Goal: Task Accomplishment & Management: Manage account settings

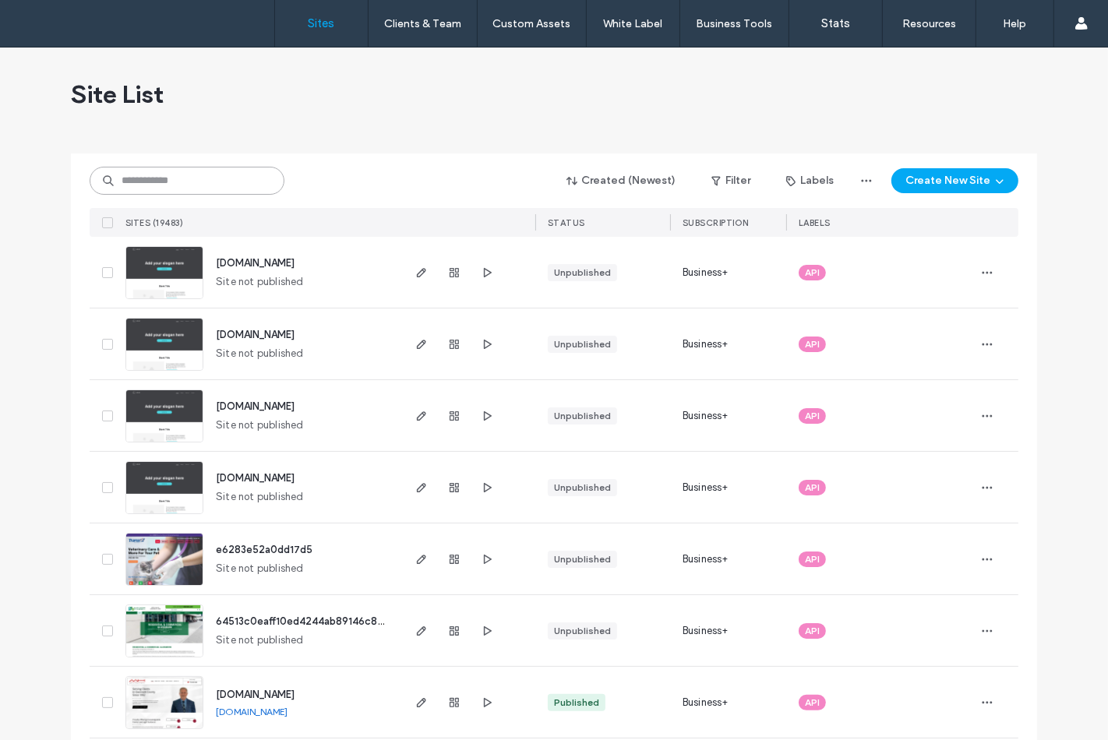
click at [135, 176] on input at bounding box center [187, 181] width 195 height 28
paste input "********"
type input "********"
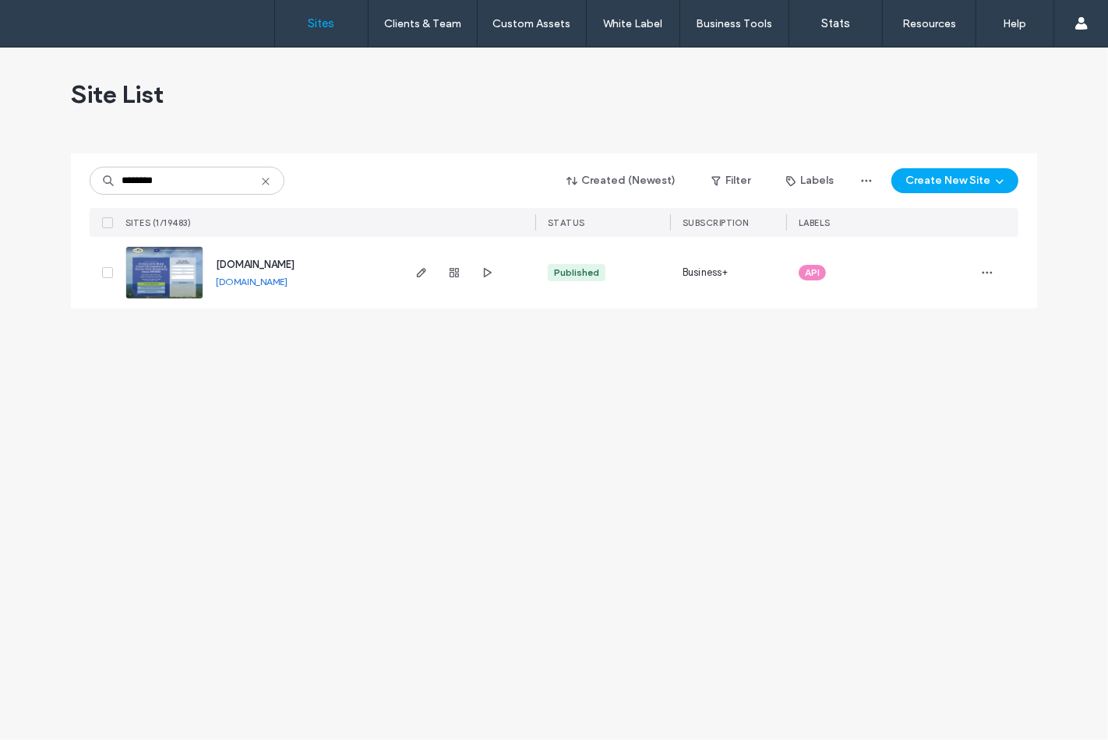
click at [185, 270] on img at bounding box center [164, 300] width 76 height 106
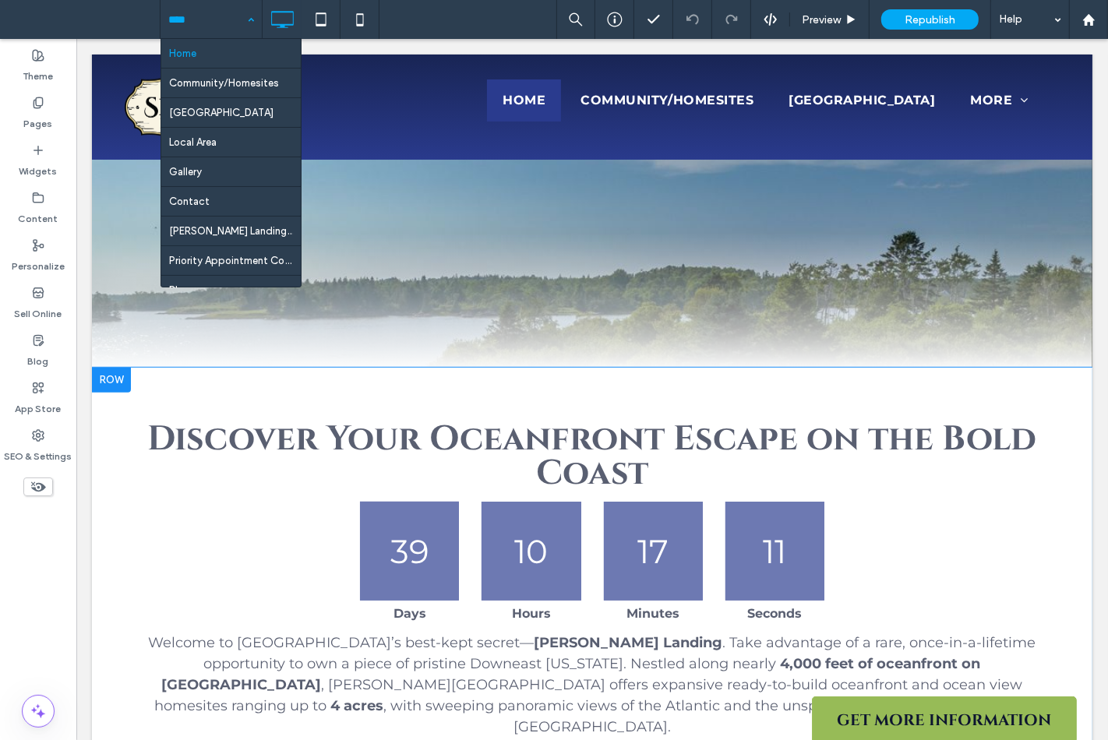
scroll to position [952, 0]
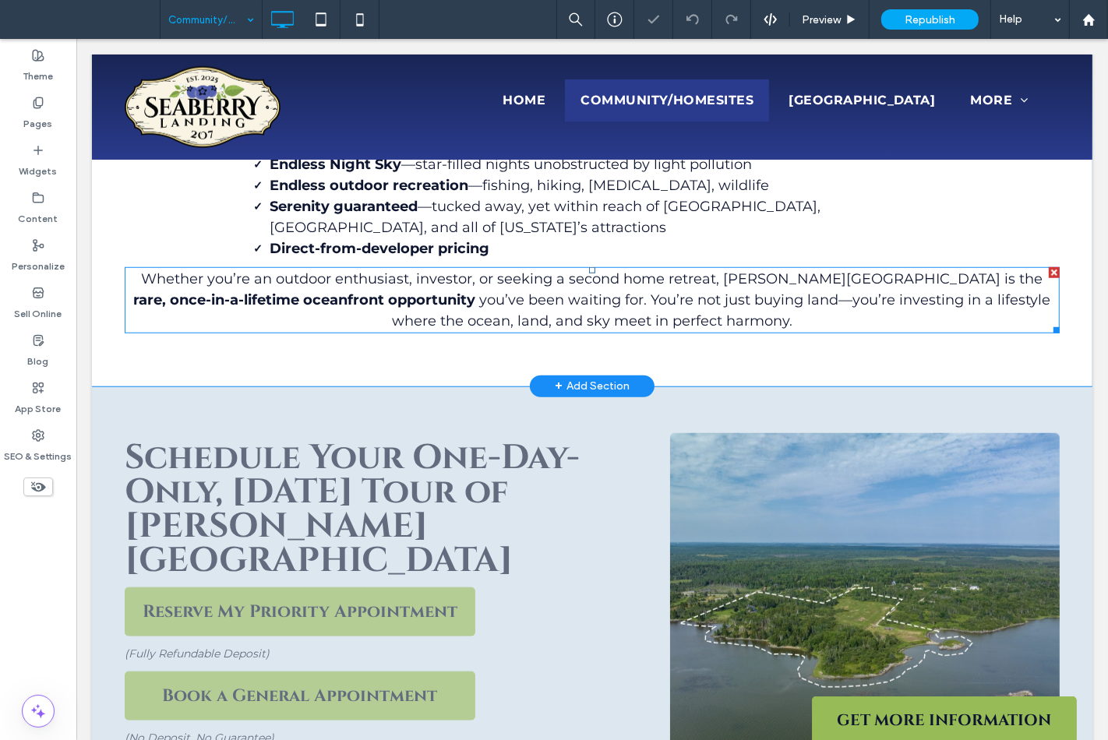
scroll to position [1125, 0]
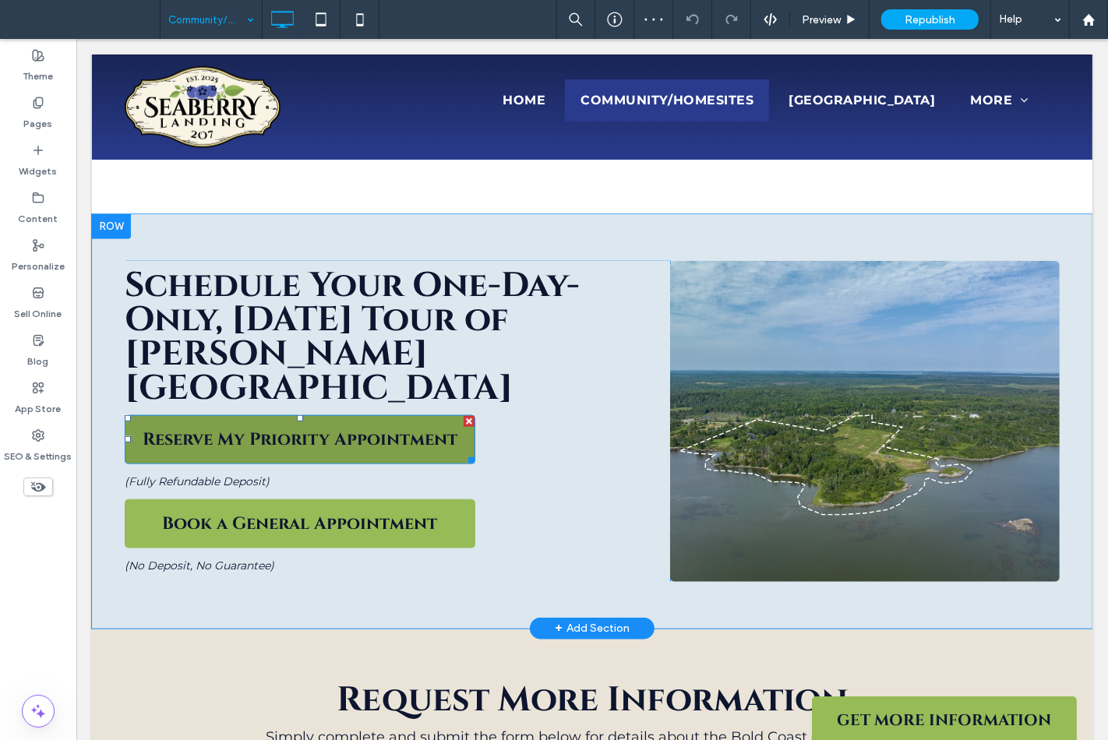
click at [383, 415] on link "Reserve My Priority Appointment" at bounding box center [299, 439] width 351 height 49
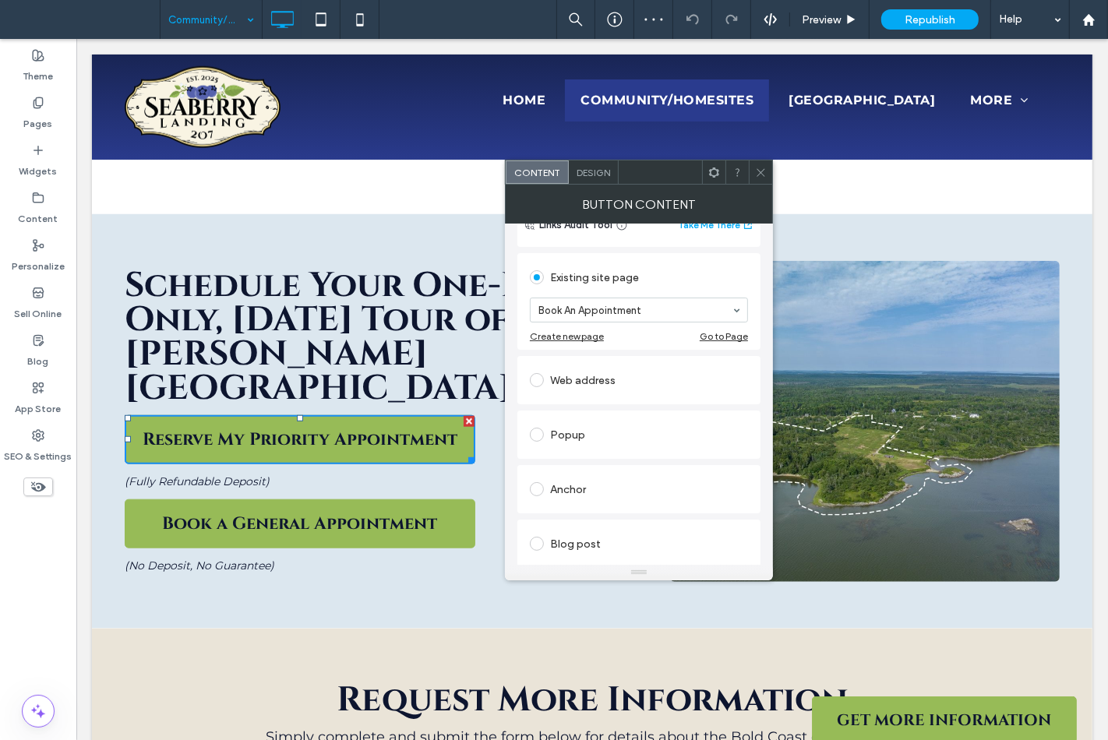
scroll to position [301, 0]
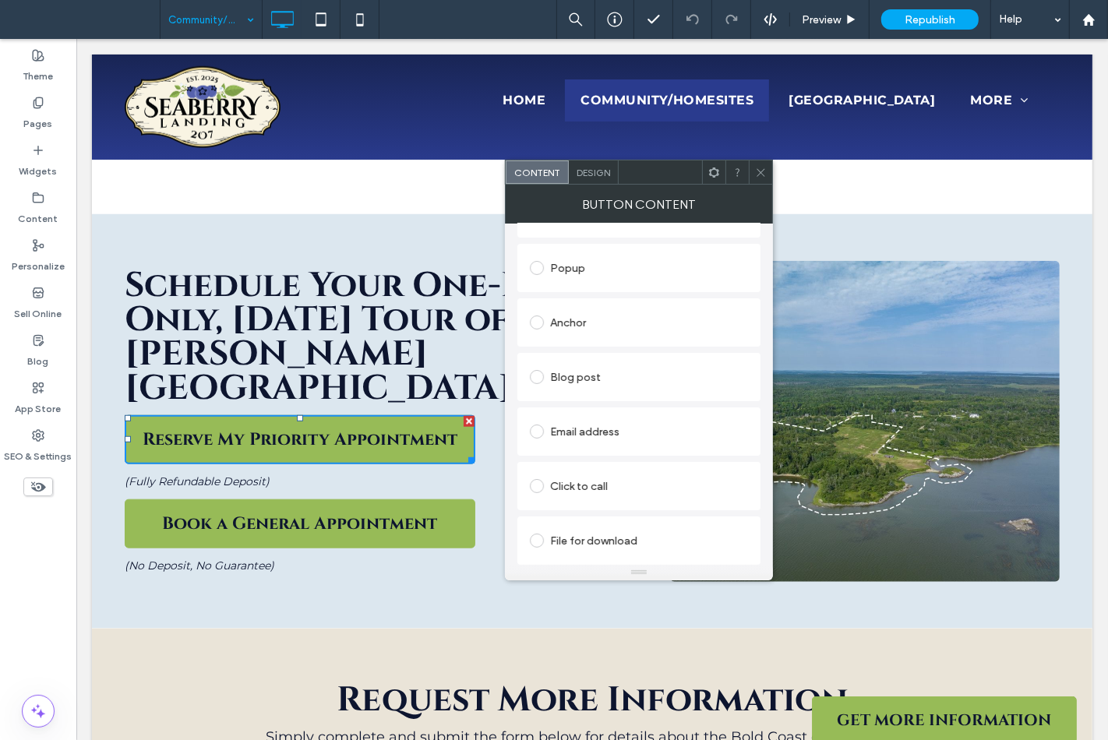
click at [567, 325] on div "Anchor" at bounding box center [639, 322] width 218 height 25
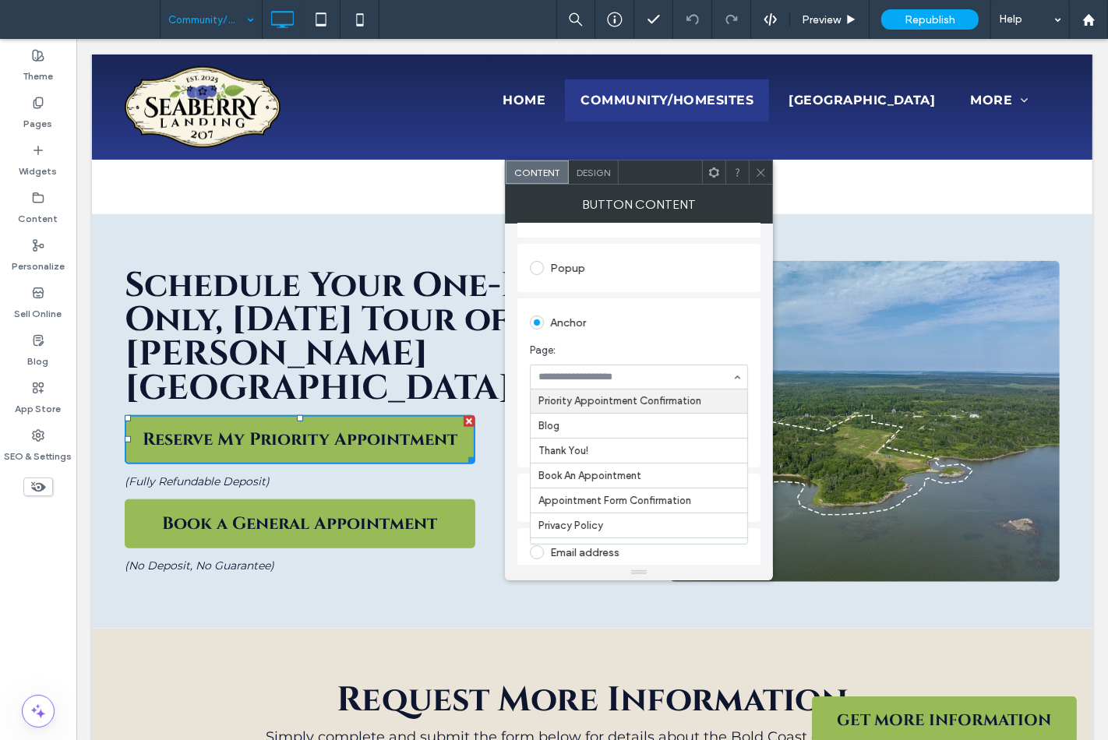
scroll to position [213, 0]
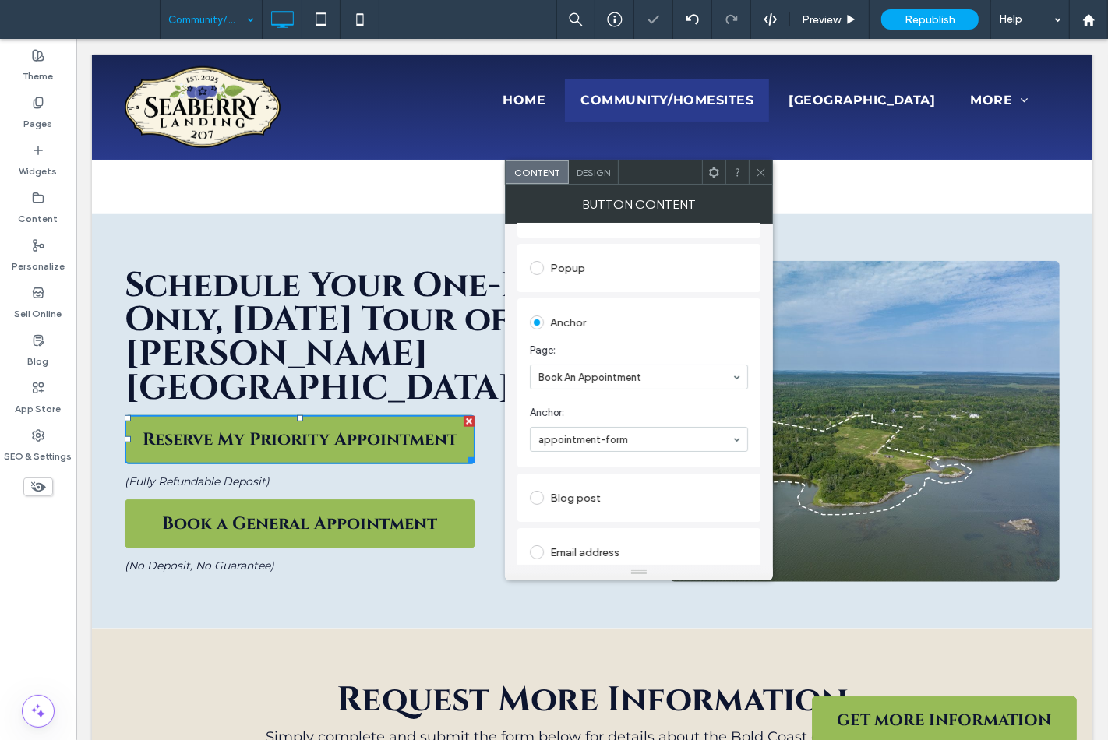
click at [760, 178] on span at bounding box center [761, 171] width 12 height 23
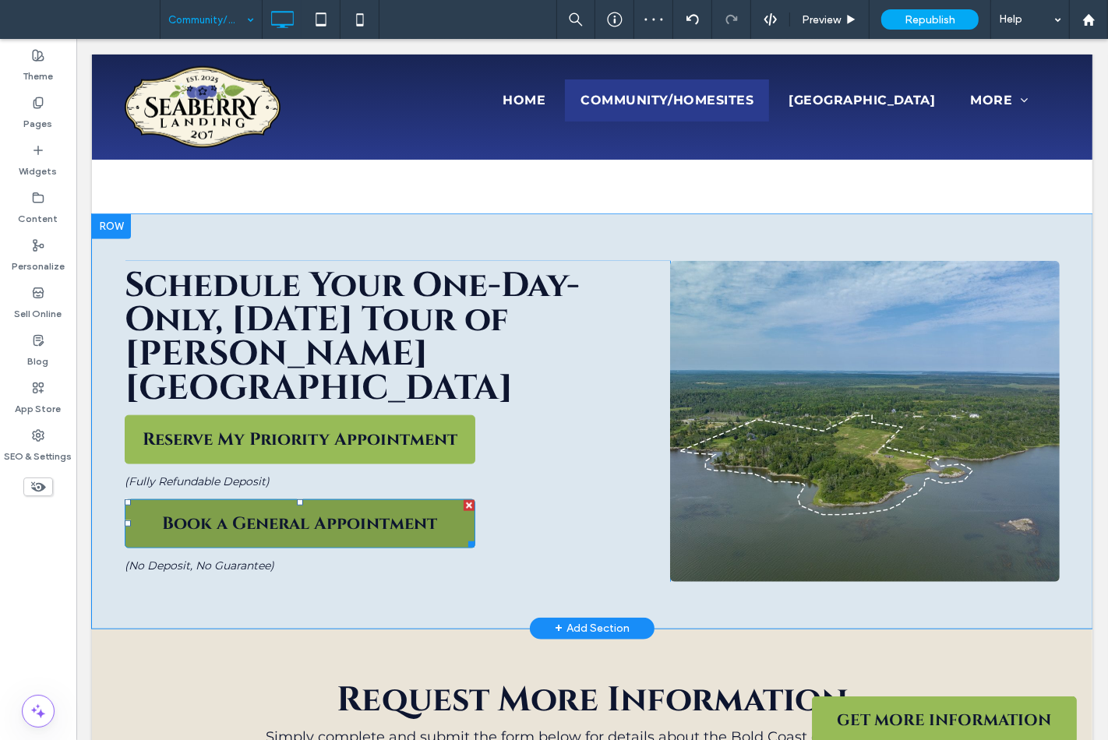
click at [421, 513] on span "Book a General Appointment" at bounding box center [299, 524] width 275 height 23
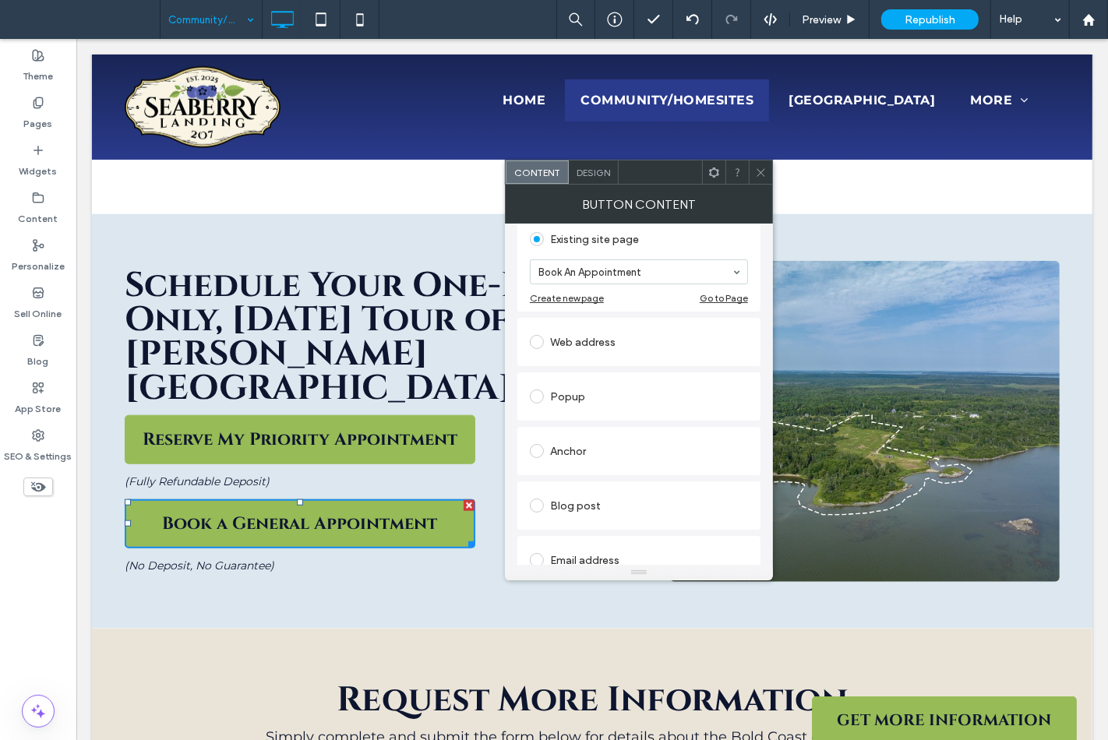
scroll to position [259, 0]
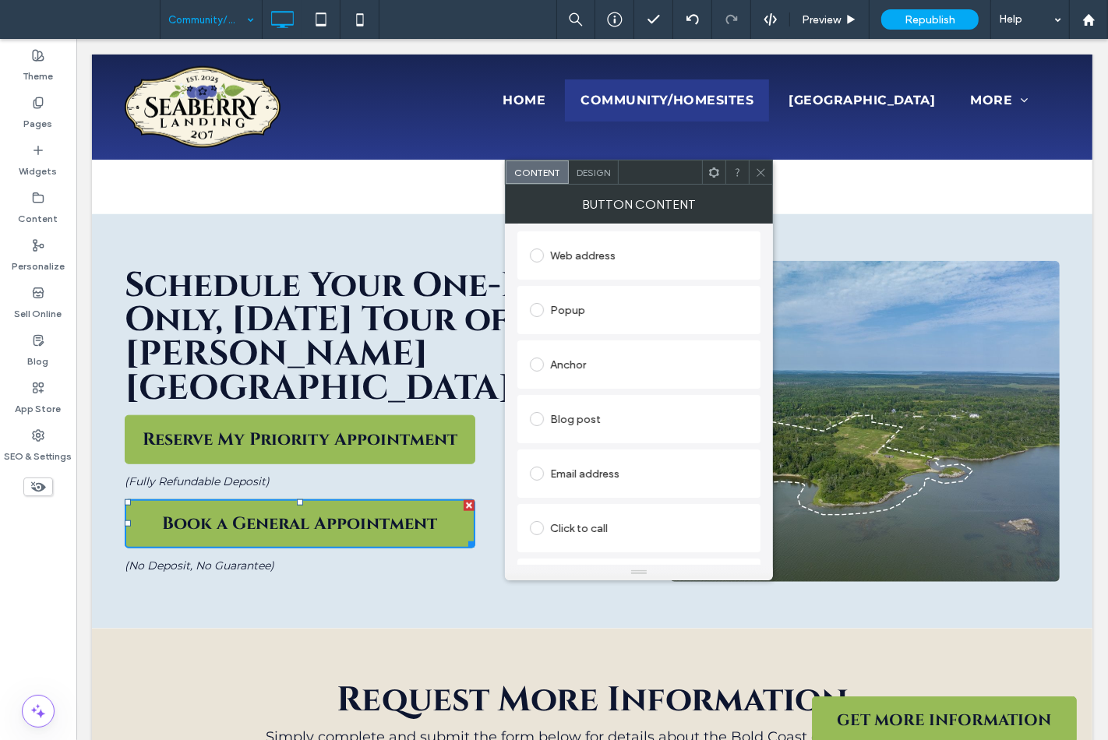
click at [563, 362] on div "Anchor" at bounding box center [639, 364] width 218 height 25
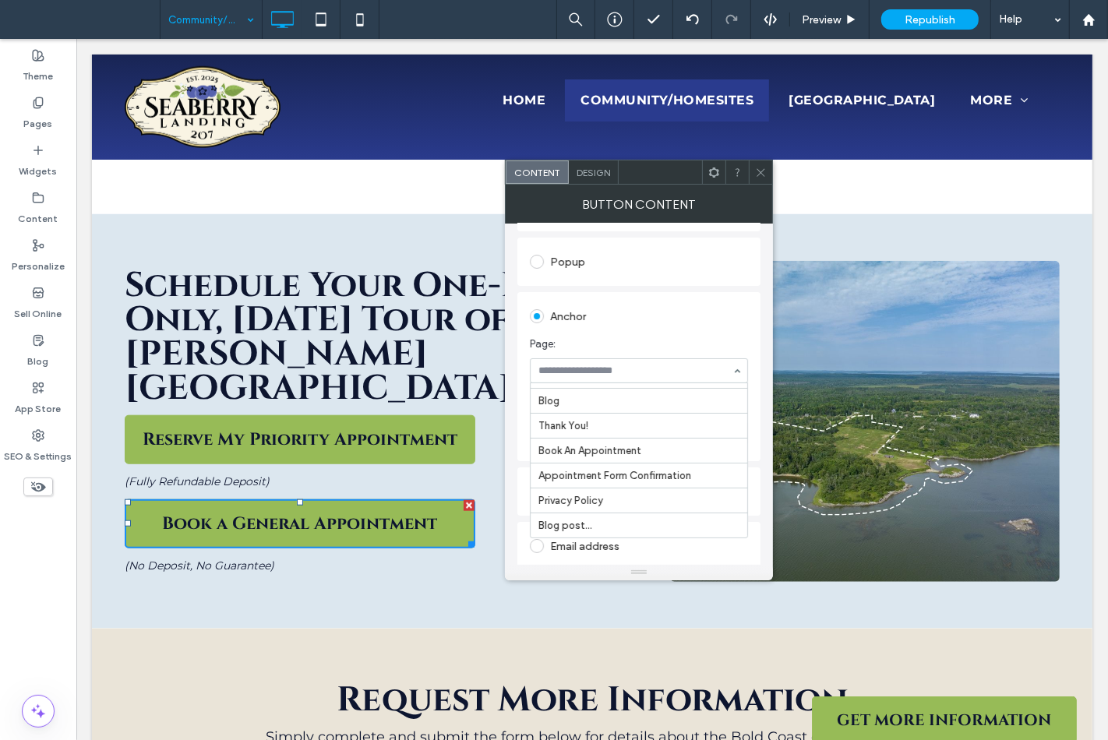
scroll to position [213, 0]
drag, startPoint x: 629, startPoint y: 464, endPoint x: 633, endPoint y: 453, distance: 10.9
click at [759, 172] on icon at bounding box center [761, 173] width 12 height 12
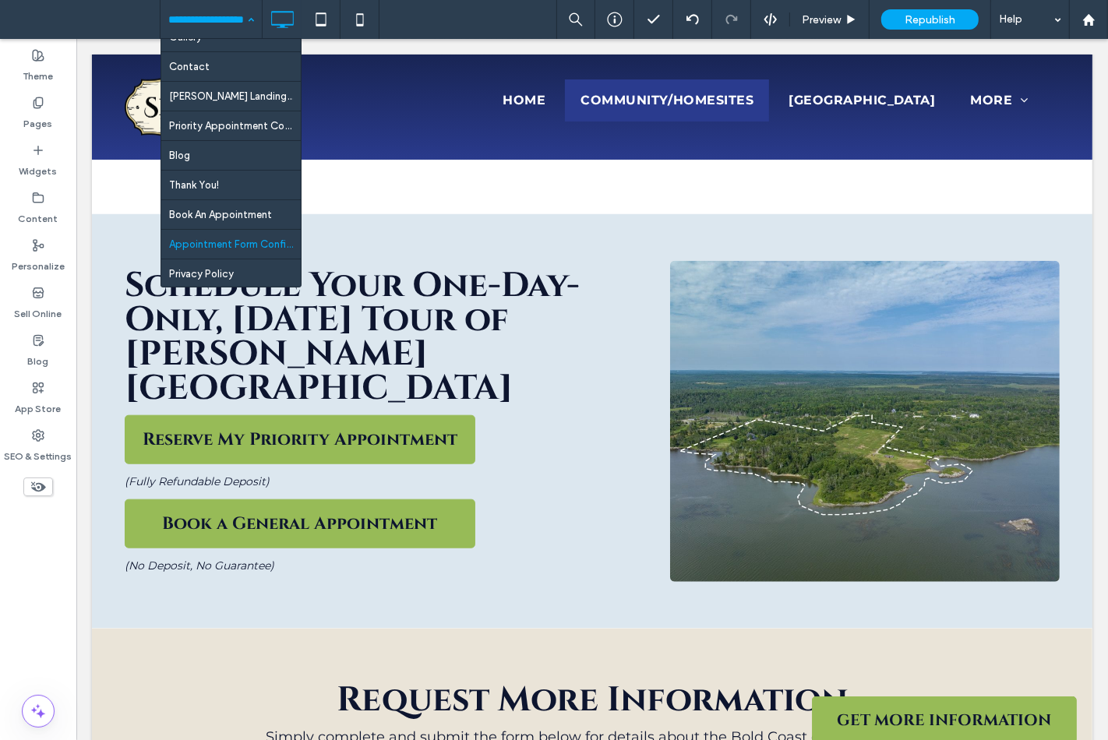
scroll to position [141, 0]
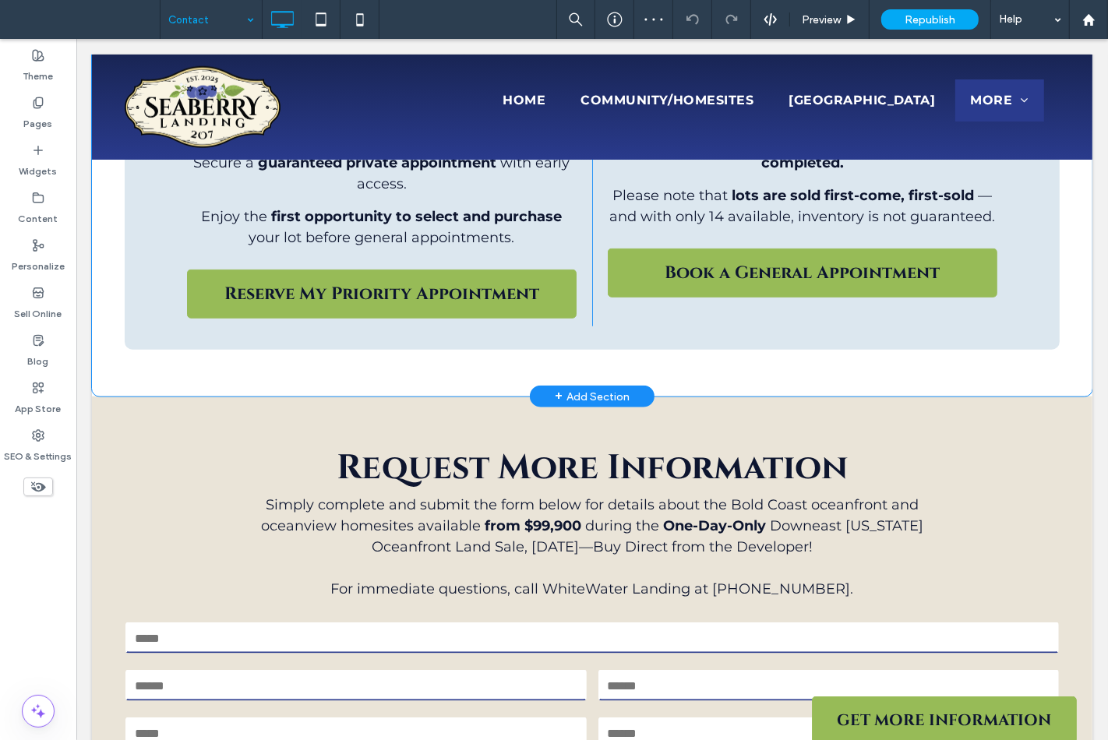
scroll to position [1298, 0]
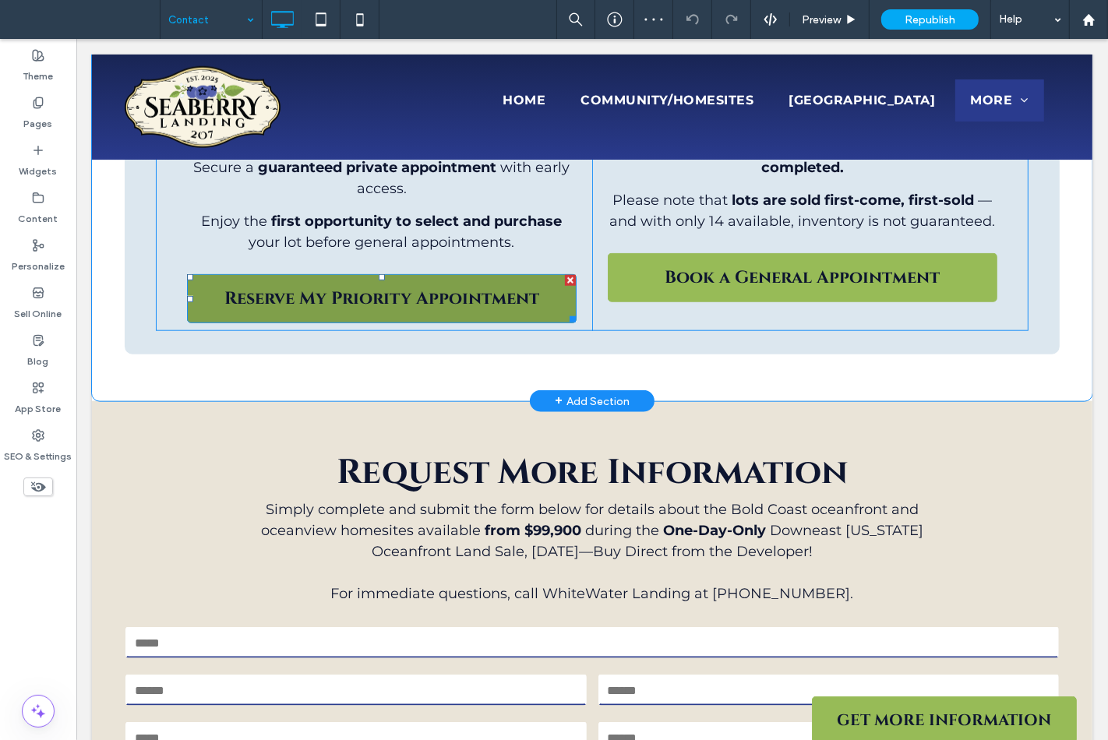
click at [426, 287] on span "Reserve My Priority Appointment" at bounding box center [381, 298] width 315 height 23
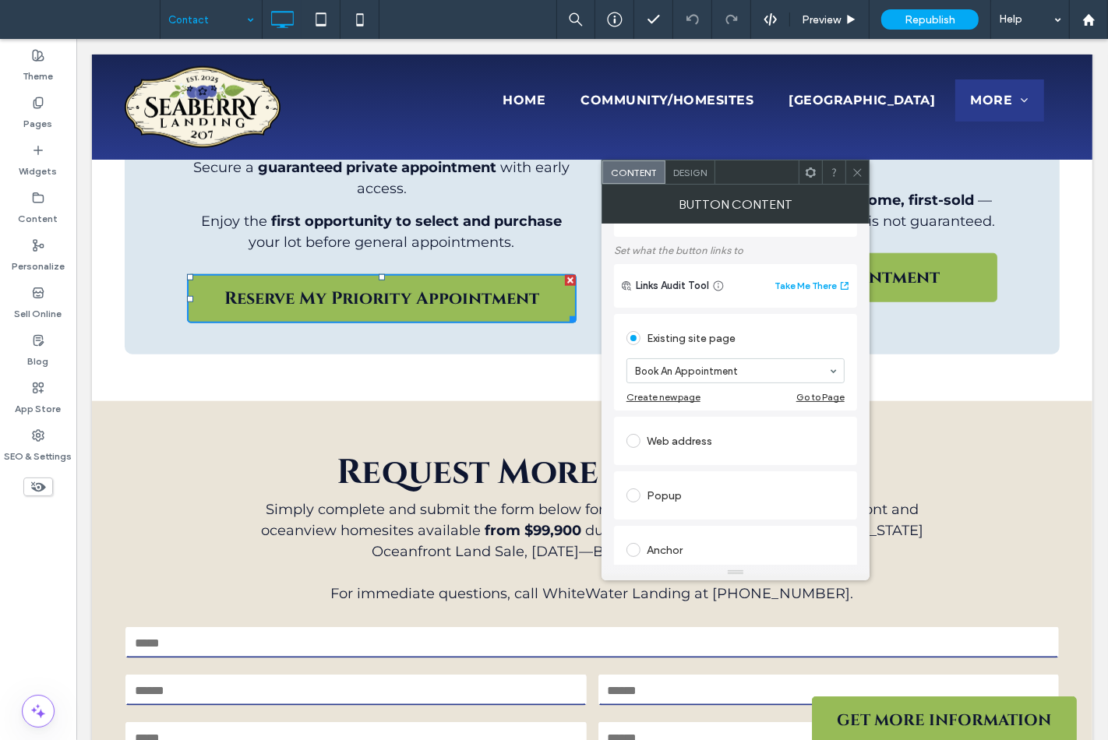
scroll to position [173, 0]
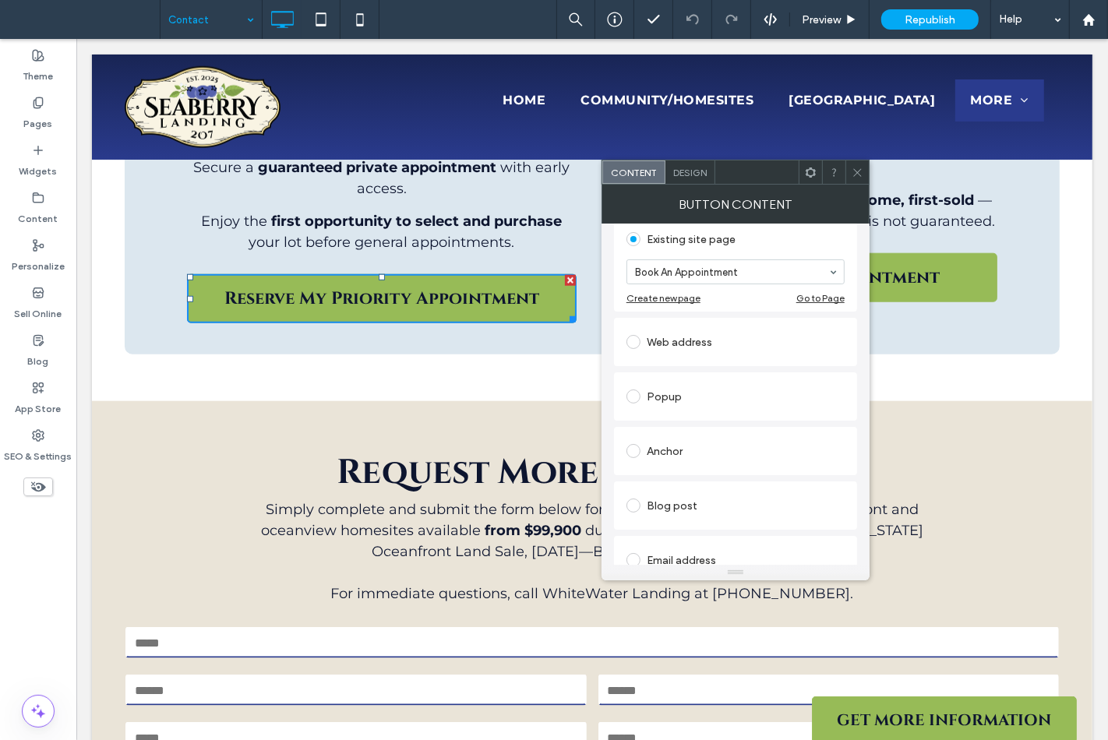
click at [721, 441] on div "Anchor" at bounding box center [735, 451] width 218 height 25
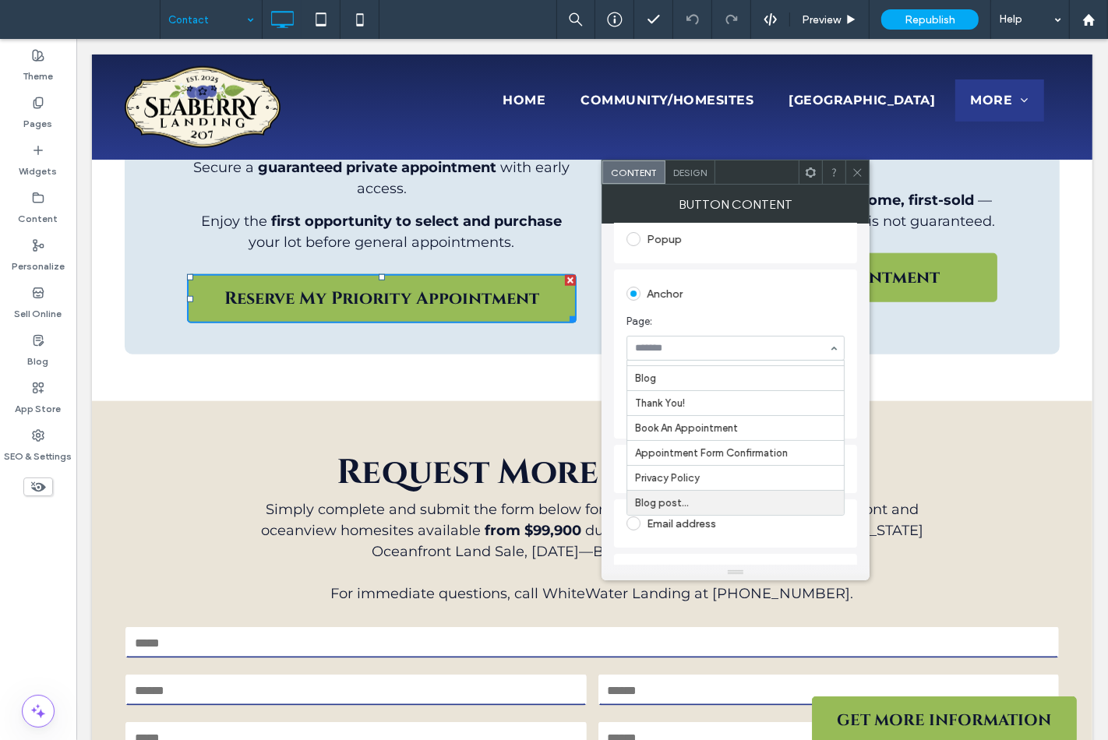
scroll to position [346, 0]
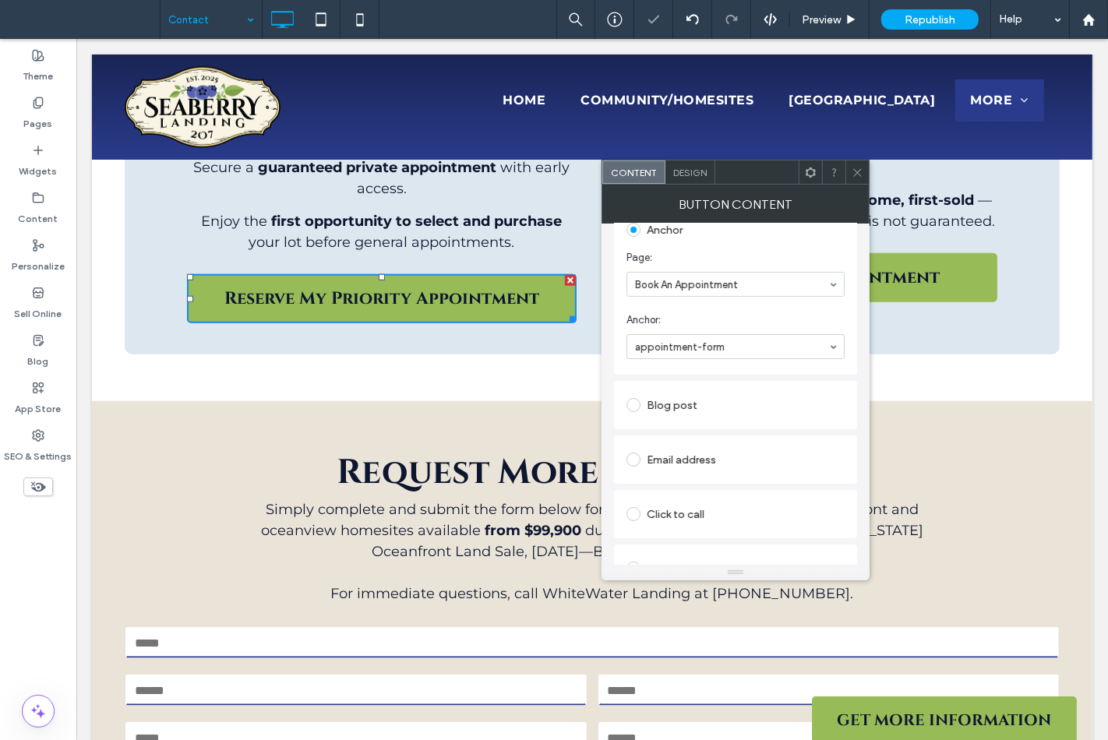
click at [851, 175] on icon at bounding box center [857, 173] width 12 height 12
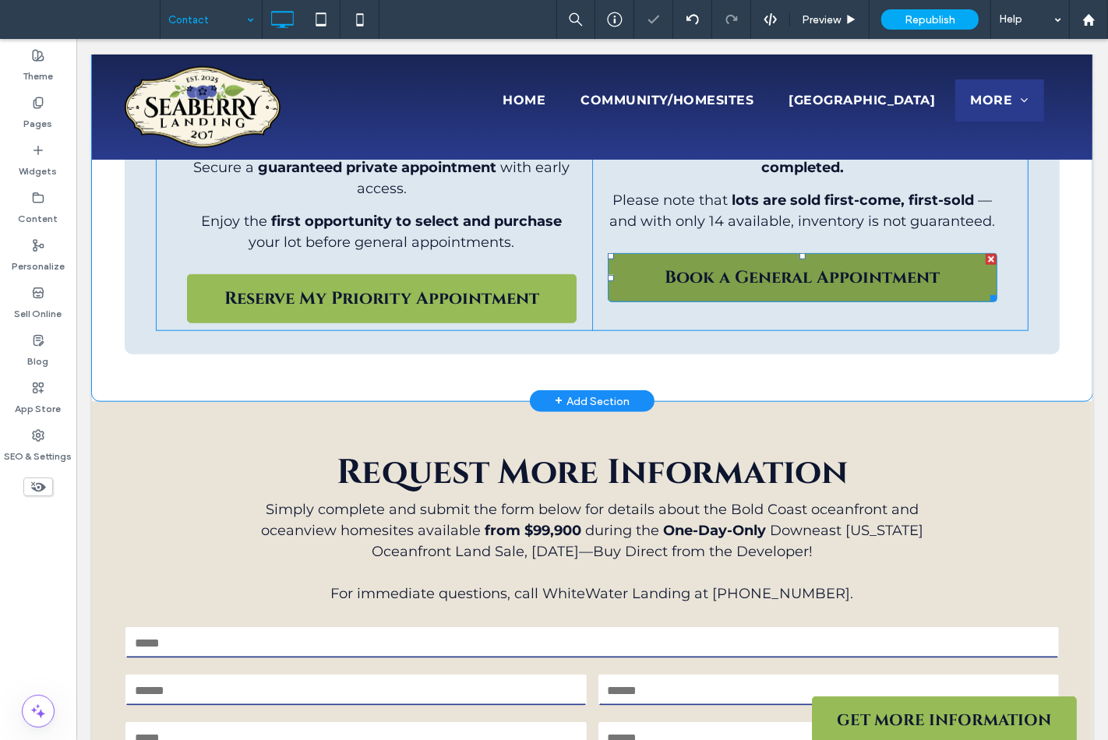
click at [823, 253] on link "Book a General Appointment" at bounding box center [802, 277] width 390 height 49
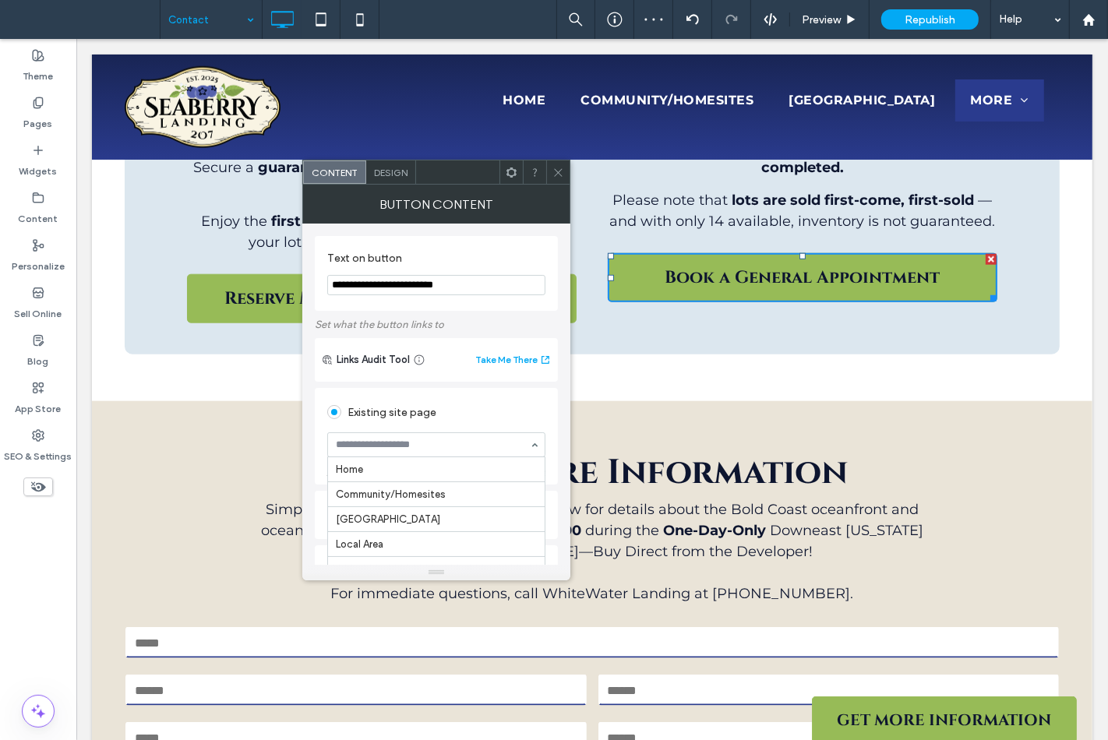
scroll to position [175, 0]
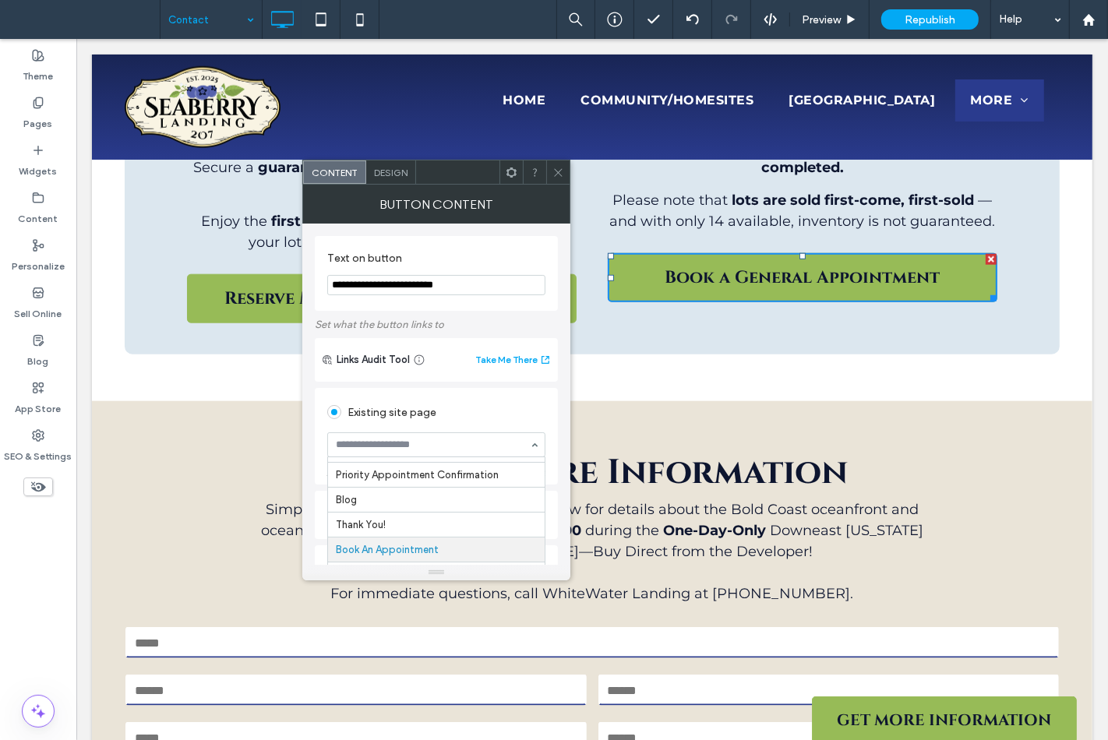
click at [461, 419] on div "Existing site page" at bounding box center [436, 412] width 218 height 25
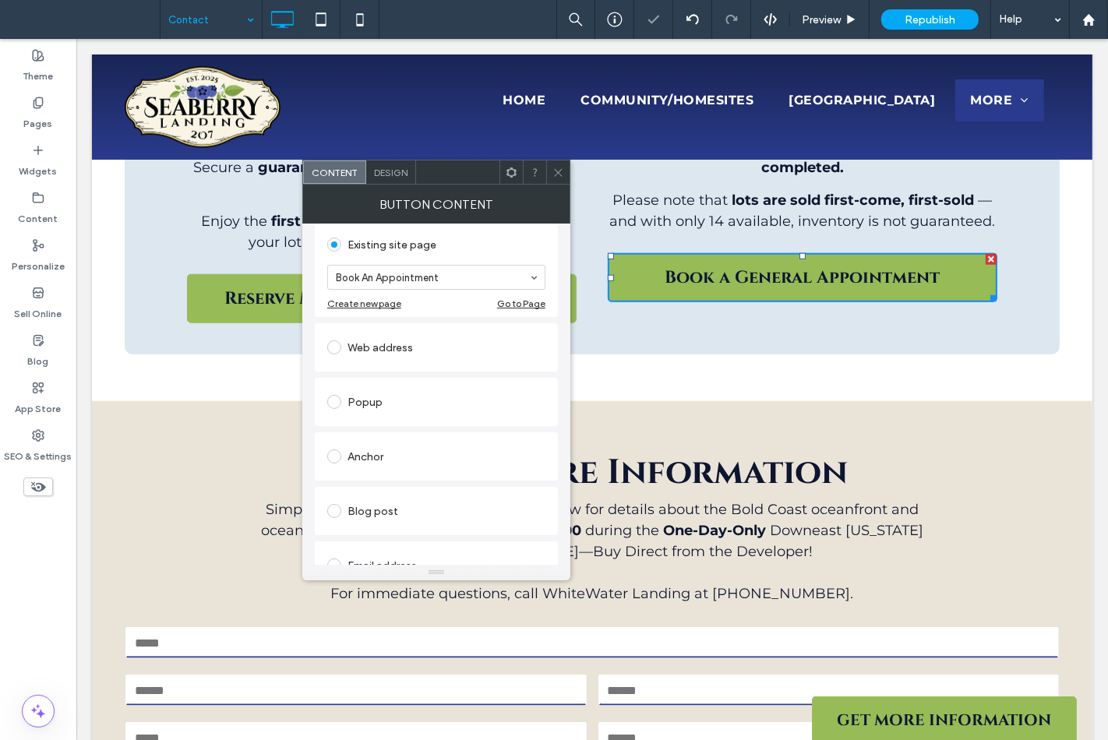
scroll to position [173, 0]
click at [409, 455] on div "Anchor" at bounding box center [436, 451] width 218 height 25
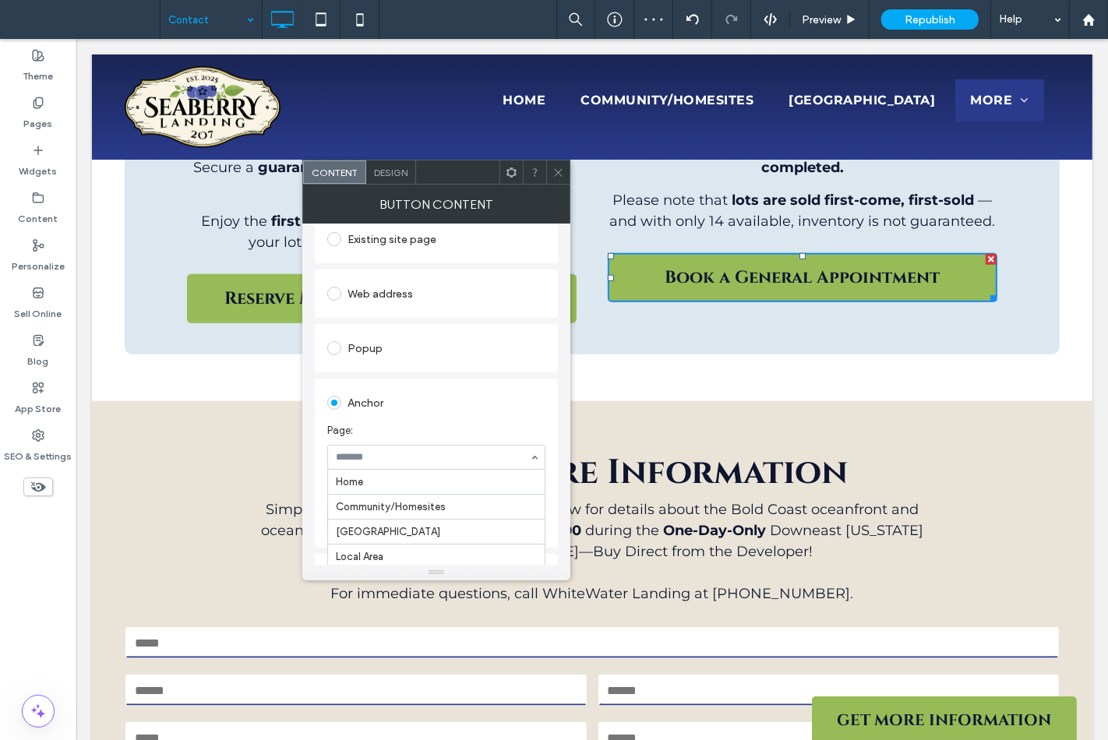
drag, startPoint x: 416, startPoint y: 446, endPoint x: 418, endPoint y: 458, distance: 12.6
click at [416, 447] on div at bounding box center [436, 457] width 218 height 25
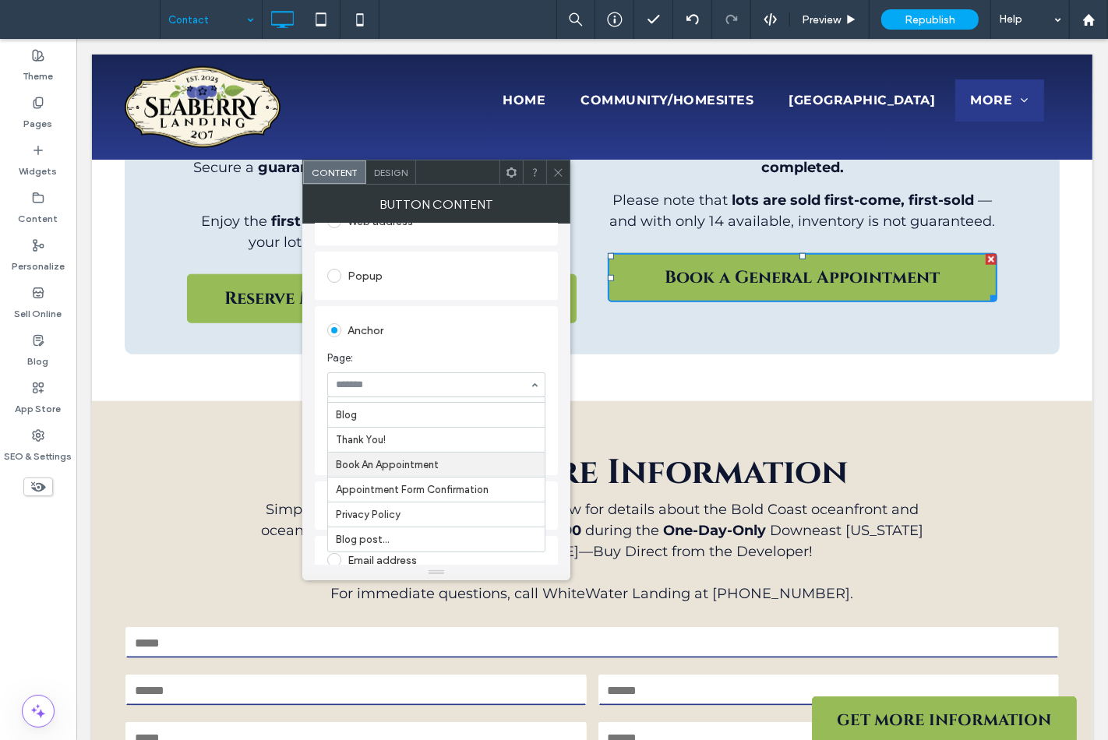
scroll to position [346, 0]
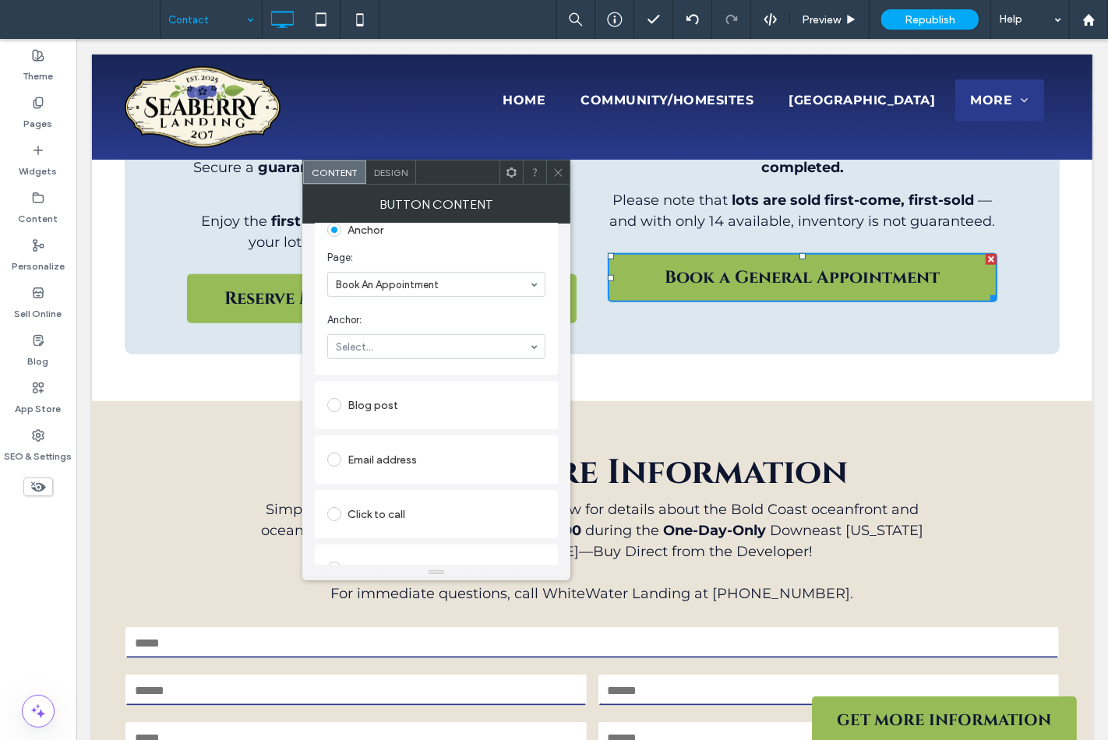
drag, startPoint x: 429, startPoint y: 364, endPoint x: 418, endPoint y: 369, distance: 12.2
drag, startPoint x: 422, startPoint y: 354, endPoint x: 415, endPoint y: 388, distance: 34.2
drag, startPoint x: 566, startPoint y: 176, endPoint x: 547, endPoint y: 165, distance: 21.6
click at [565, 176] on div at bounding box center [557, 171] width 23 height 23
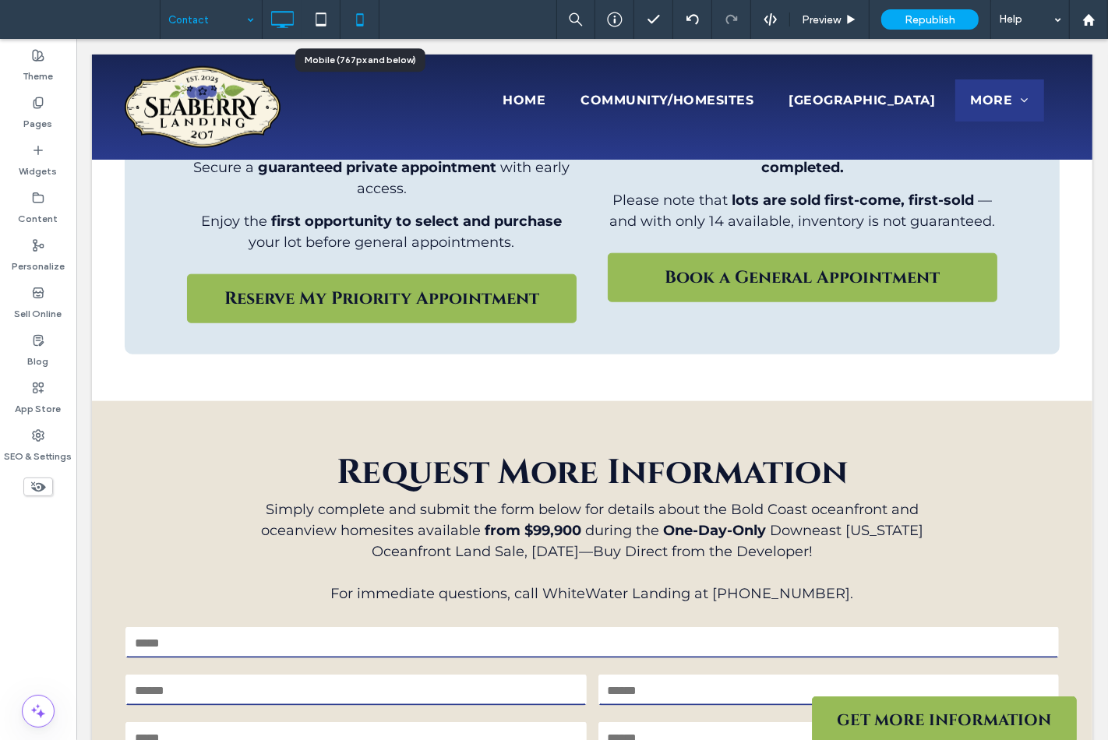
click at [354, 32] on icon at bounding box center [359, 19] width 31 height 31
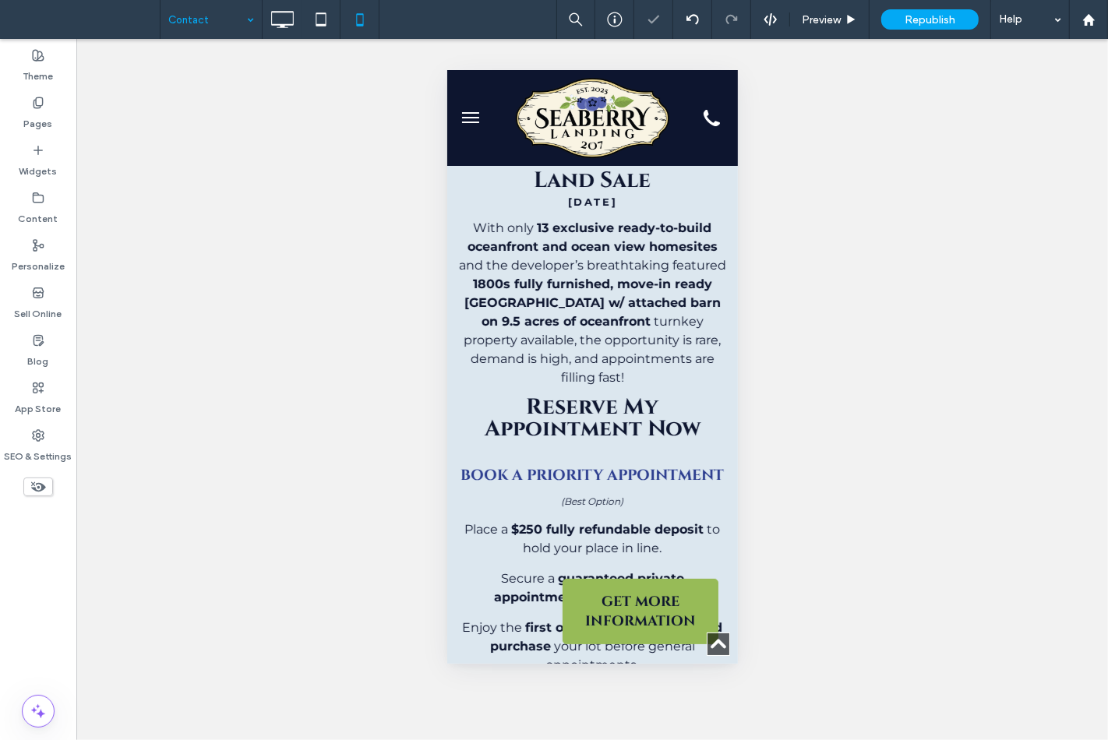
scroll to position [1211, 0]
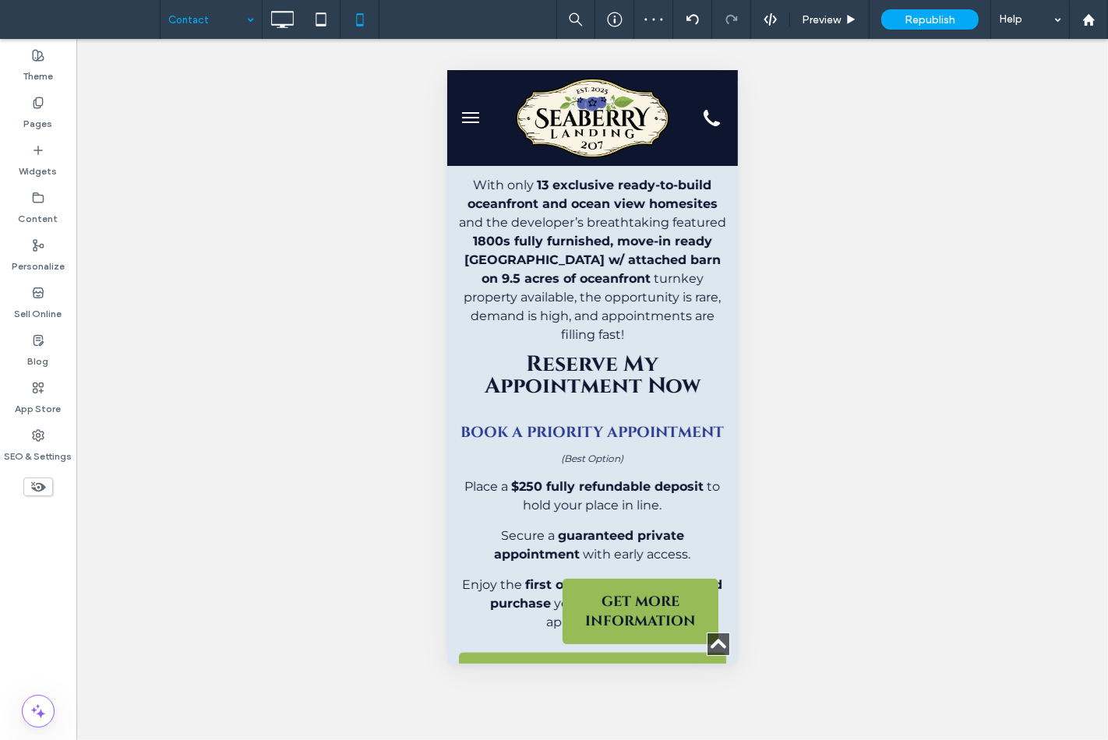
drag, startPoint x: 235, startPoint y: 25, endPoint x: 235, endPoint y: 35, distance: 10.1
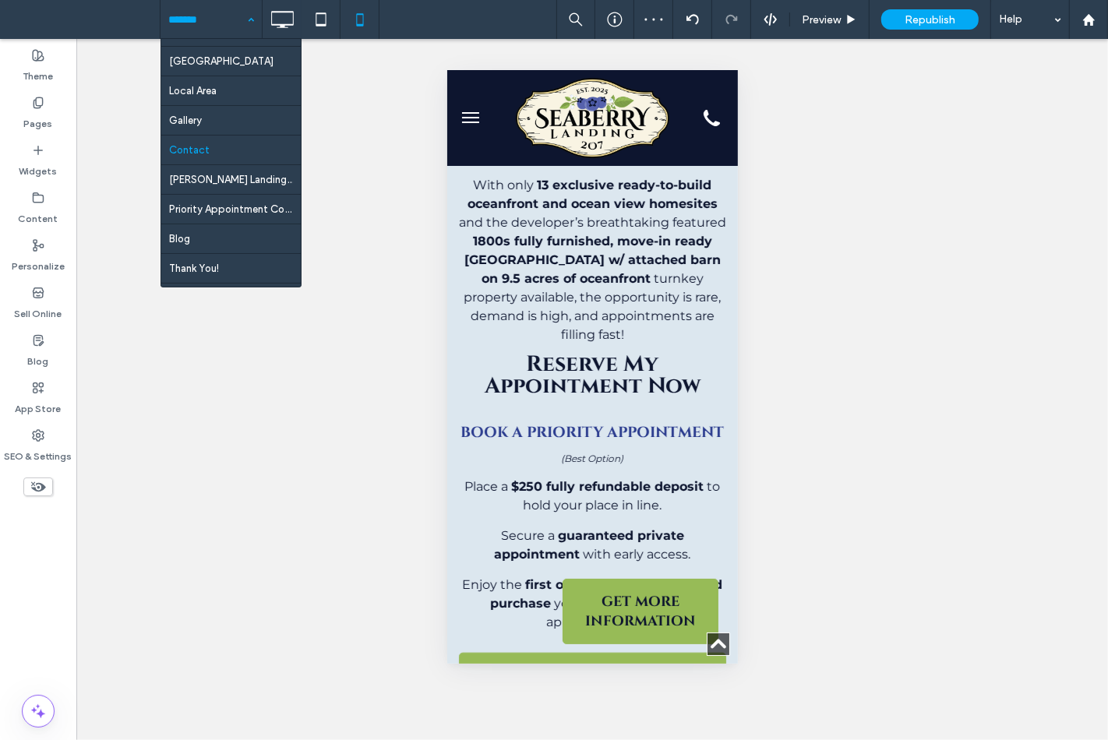
scroll to position [141, 0]
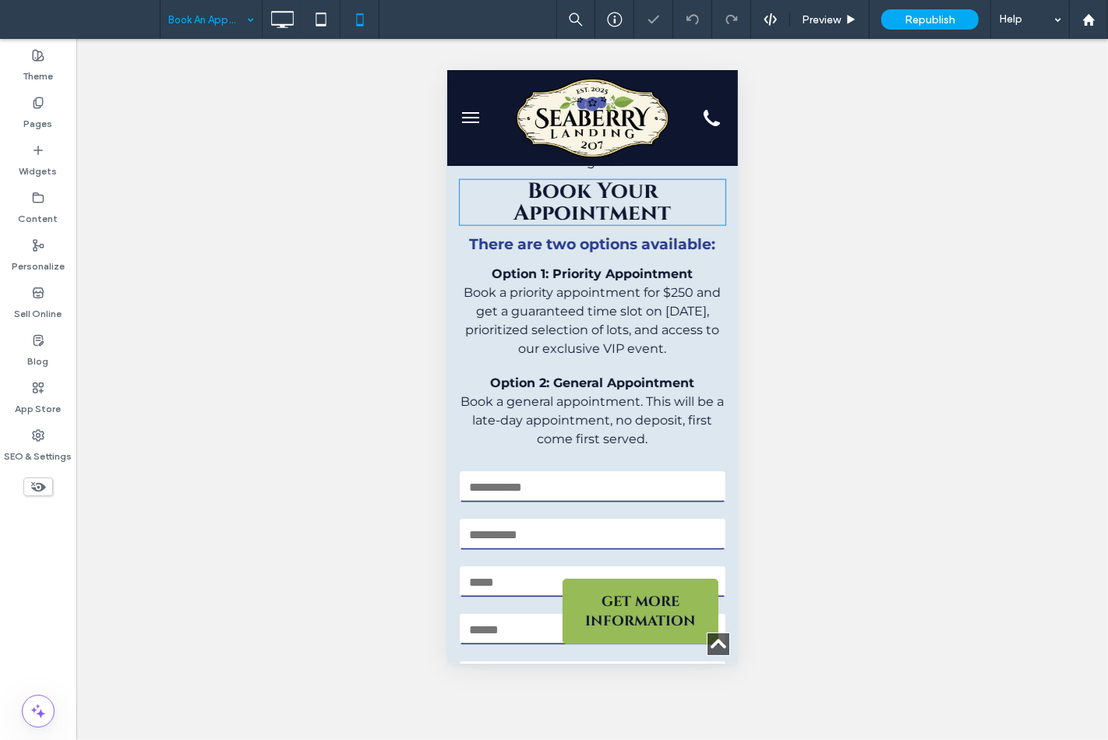
scroll to position [1384, 0]
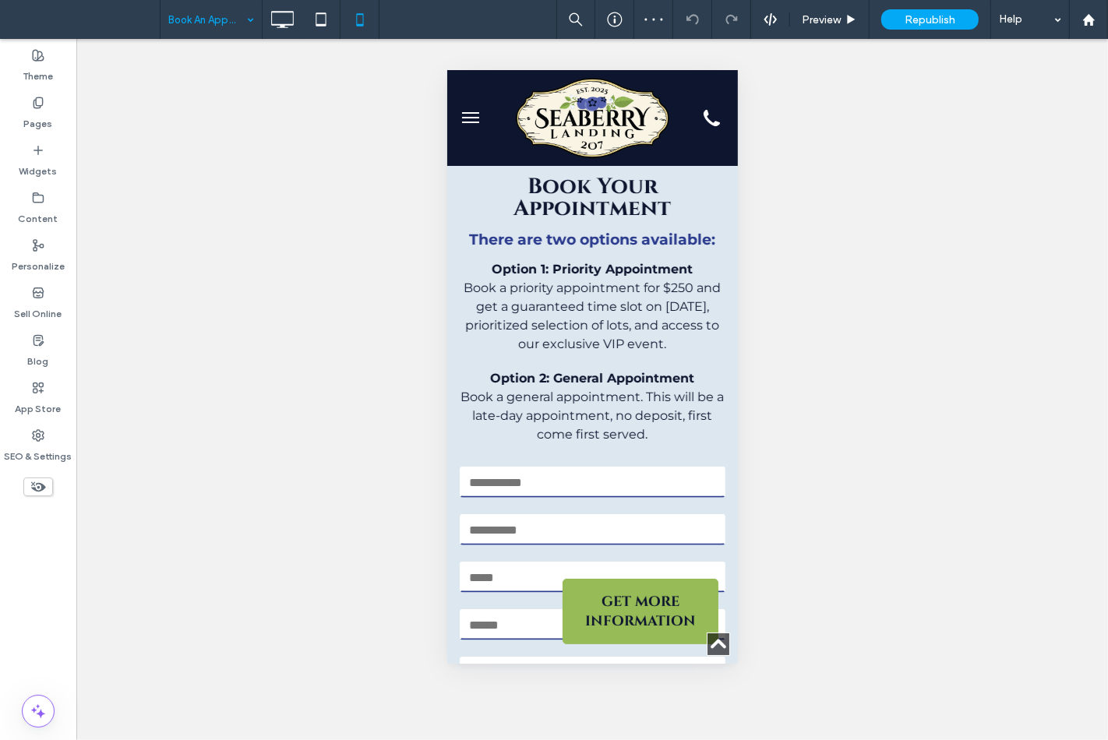
click at [229, 30] on input at bounding box center [207, 19] width 78 height 39
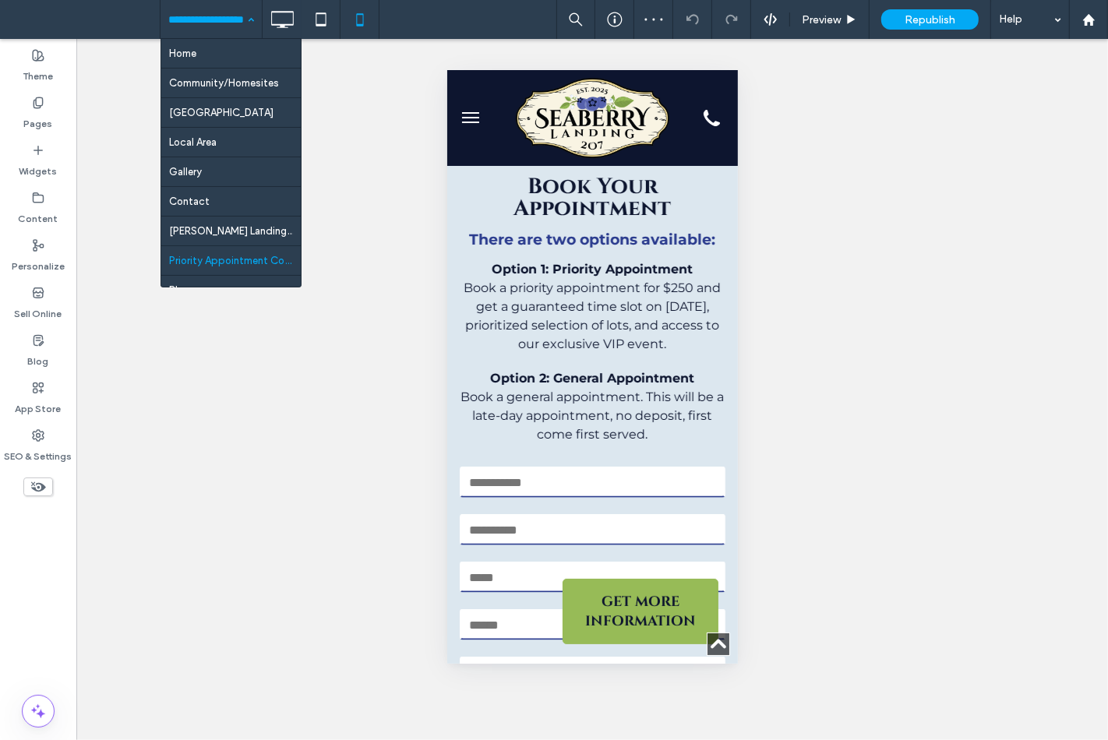
scroll to position [141, 0]
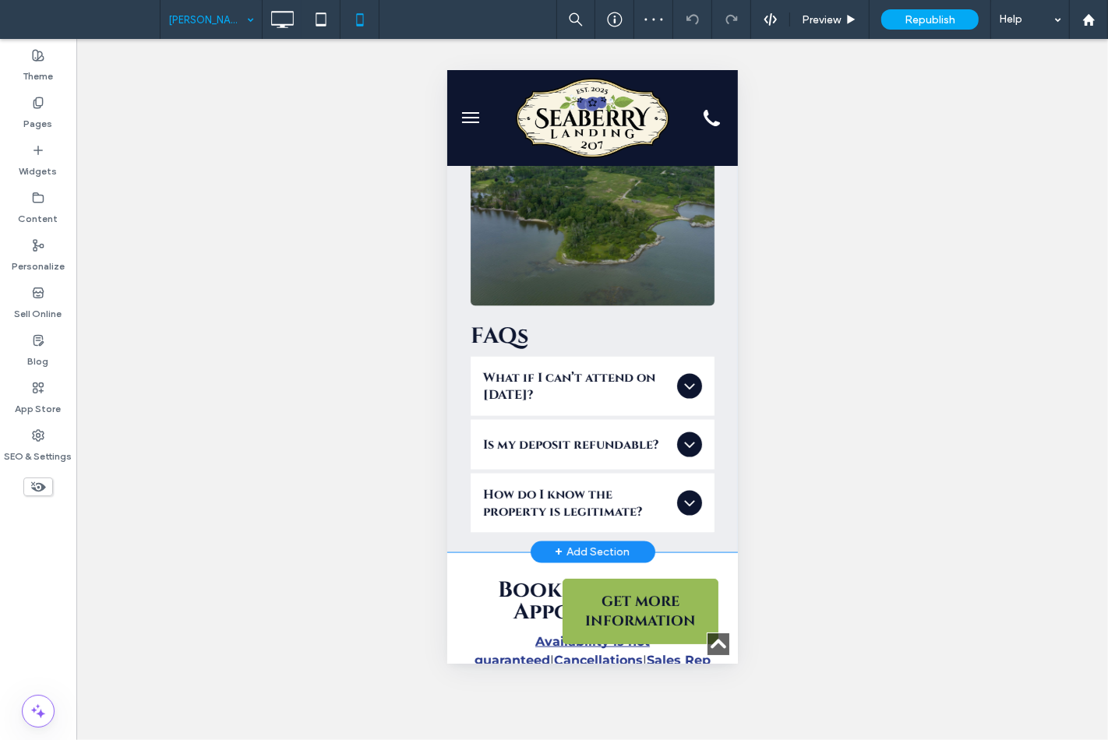
scroll to position [1384, 0]
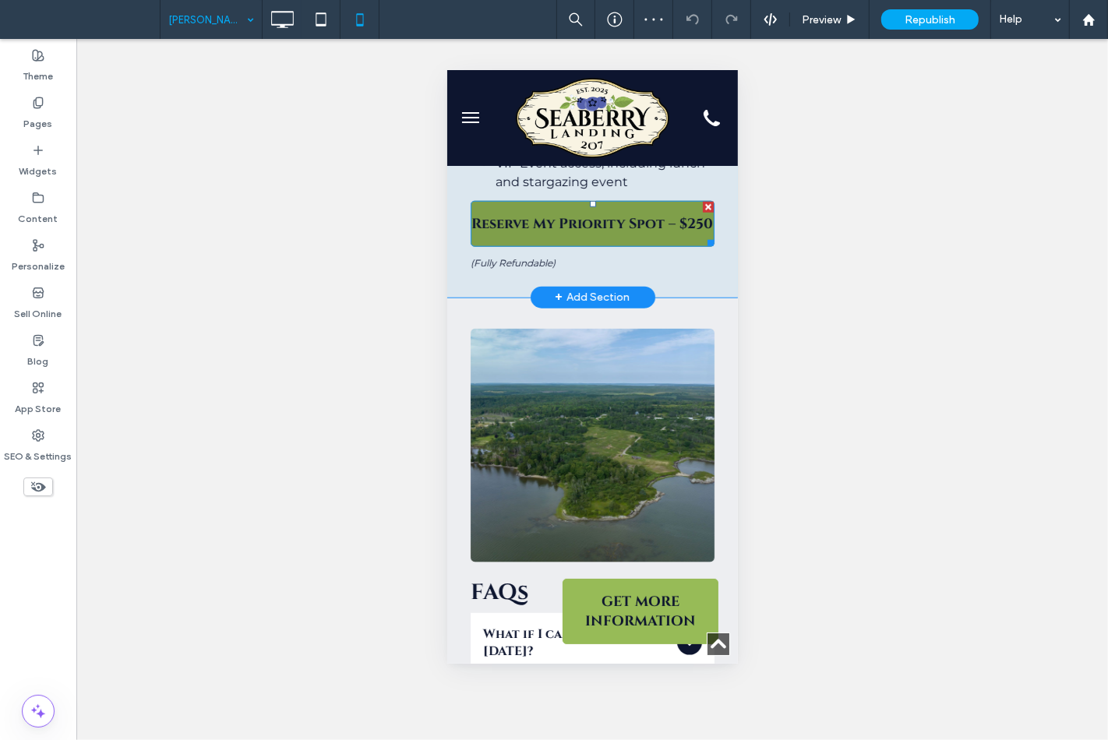
click at [540, 223] on span "Reserve My Priority Spot – $250" at bounding box center [591, 222] width 241 height 19
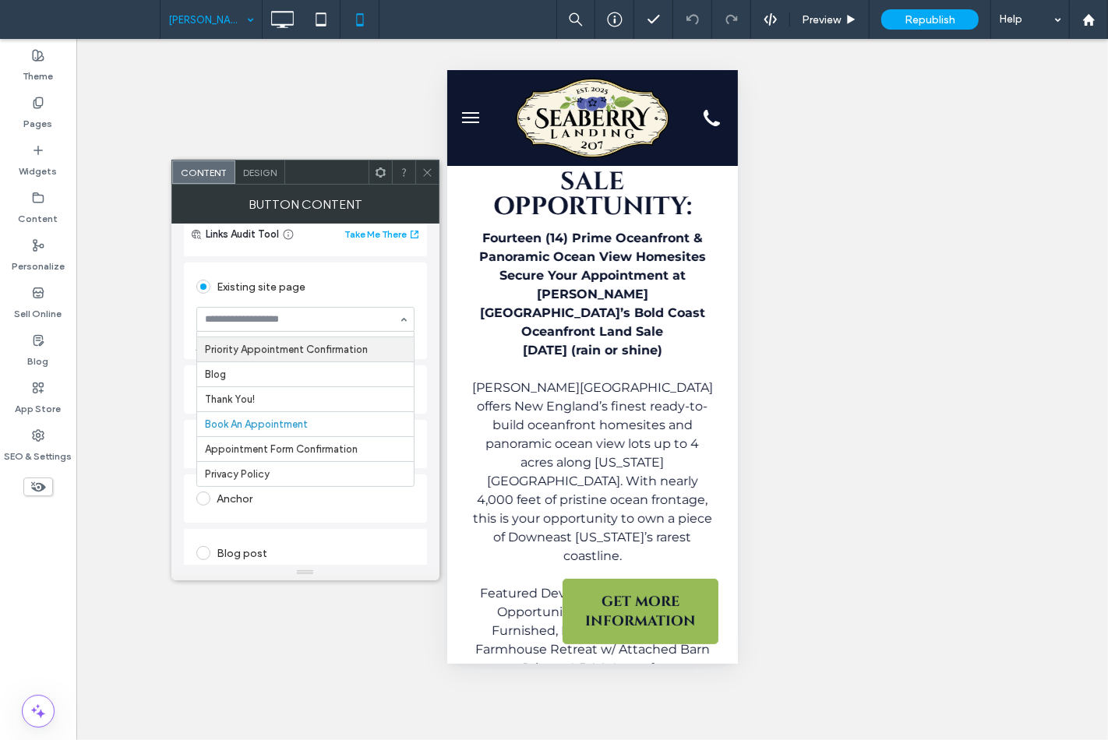
scroll to position [259, 0]
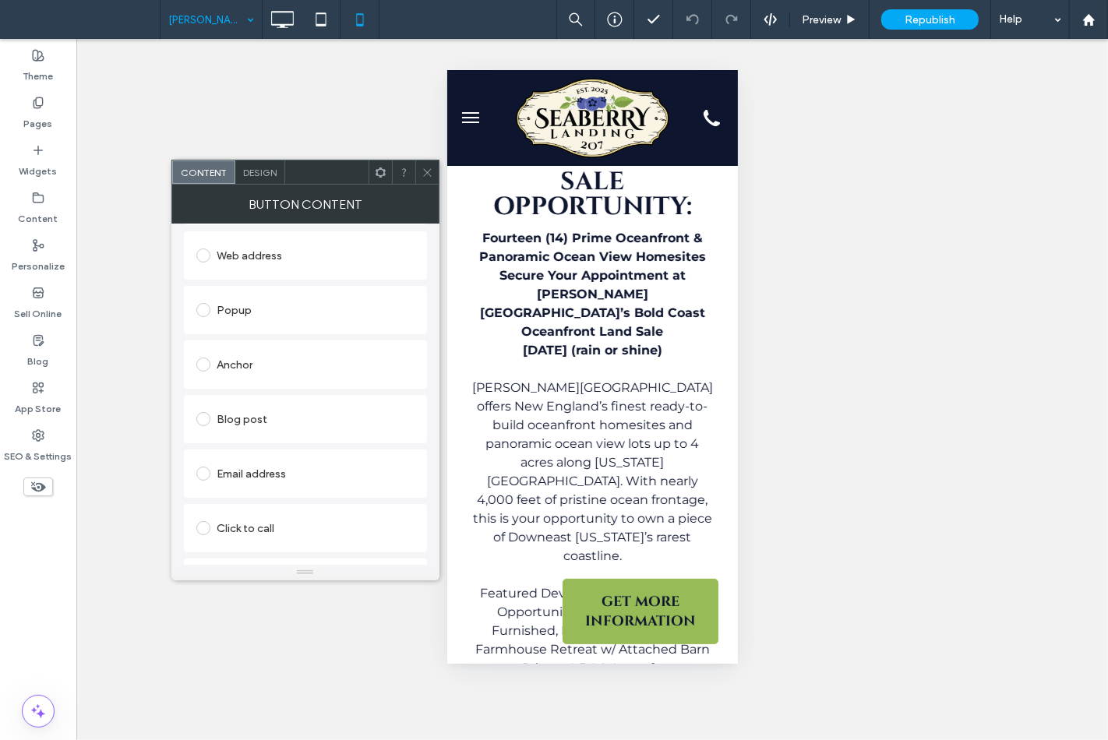
click at [239, 379] on div "Anchor" at bounding box center [305, 364] width 218 height 33
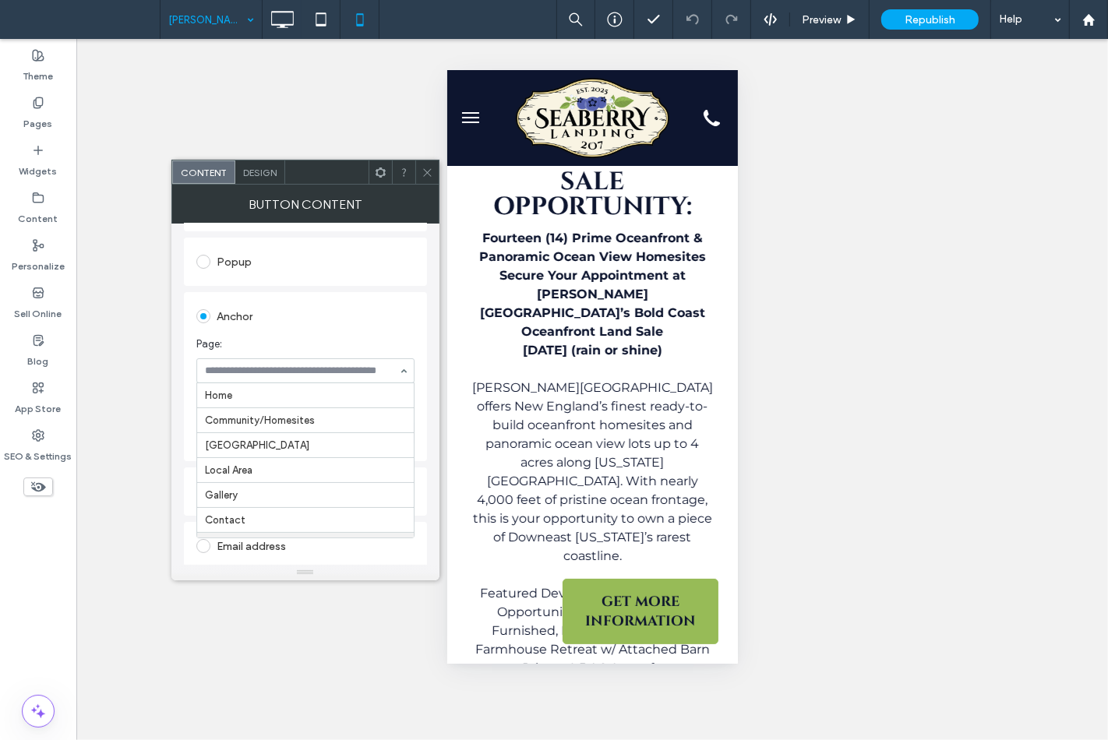
scroll to position [152, 0]
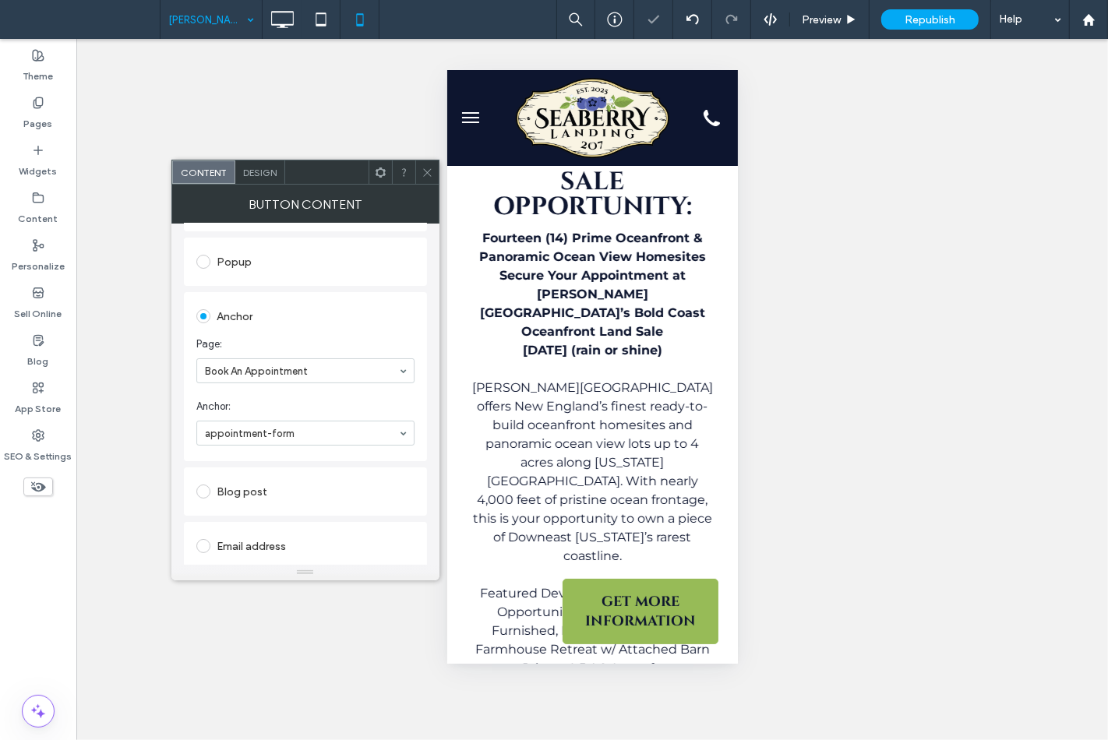
click at [426, 176] on span at bounding box center [427, 171] width 12 height 23
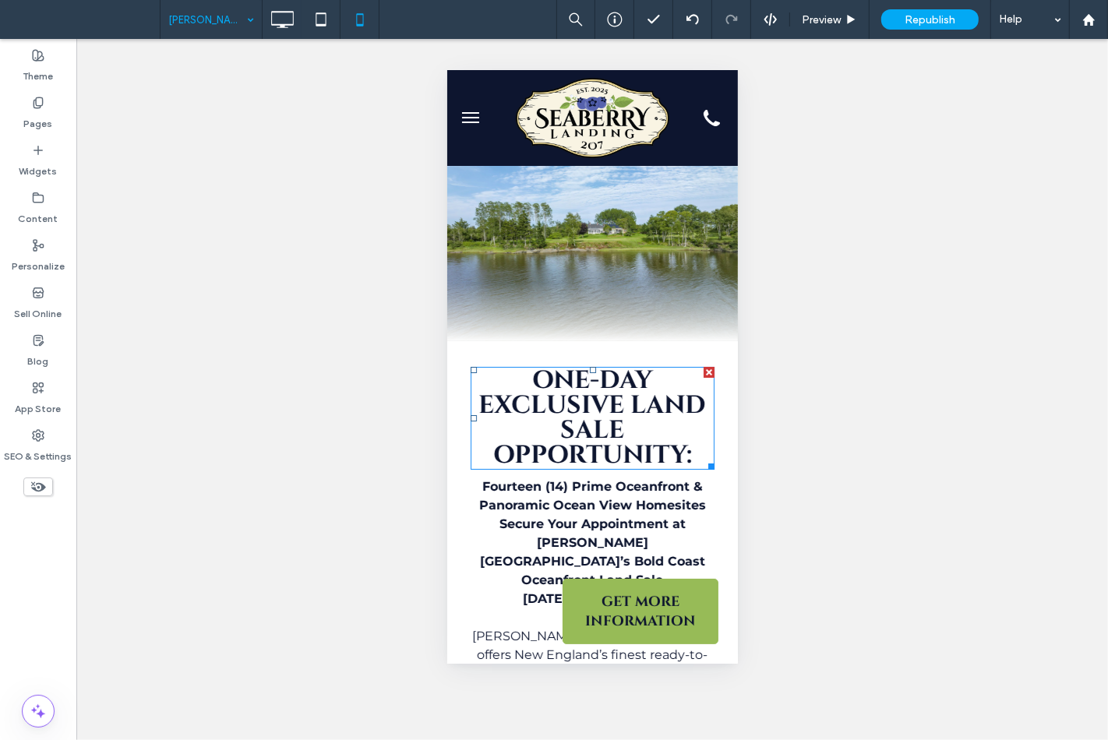
scroll to position [0, 0]
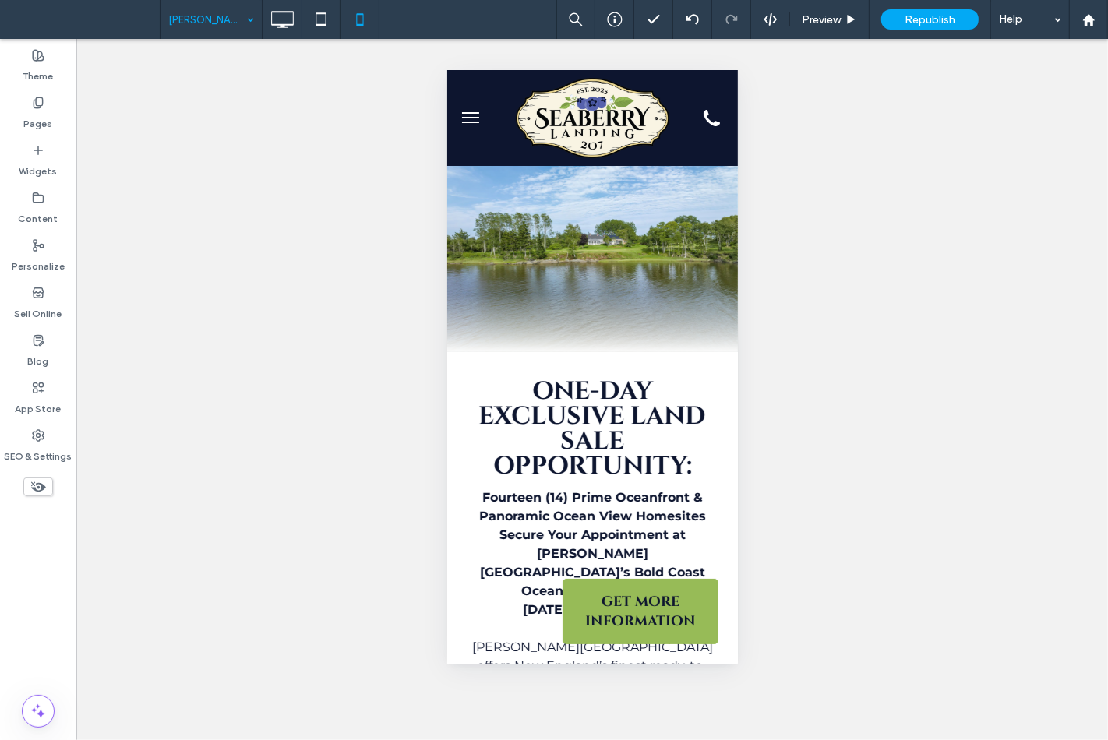
drag, startPoint x: 193, startPoint y: 6, endPoint x: 188, endPoint y: 26, distance: 21.0
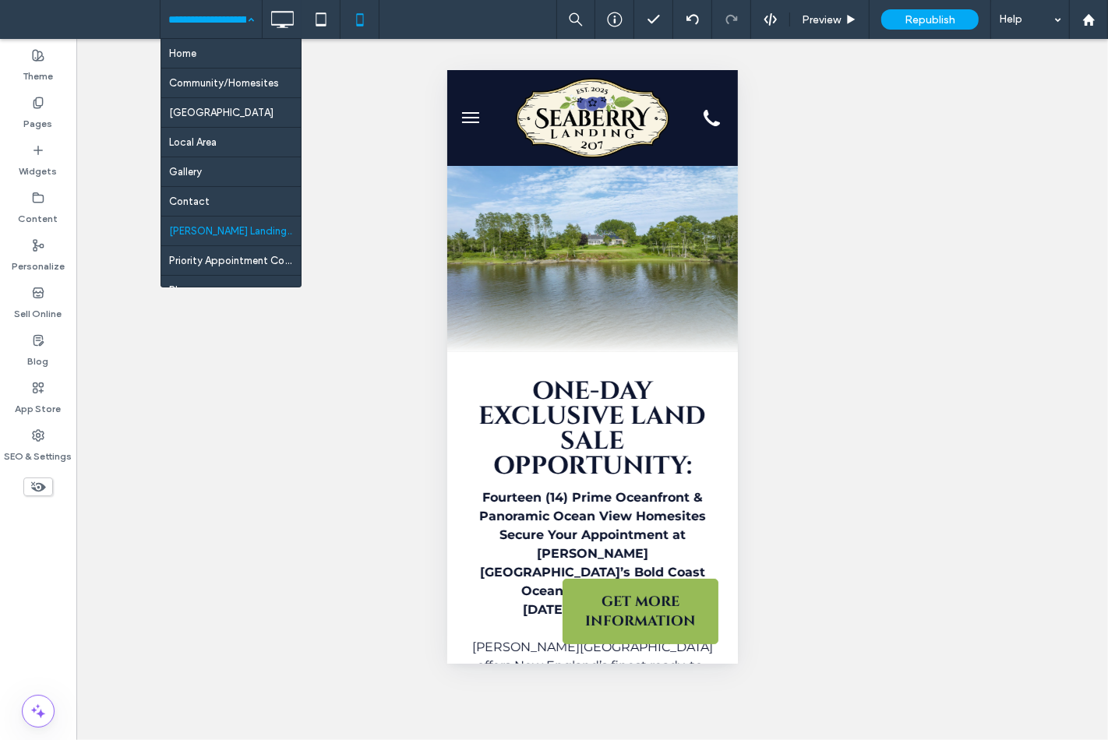
scroll to position [141, 0]
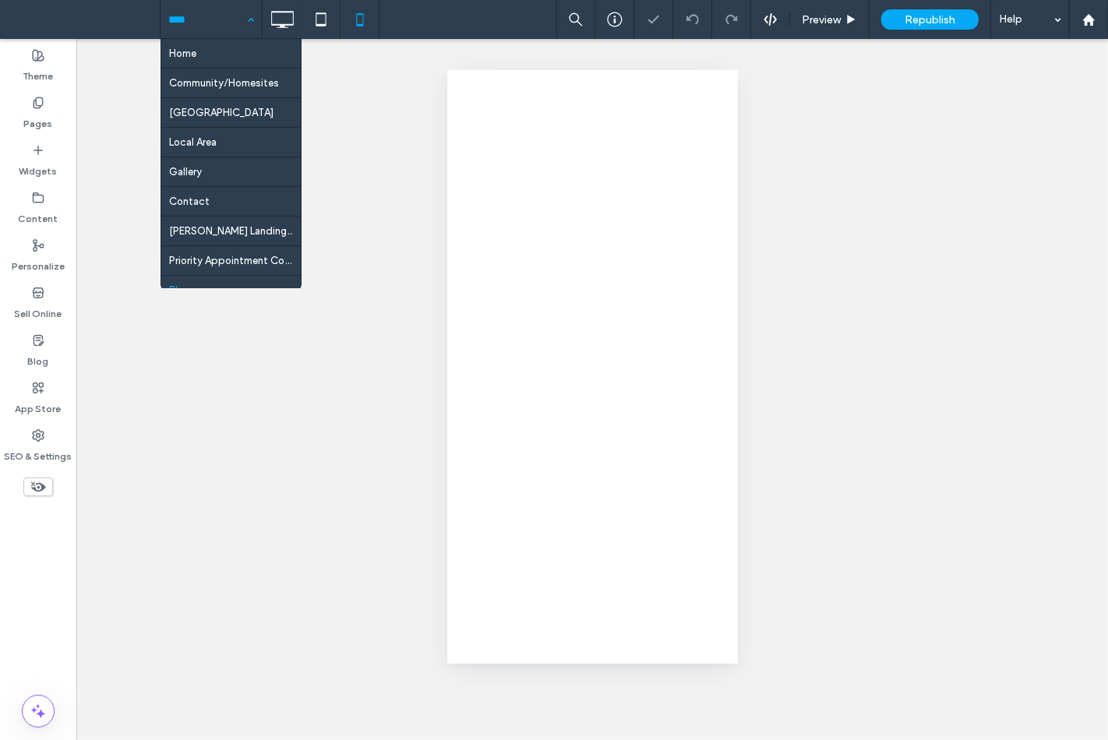
click at [226, 28] on input at bounding box center [207, 19] width 78 height 39
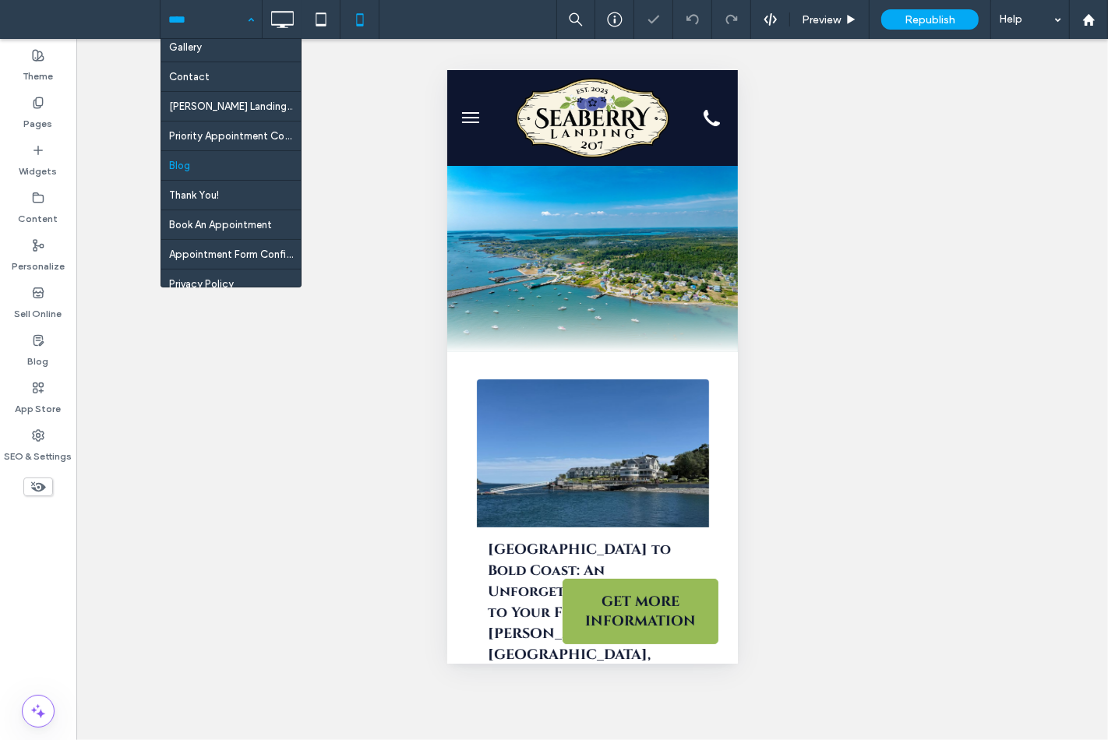
scroll to position [141, 0]
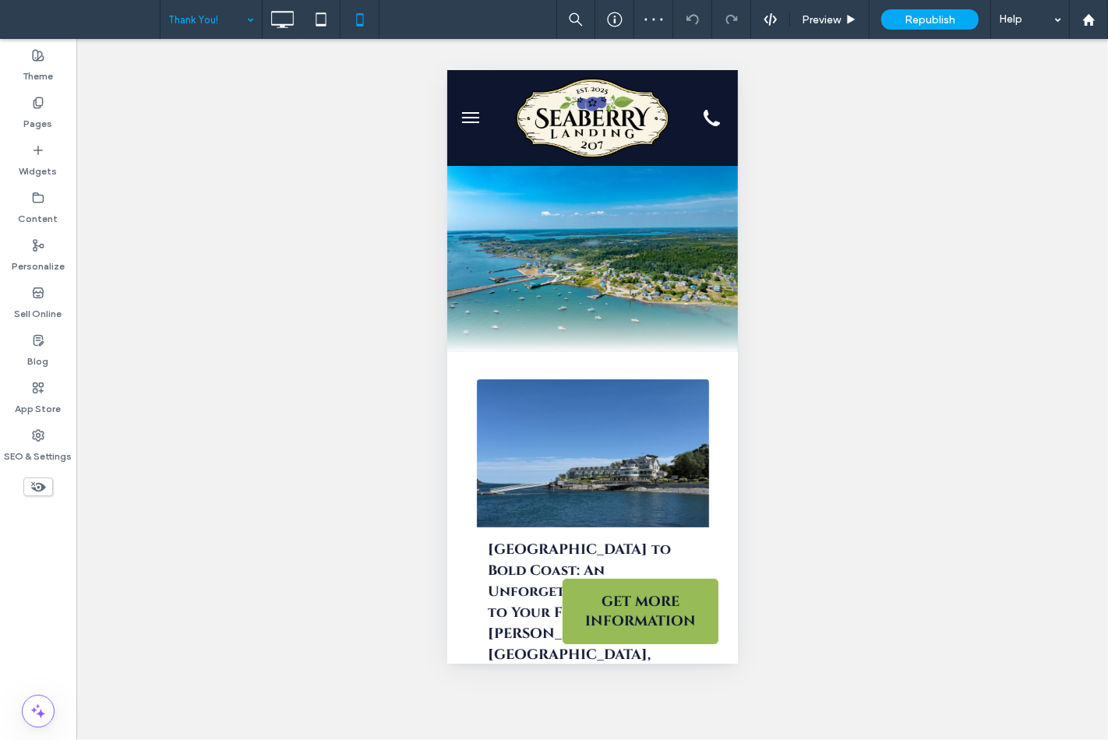
click at [214, 26] on input at bounding box center [207, 19] width 78 height 39
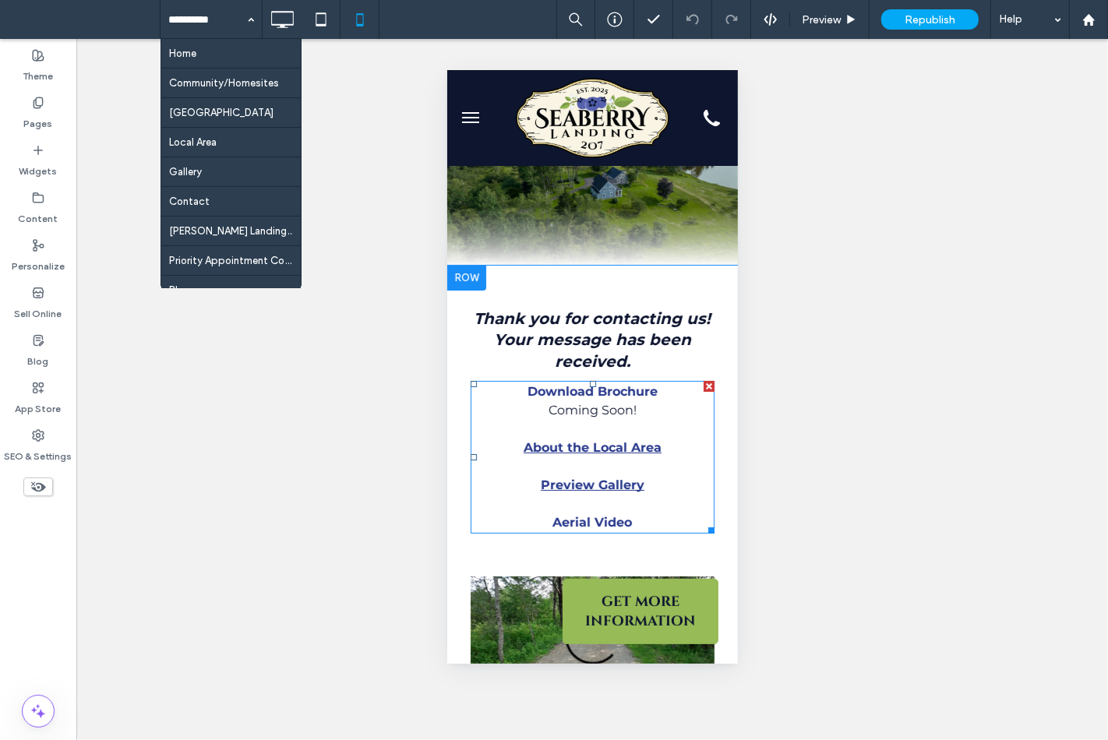
scroll to position [346, 0]
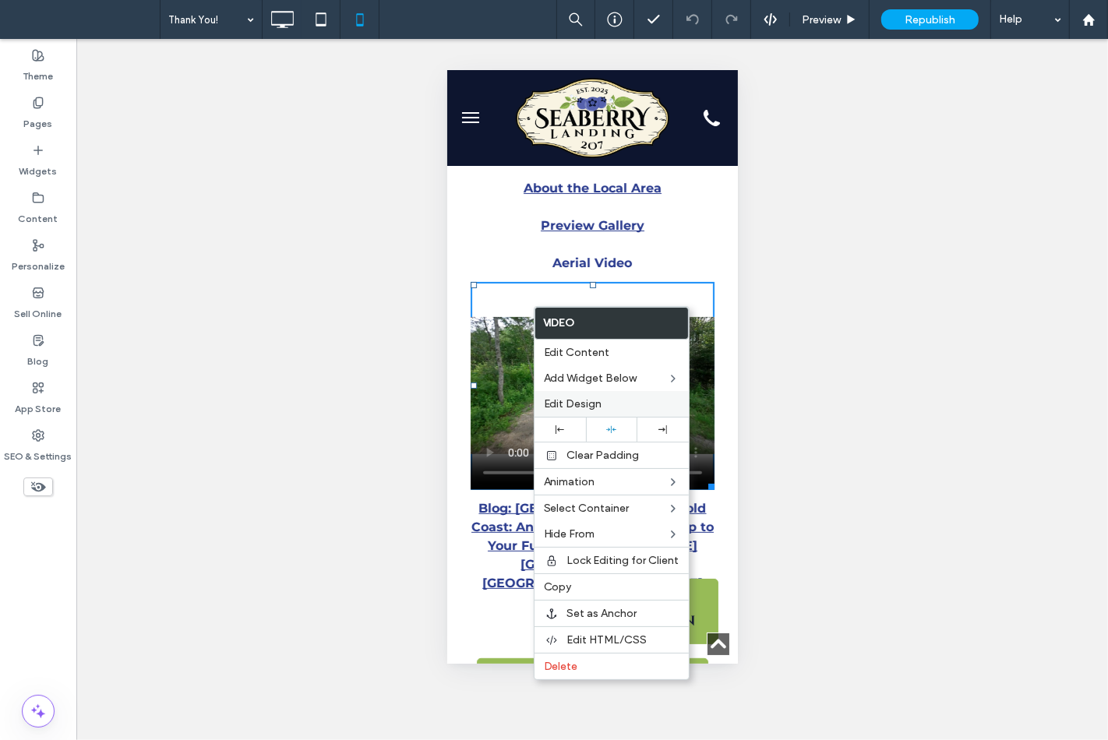
click at [559, 414] on div "Edit Design" at bounding box center [611, 404] width 154 height 26
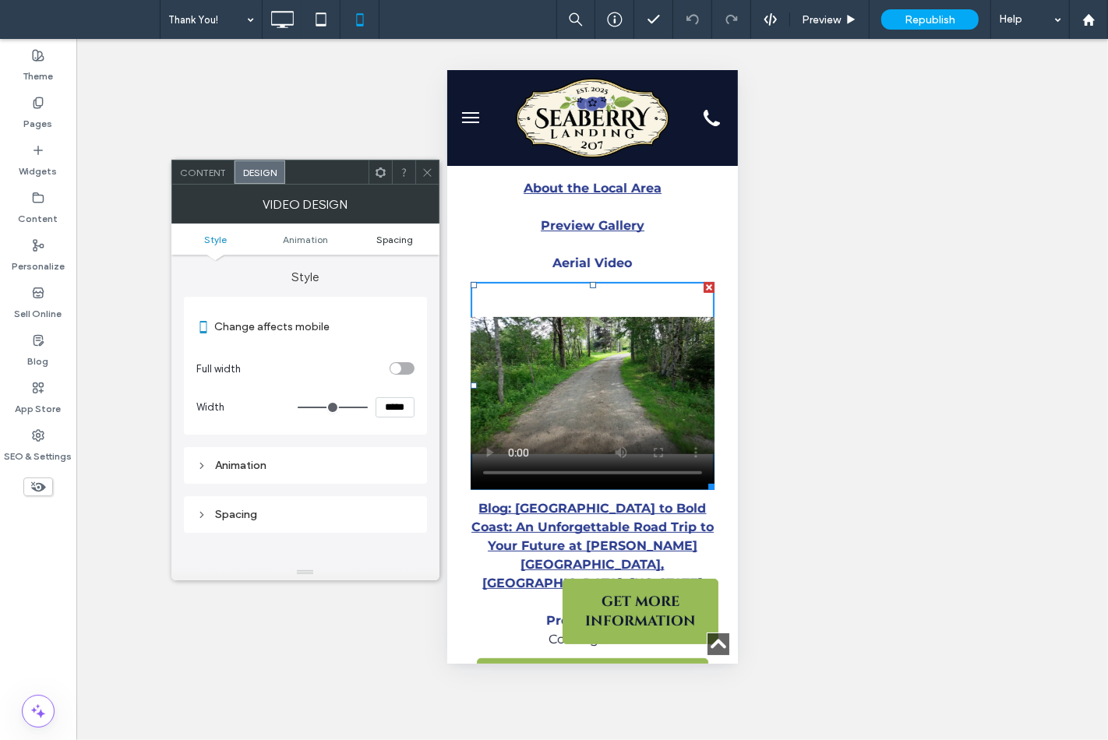
click at [387, 238] on span "Spacing" at bounding box center [394, 240] width 37 height 12
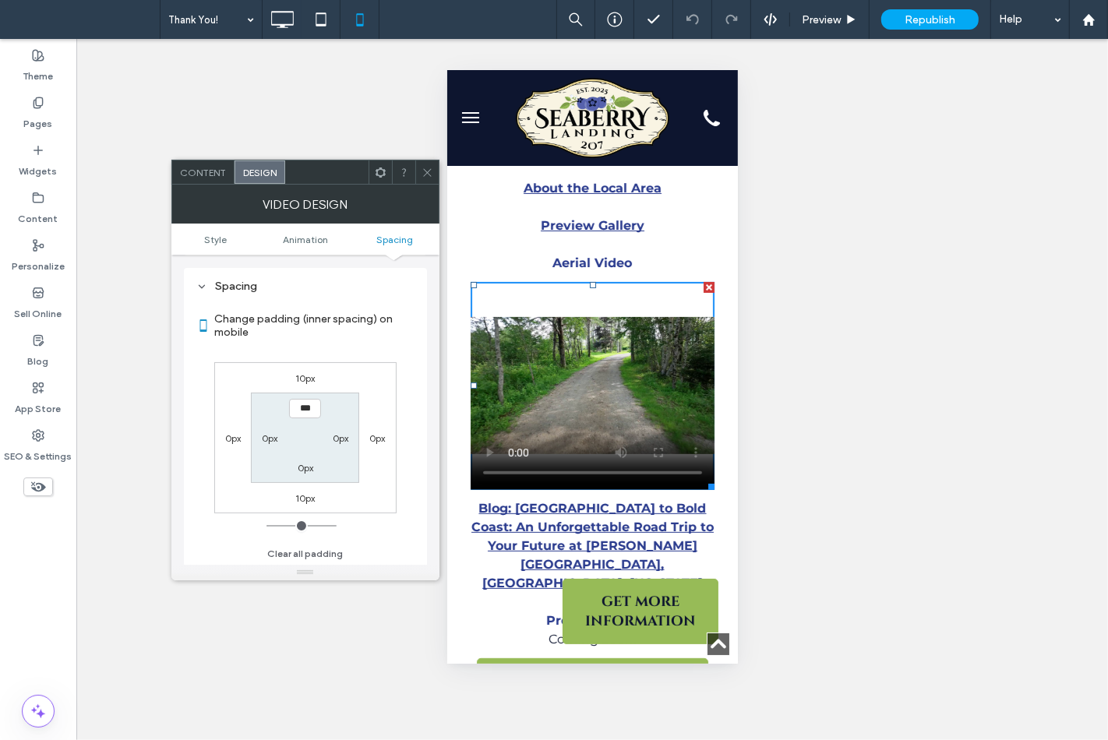
scroll to position [228, 0]
click at [305, 375] on label "10px" at bounding box center [304, 378] width 19 height 12
type input "**"
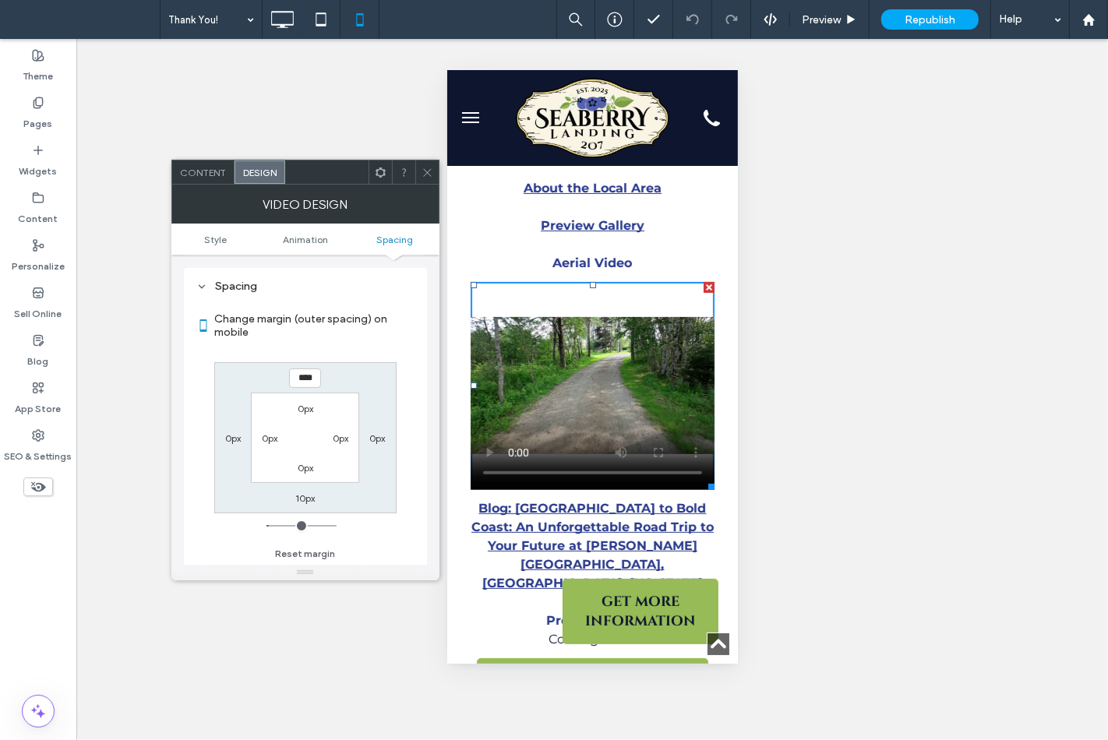
type input "*"
type input "***"
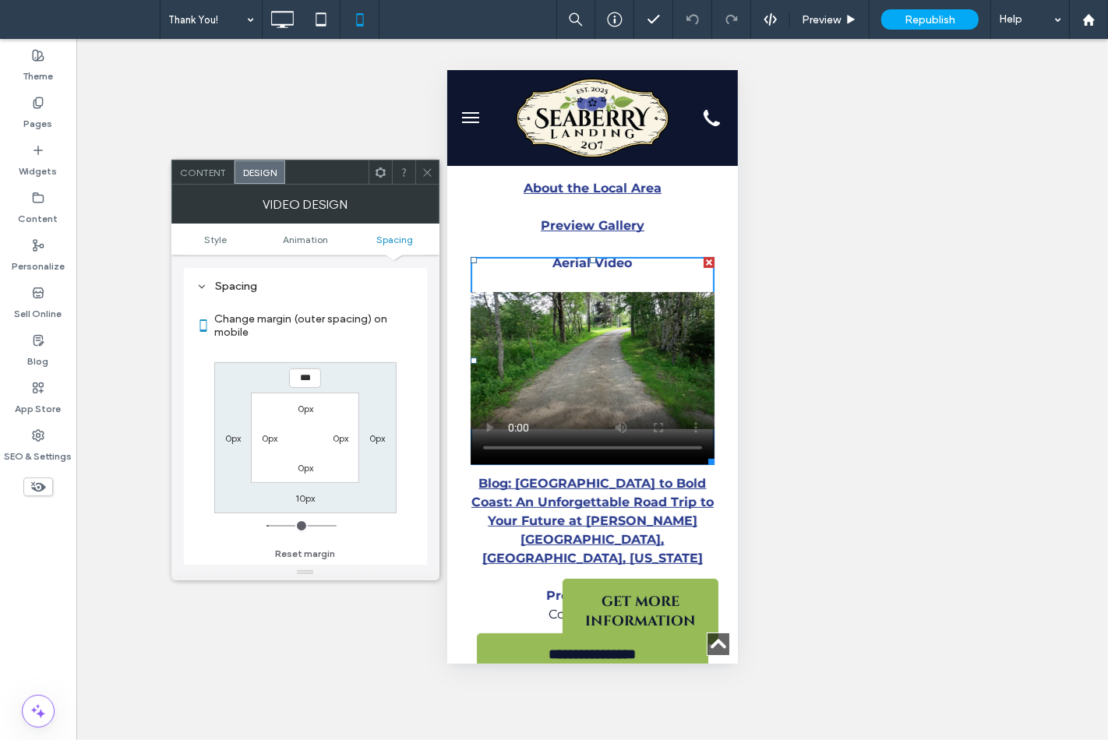
type input "*"
type input "*****"
click at [424, 172] on icon at bounding box center [427, 173] width 12 height 12
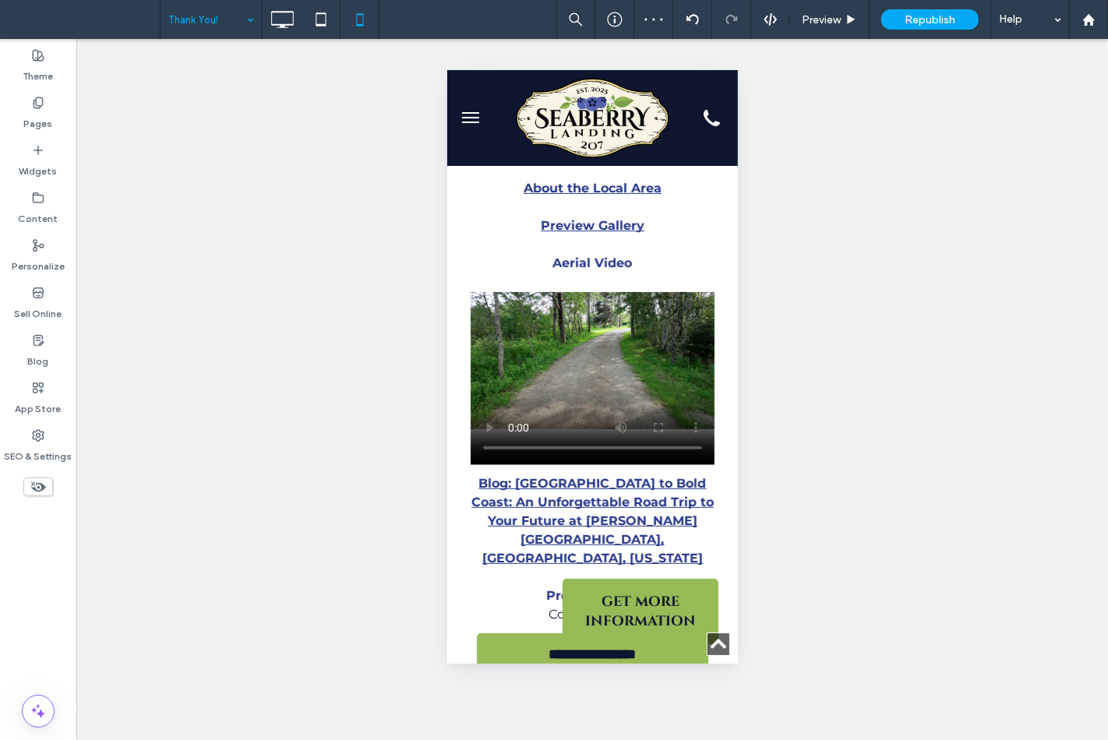
drag, startPoint x: 228, startPoint y: 22, endPoint x: 216, endPoint y: 33, distance: 16.6
click at [309, 20] on icon at bounding box center [320, 19] width 31 height 31
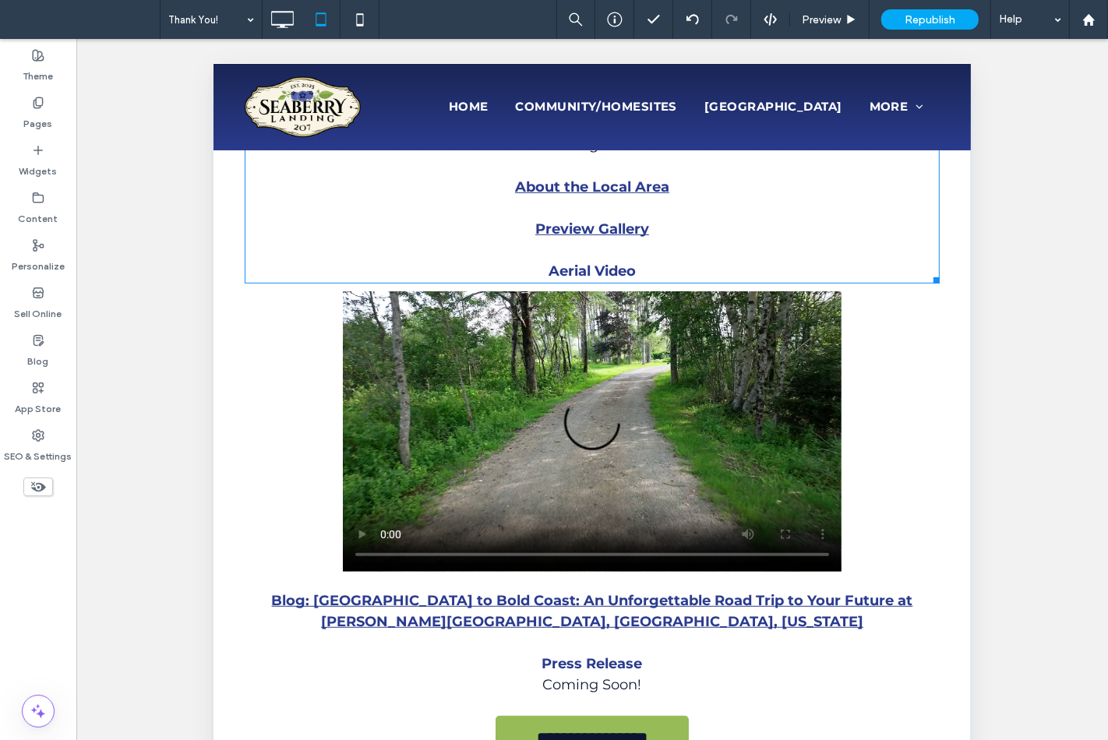
scroll to position [605, 0]
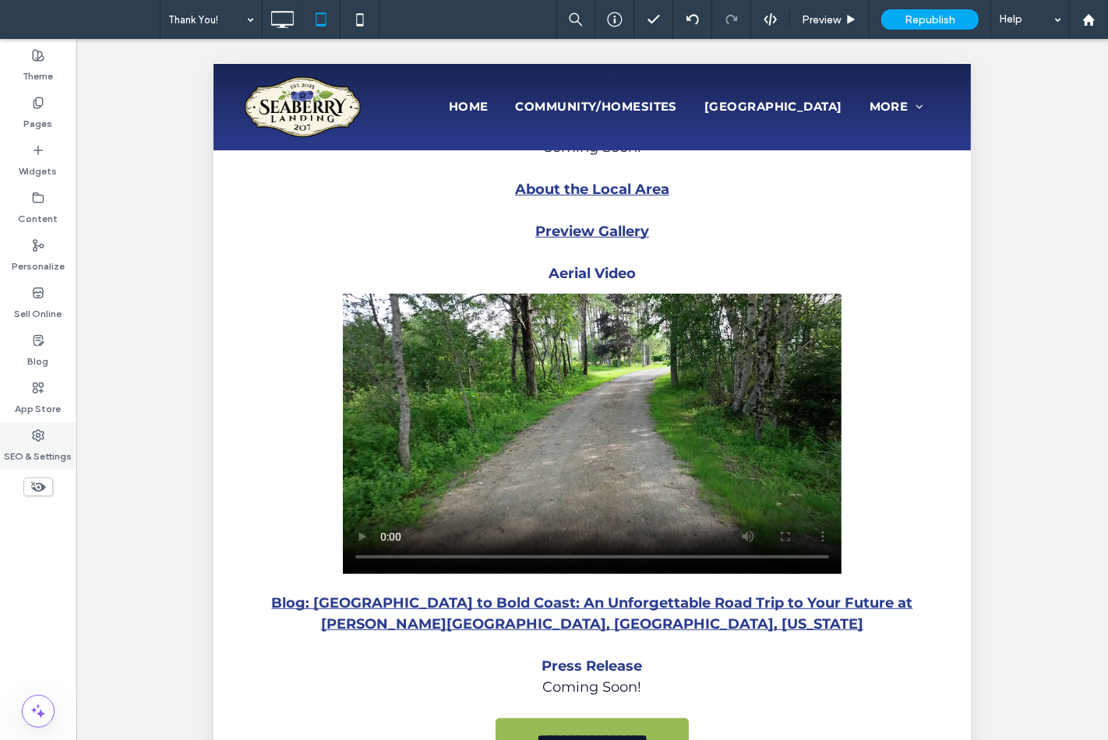
click at [74, 432] on div "SEO & Settings" at bounding box center [38, 446] width 76 height 48
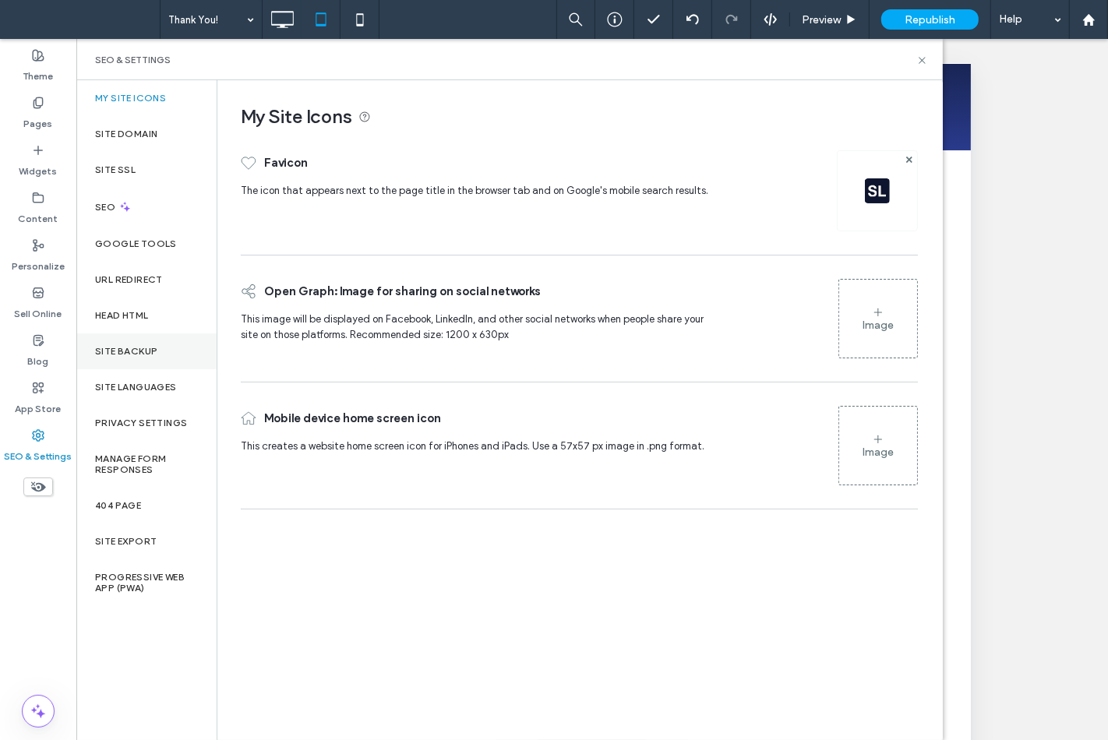
drag, startPoint x: 140, startPoint y: 351, endPoint x: 154, endPoint y: 341, distance: 16.9
click at [142, 351] on label "Site Backup" at bounding box center [126, 351] width 62 height 11
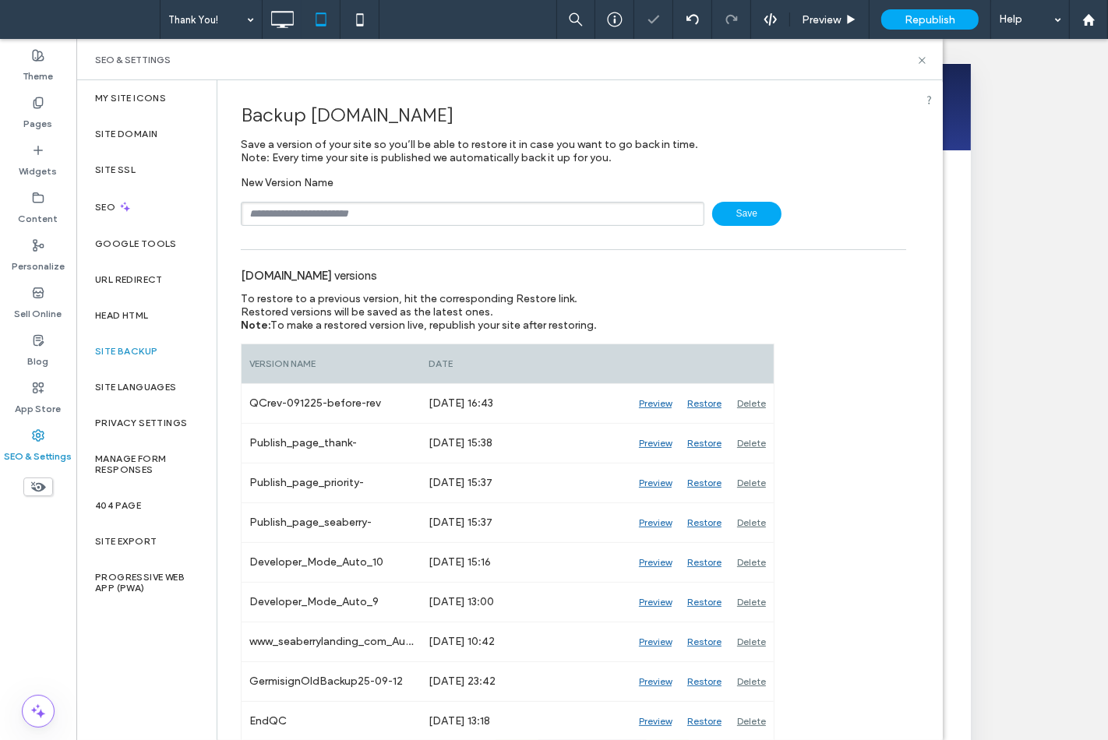
click at [289, 212] on input "text" at bounding box center [473, 214] width 464 height 24
drag, startPoint x: 291, startPoint y: 210, endPoint x: 312, endPoint y: 213, distance: 20.4
click at [312, 213] on input "**********" at bounding box center [473, 214] width 464 height 24
type input "**********"
click at [920, 56] on icon at bounding box center [922, 61] width 12 height 12
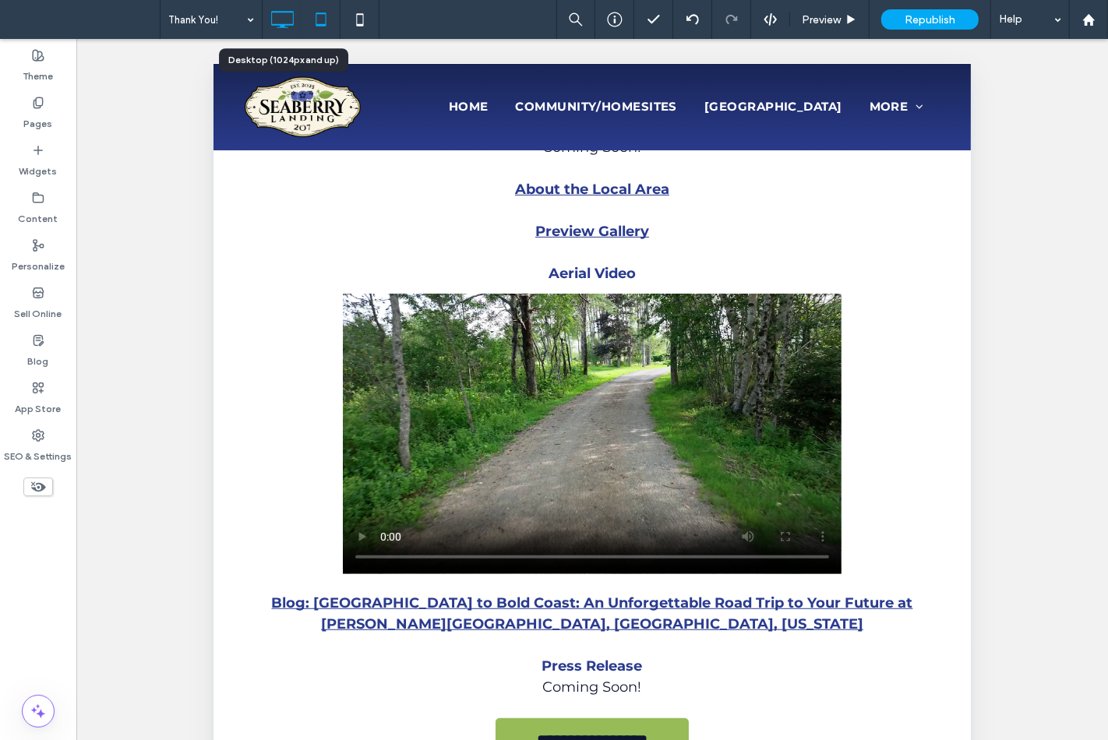
click at [279, 21] on icon at bounding box center [281, 19] width 31 height 31
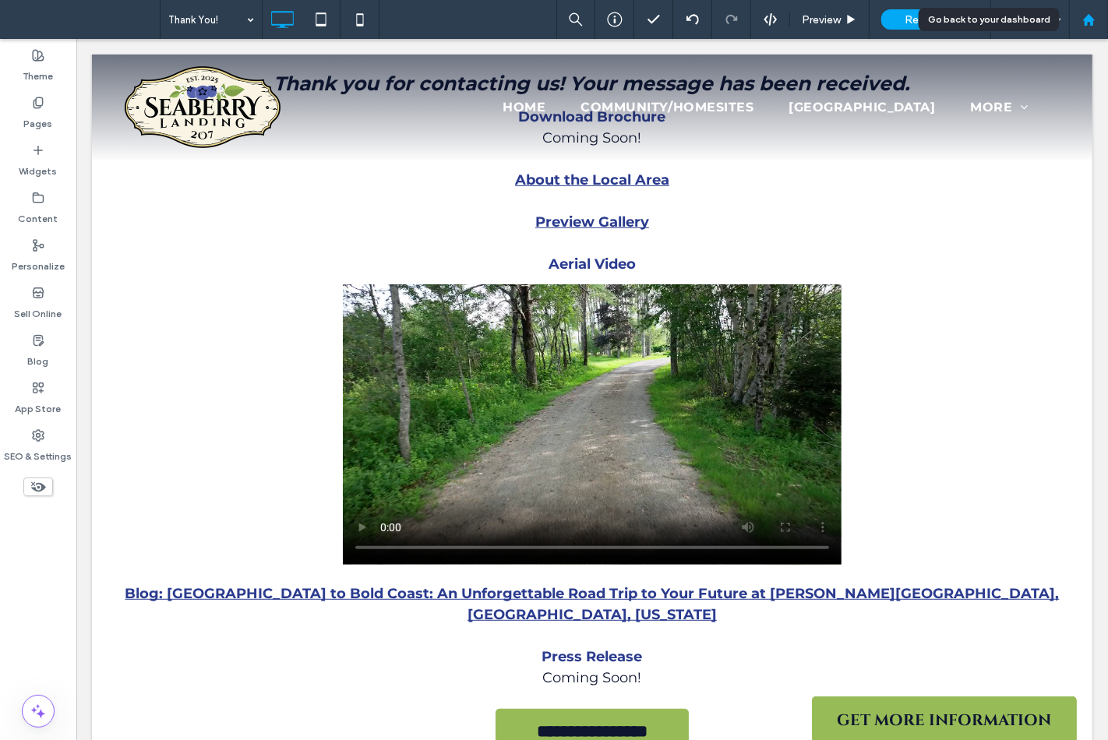
click at [1082, 14] on icon at bounding box center [1088, 19] width 13 height 13
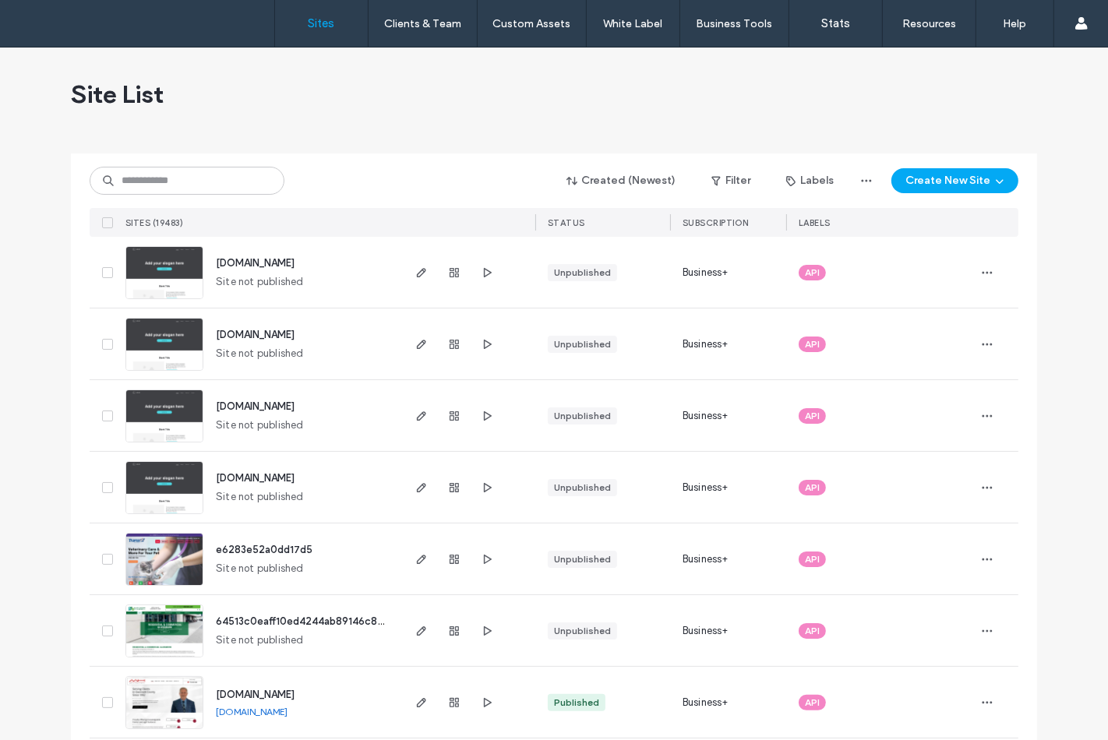
click at [212, 195] on div "Created (Newest) Filter Labels Create New Site" at bounding box center [554, 181] width 929 height 30
click at [213, 191] on input at bounding box center [187, 181] width 195 height 28
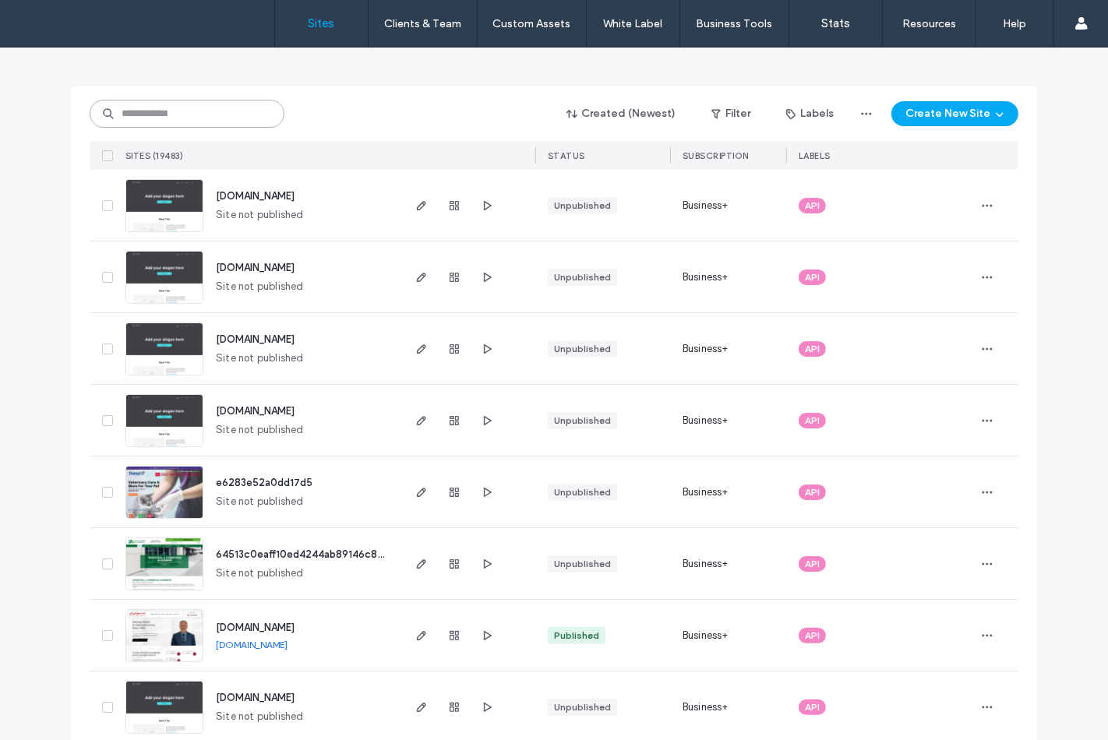
scroll to position [86, 0]
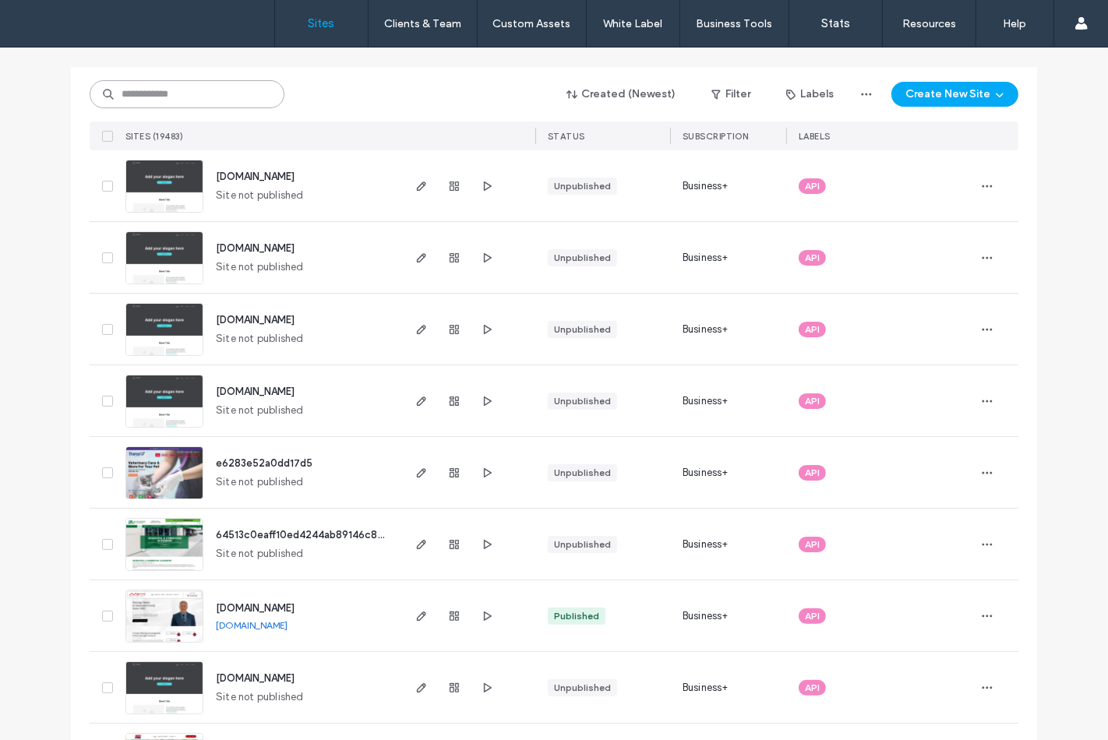
click at [150, 103] on input at bounding box center [187, 94] width 195 height 28
paste input "********"
type input "********"
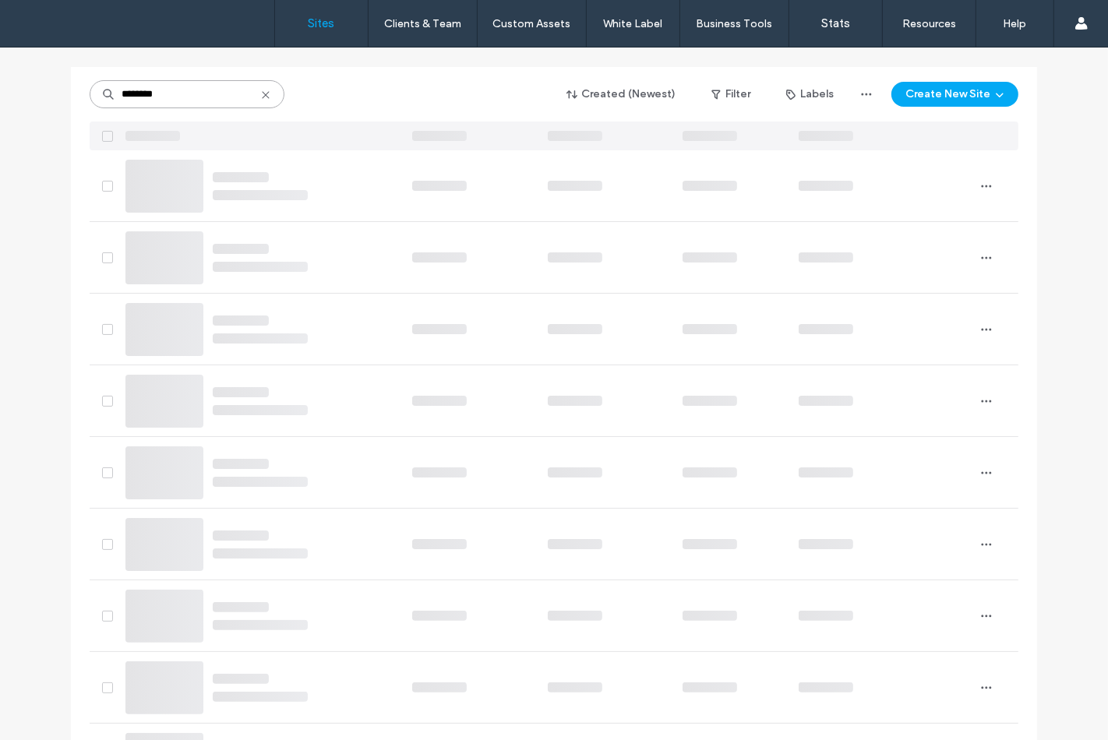
scroll to position [0, 0]
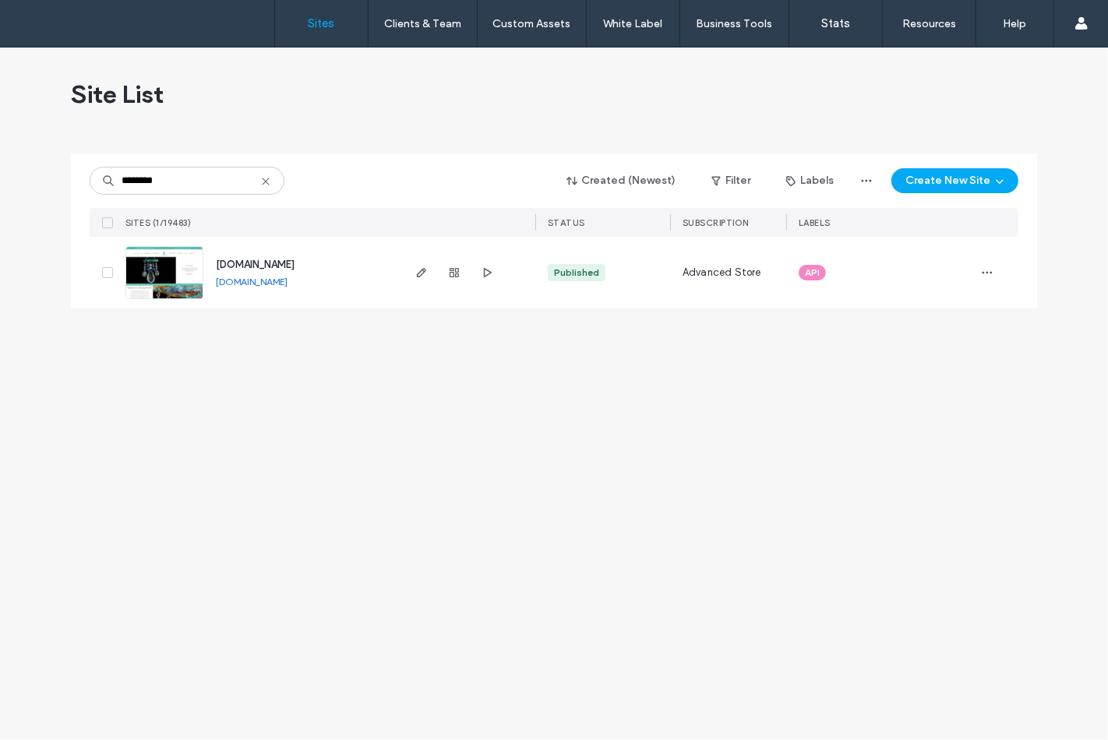
click at [193, 294] on img at bounding box center [164, 300] width 76 height 106
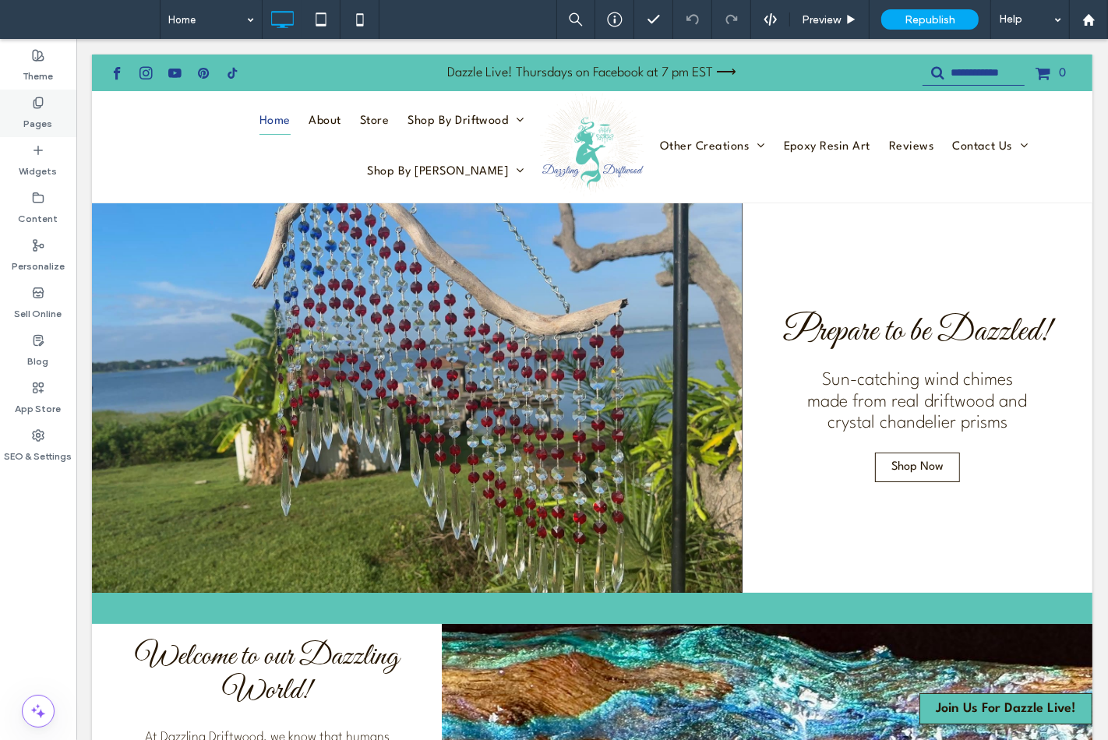
click at [61, 127] on div "Pages" at bounding box center [38, 114] width 76 height 48
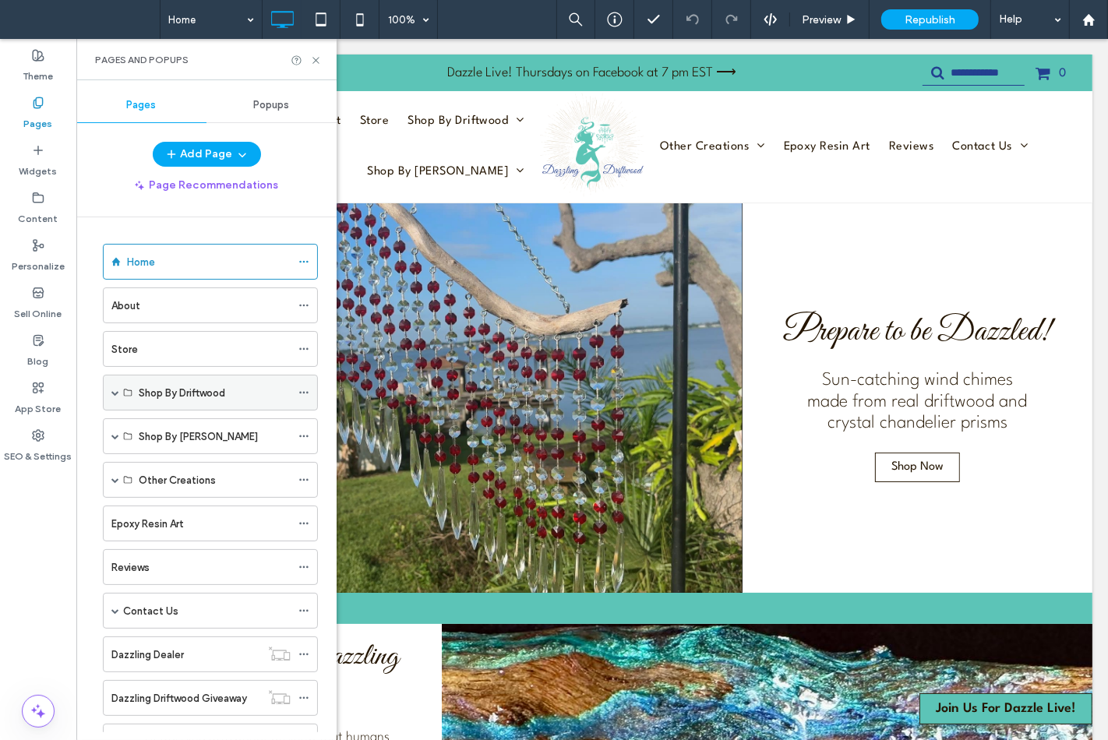
click at [117, 395] on span at bounding box center [115, 393] width 8 height 8
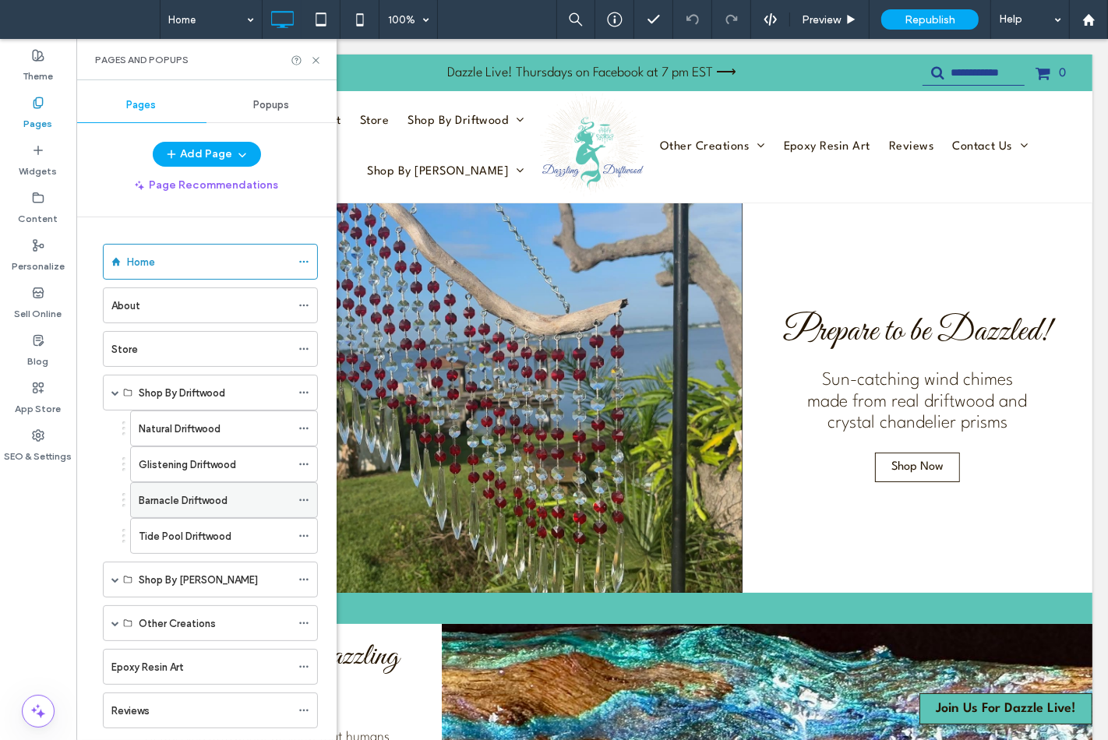
click at [189, 485] on div "Barnacle Driftwood" at bounding box center [215, 500] width 152 height 34
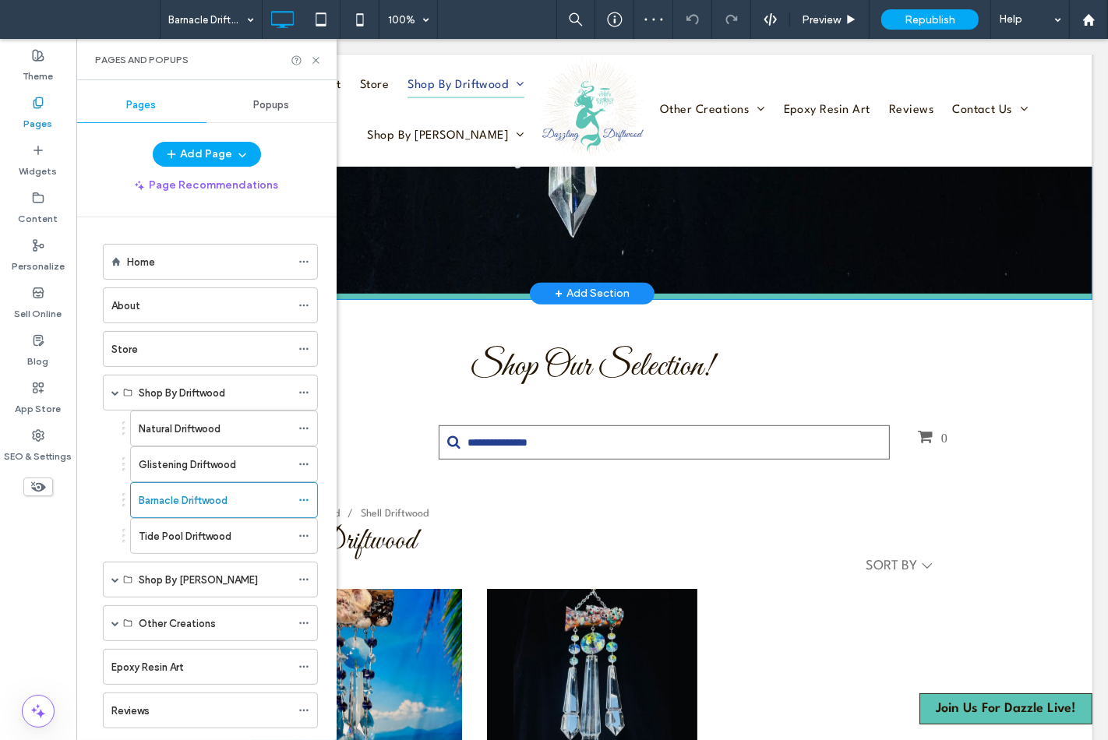
scroll to position [605, 0]
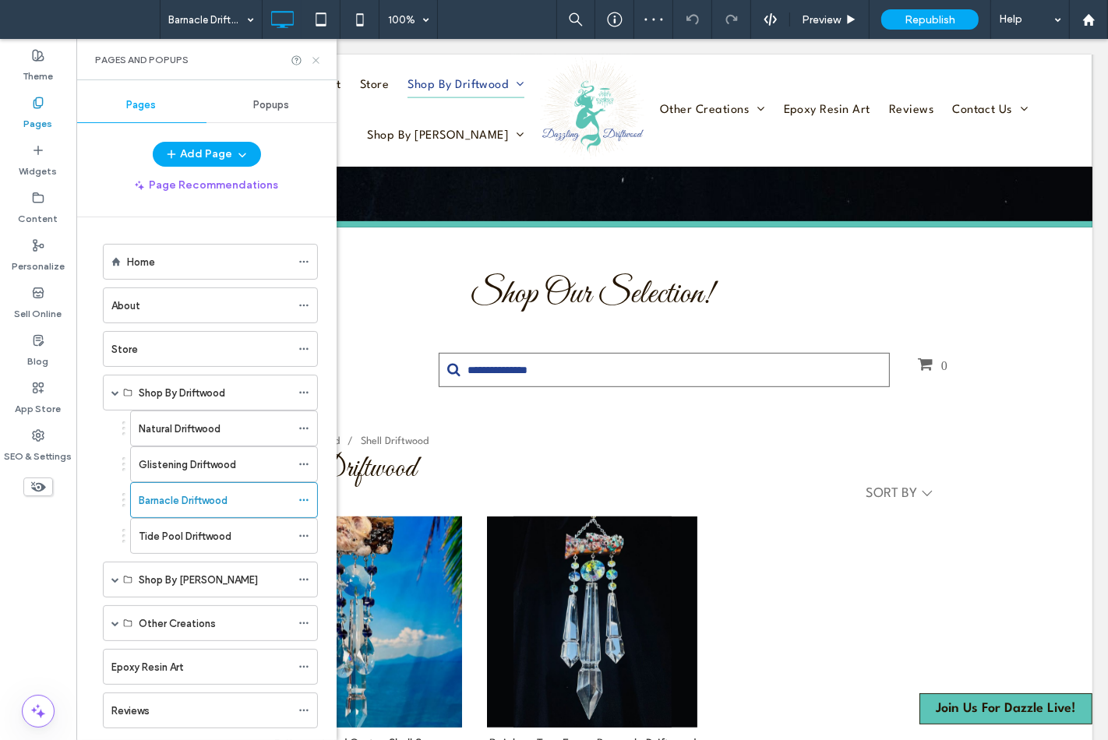
click at [318, 65] on icon at bounding box center [316, 61] width 12 height 12
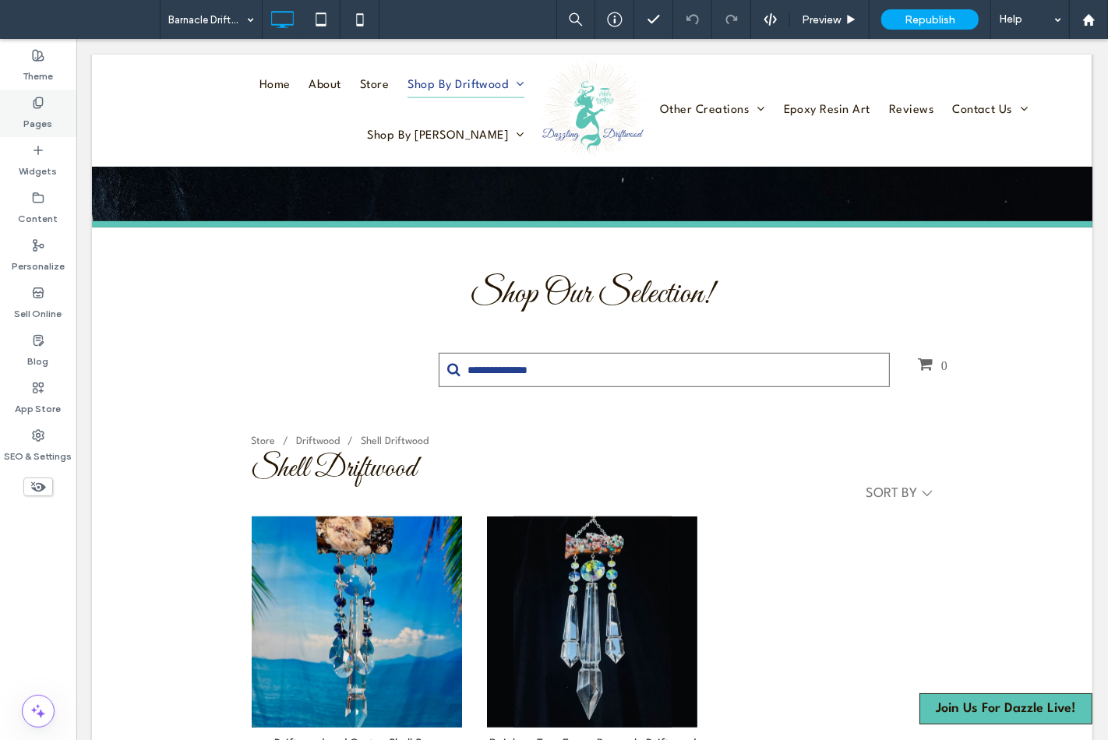
click at [41, 104] on icon at bounding box center [38, 103] width 12 height 12
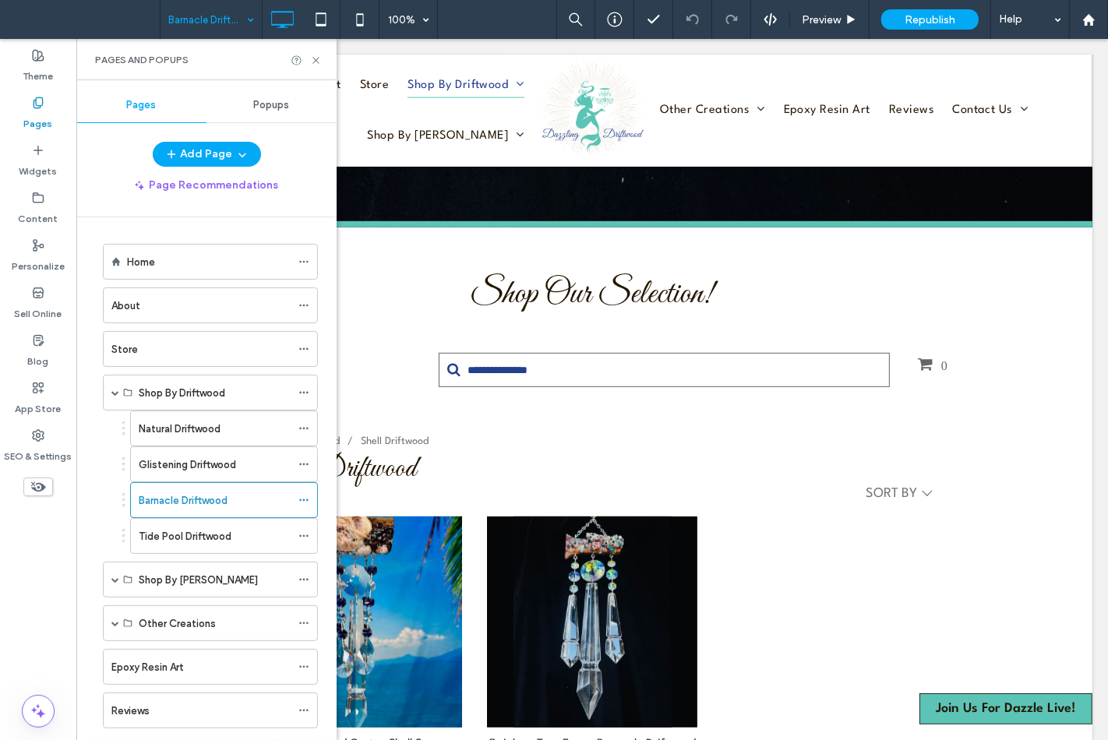
drag, startPoint x: 317, startPoint y: 65, endPoint x: 254, endPoint y: 33, distance: 70.7
click at [316, 62] on icon at bounding box center [316, 61] width 12 height 12
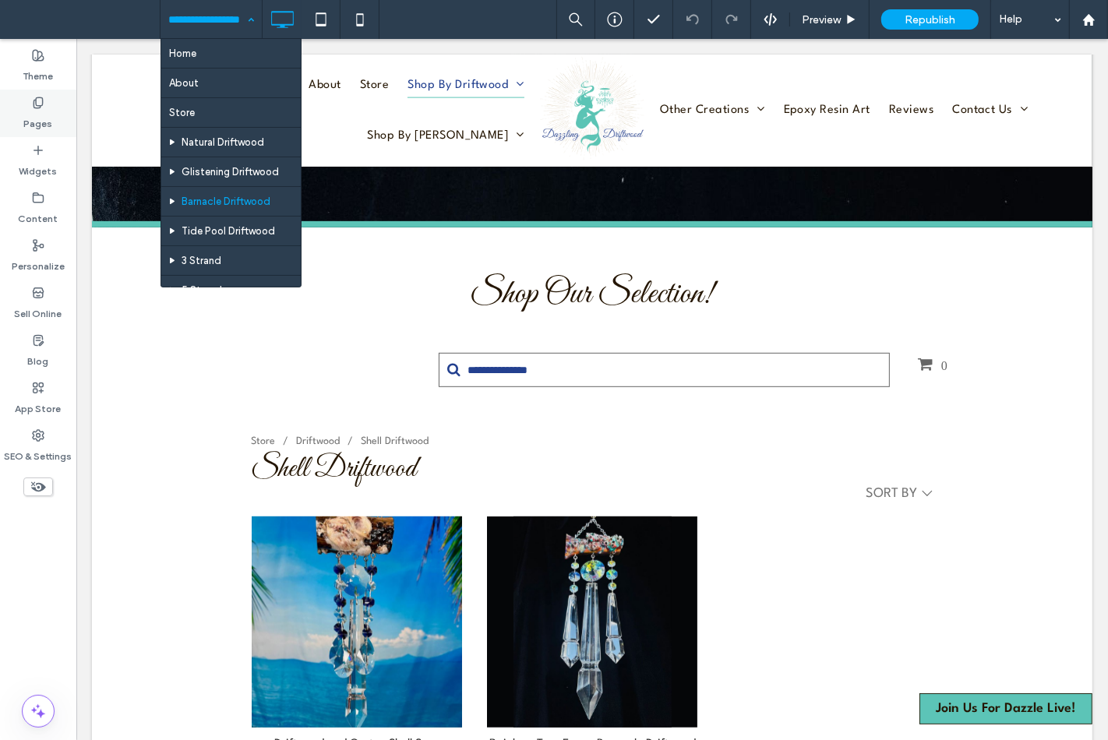
click at [53, 126] on div "Pages" at bounding box center [38, 114] width 76 height 48
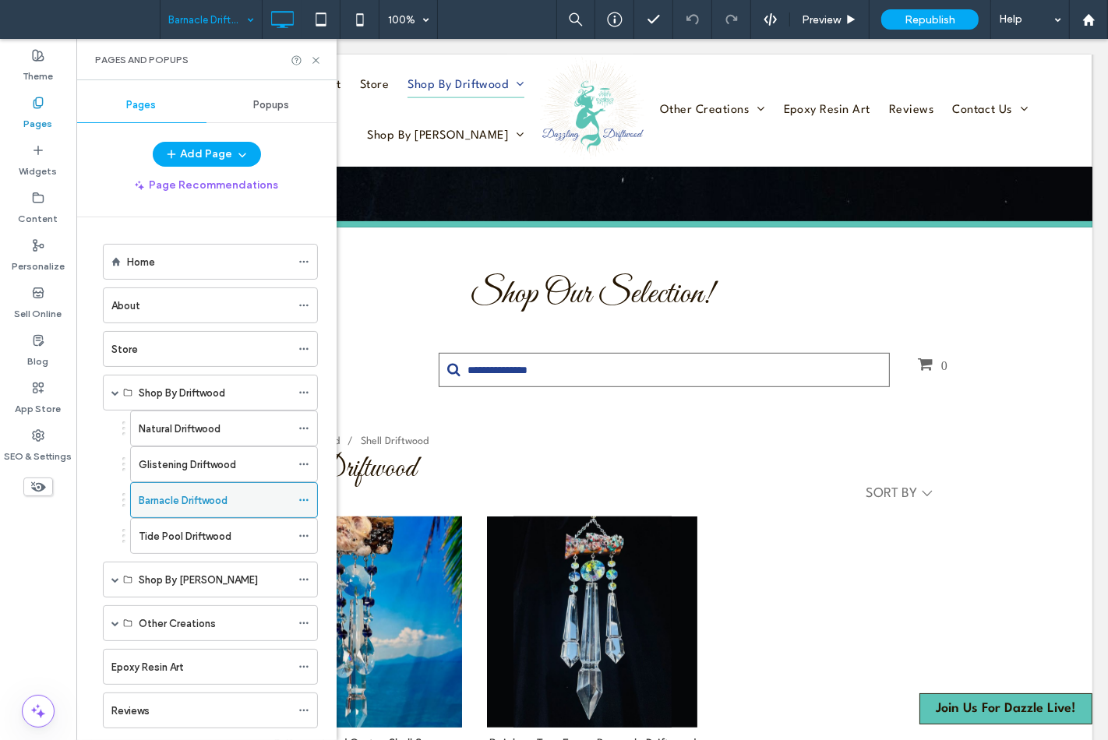
click at [308, 497] on icon at bounding box center [303, 500] width 11 height 11
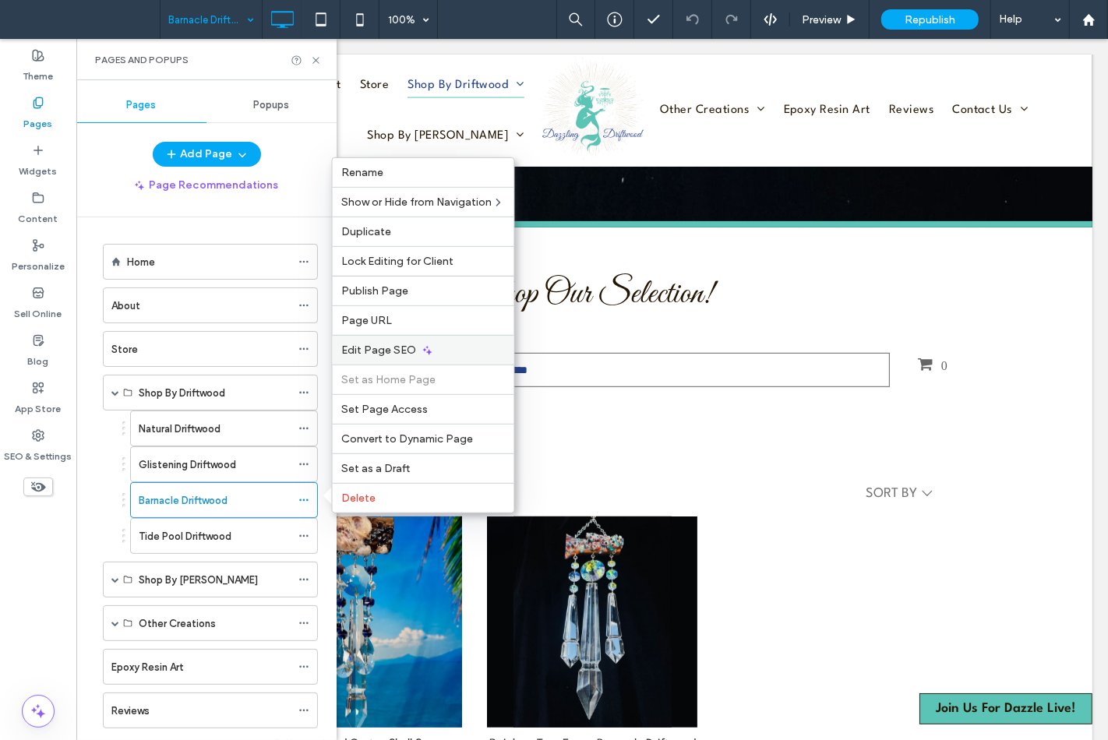
click at [372, 347] on span "Edit Page SEO" at bounding box center [379, 350] width 75 height 13
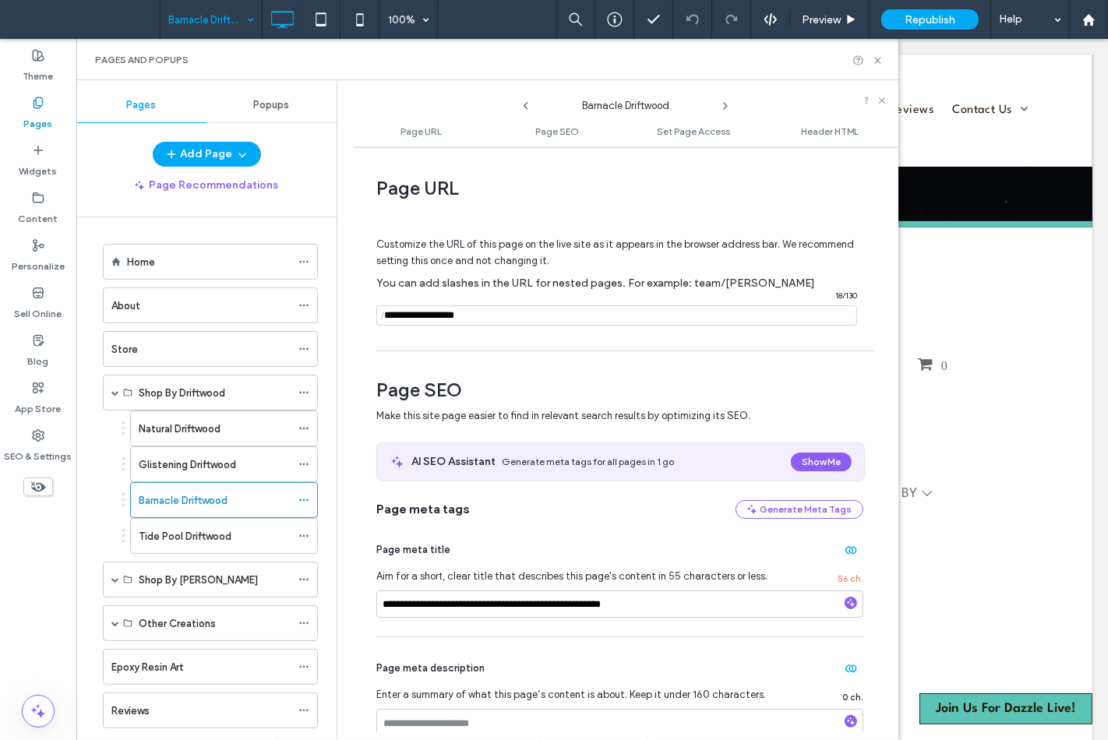
click at [417, 321] on input "notEmpty" at bounding box center [616, 315] width 481 height 20
click at [401, 314] on input "notEmpty" at bounding box center [616, 315] width 481 height 20
click at [392, 314] on div "/ 18 / 130" at bounding box center [616, 315] width 481 height 20
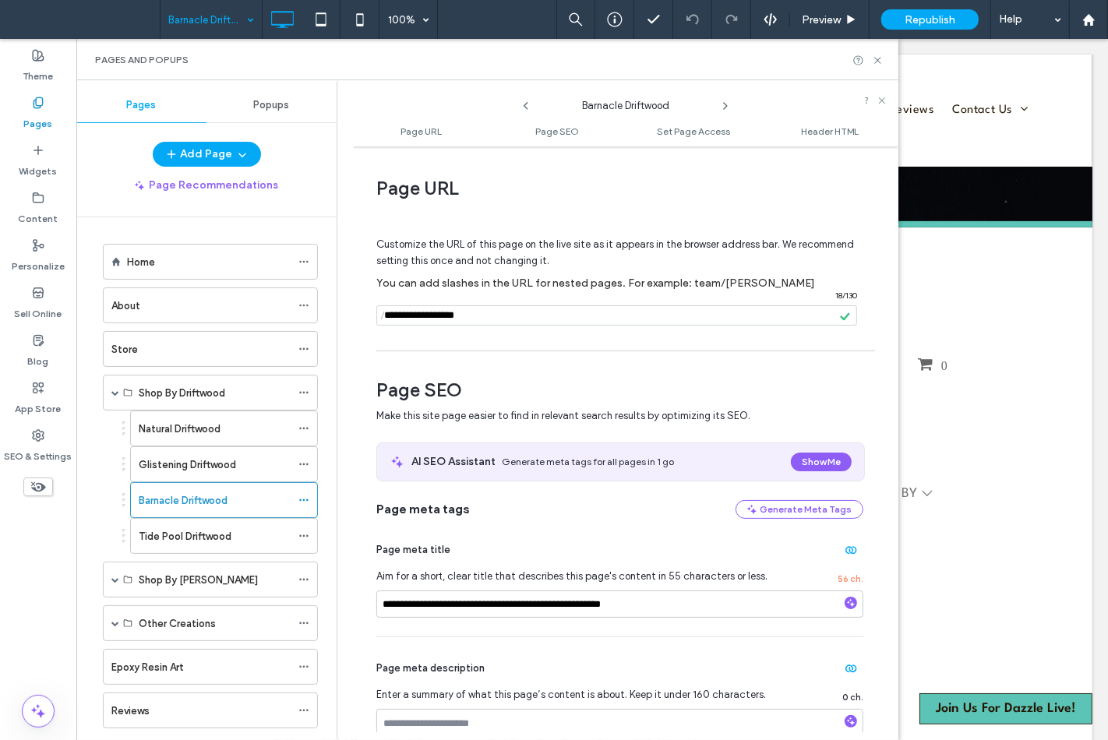
drag, startPoint x: 424, startPoint y: 316, endPoint x: 382, endPoint y: 315, distance: 42.1
click at [382, 315] on div "/ 18 / 130" at bounding box center [616, 315] width 481 height 20
type input "**********"
click at [619, 605] on input "**********" at bounding box center [619, 604] width 487 height 27
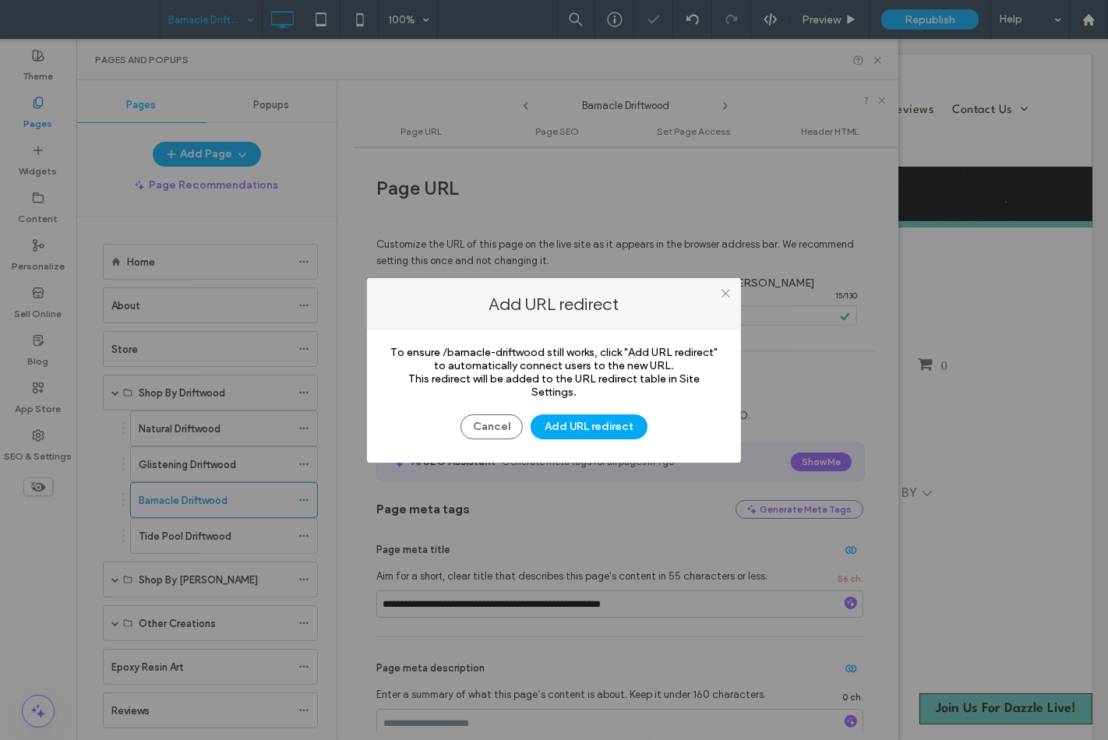
click at [597, 605] on div at bounding box center [554, 370] width 1108 height 740
click at [572, 421] on button "Add URL redirect" at bounding box center [589, 426] width 117 height 25
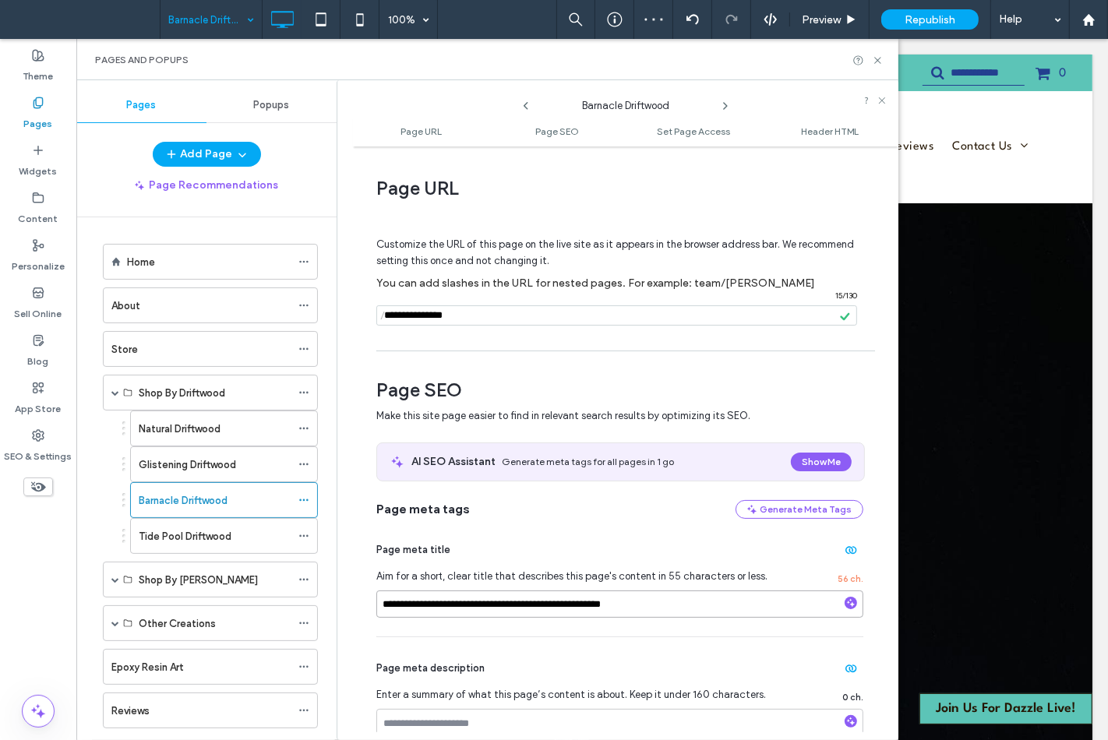
drag, startPoint x: 562, startPoint y: 612, endPoint x: 598, endPoint y: 605, distance: 36.5
click at [598, 605] on input "**********" at bounding box center [619, 604] width 487 height 27
type input "**********"
click at [875, 58] on icon at bounding box center [878, 61] width 12 height 12
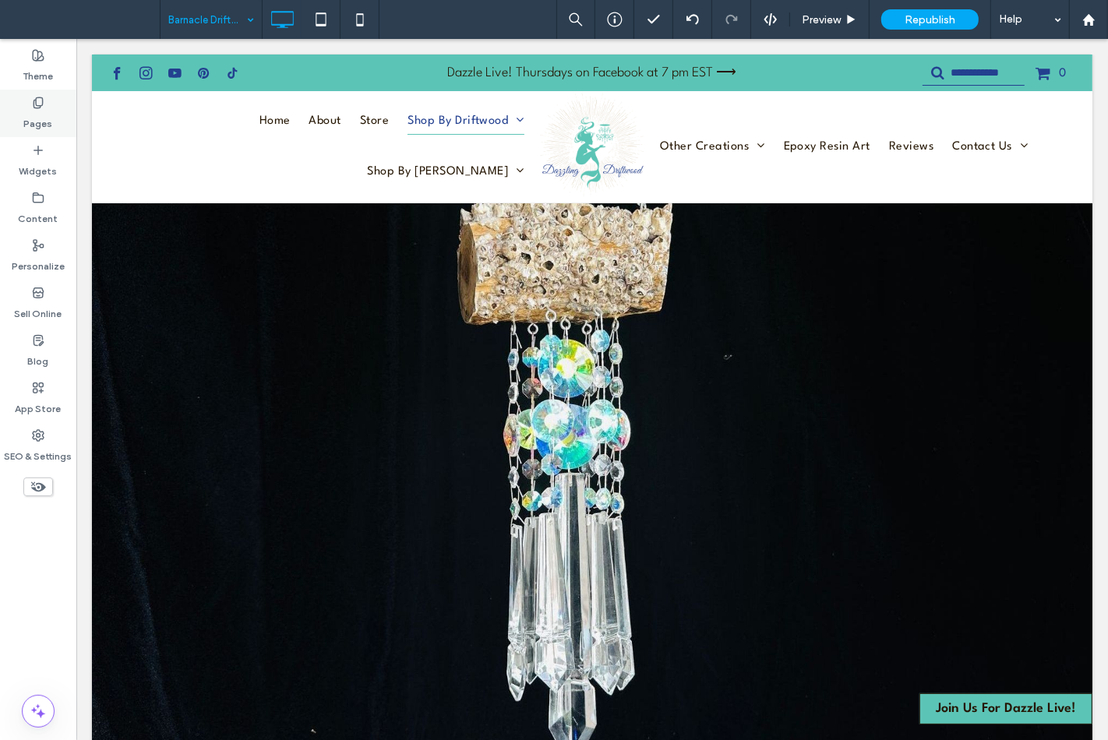
click at [44, 109] on label "Pages" at bounding box center [38, 120] width 29 height 22
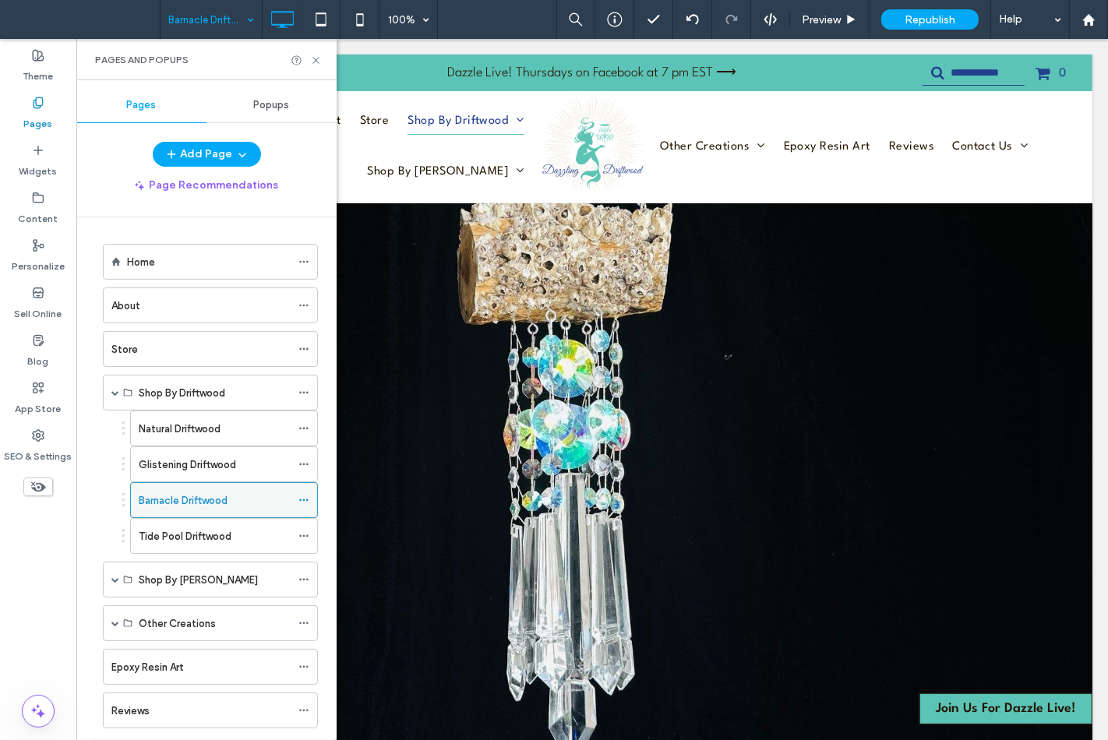
click at [306, 500] on icon at bounding box center [303, 500] width 11 height 11
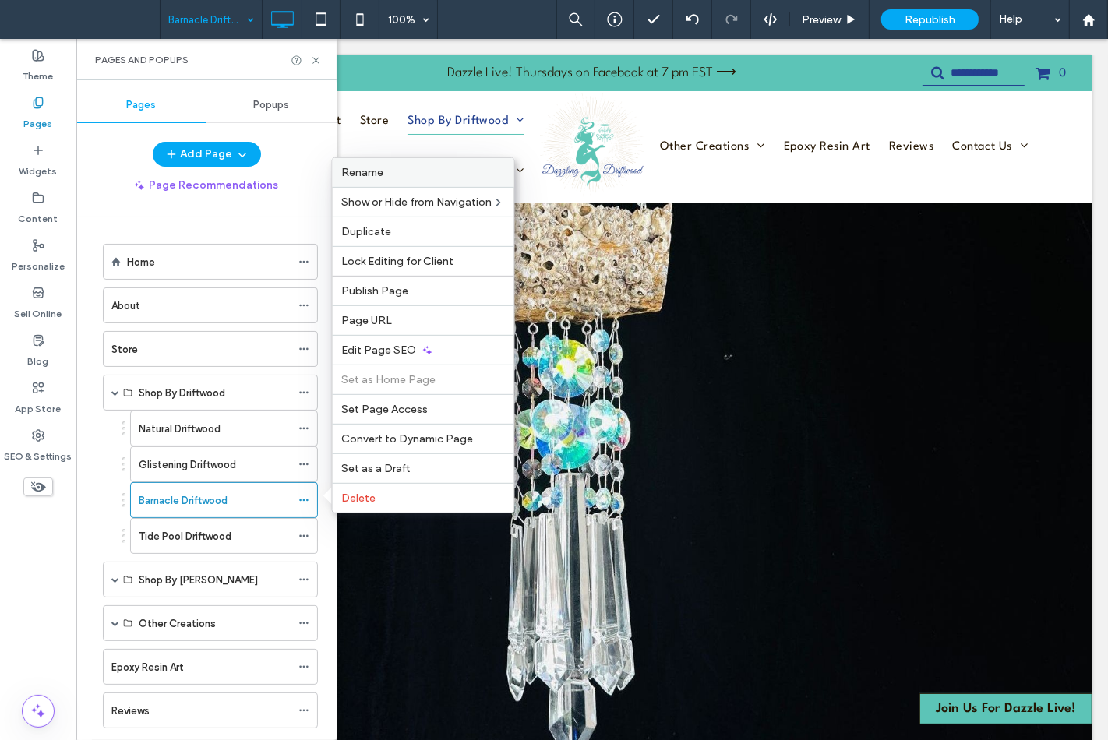
click at [418, 164] on div "Rename" at bounding box center [424, 172] width 182 height 29
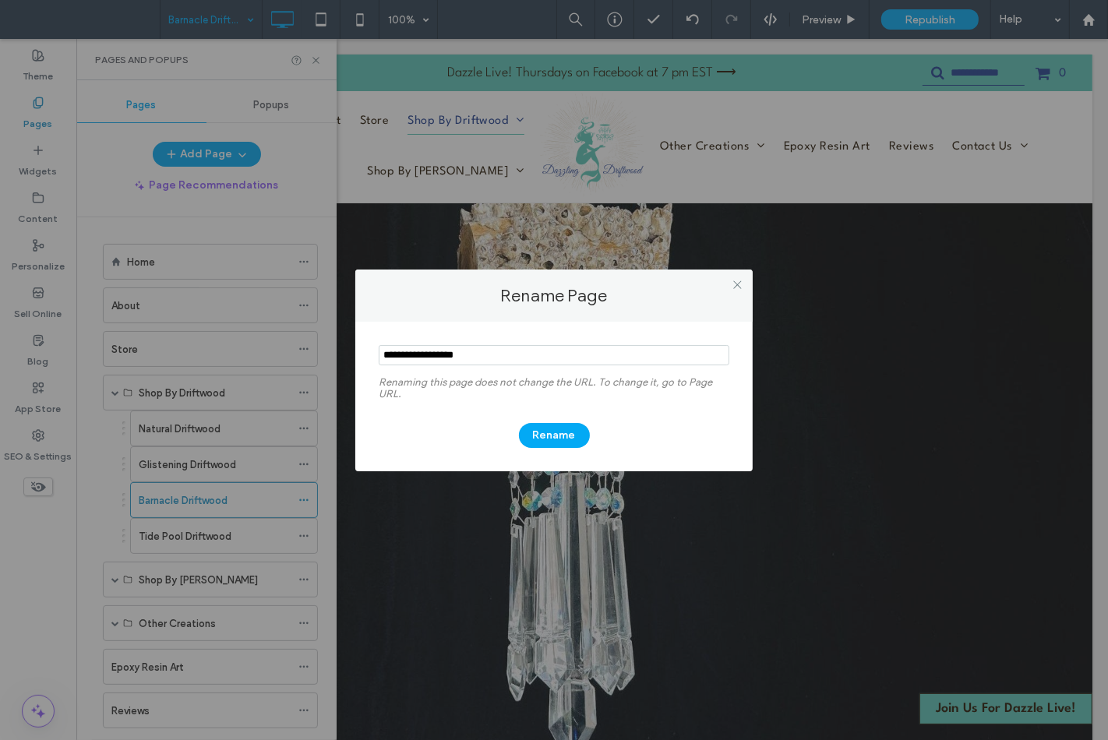
drag, startPoint x: 425, startPoint y: 354, endPoint x: 336, endPoint y: 352, distance: 88.8
click at [336, 352] on div "Rename Page Renaming this page does not change the URL. To change it, go to Pag…" at bounding box center [554, 370] width 1108 height 740
click at [309, 300] on div "Rename Page Renaming this page does not change the URL. To change it, go to Pag…" at bounding box center [554, 370] width 1108 height 740
click at [386, 357] on input "notEmpty" at bounding box center [554, 355] width 351 height 20
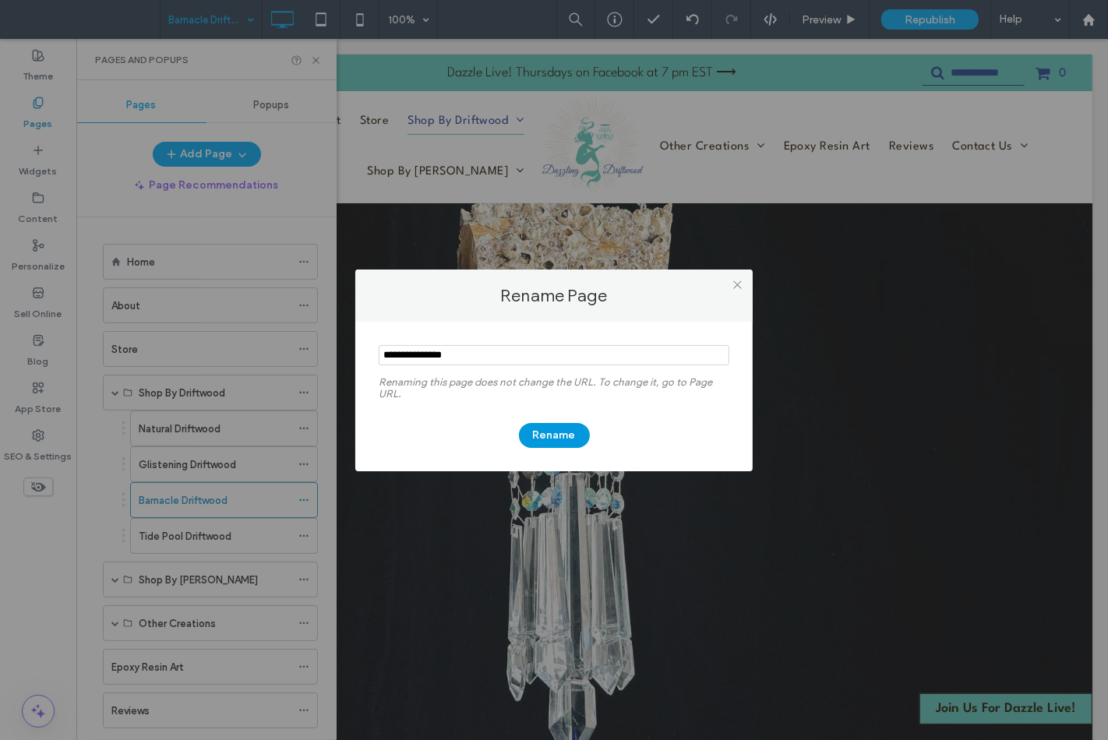
type input "**********"
click at [580, 432] on button "Rename" at bounding box center [554, 435] width 71 height 25
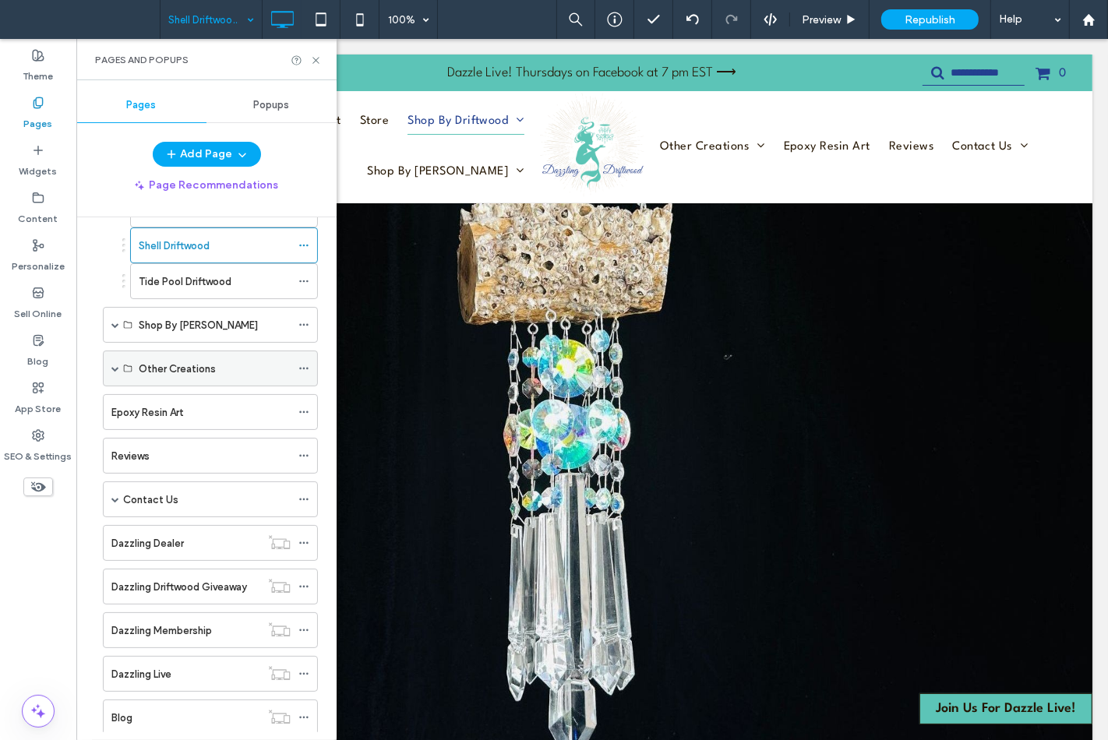
scroll to position [259, 0]
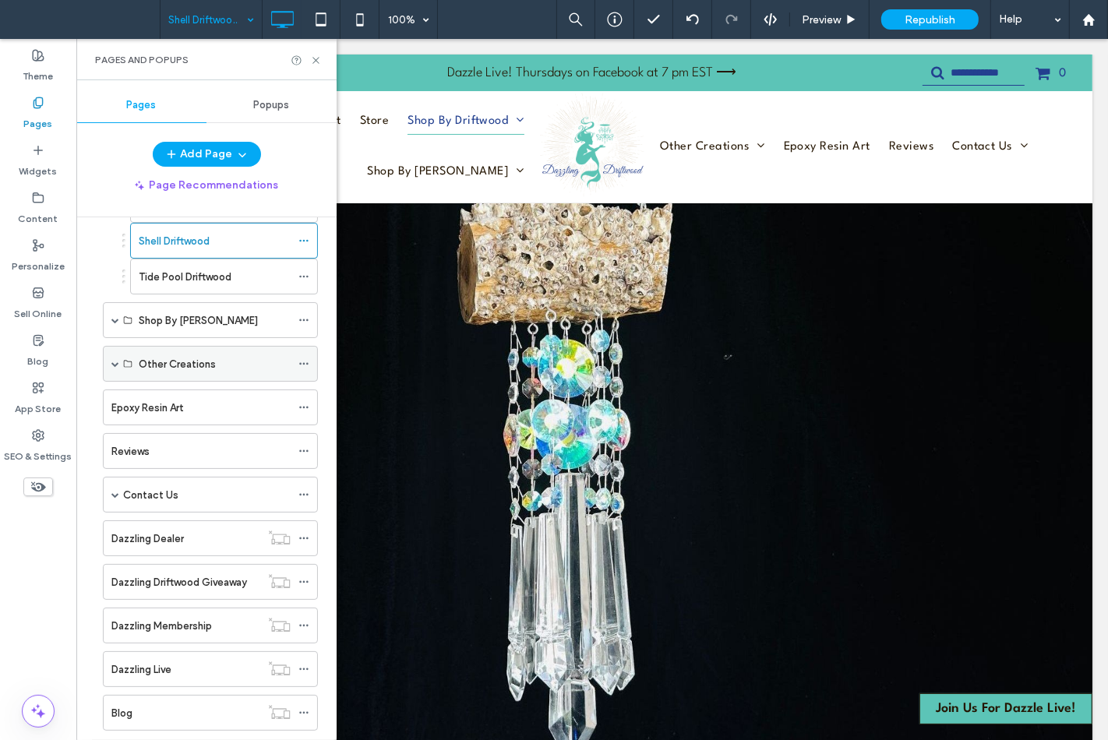
click at [111, 368] on span at bounding box center [115, 364] width 8 height 8
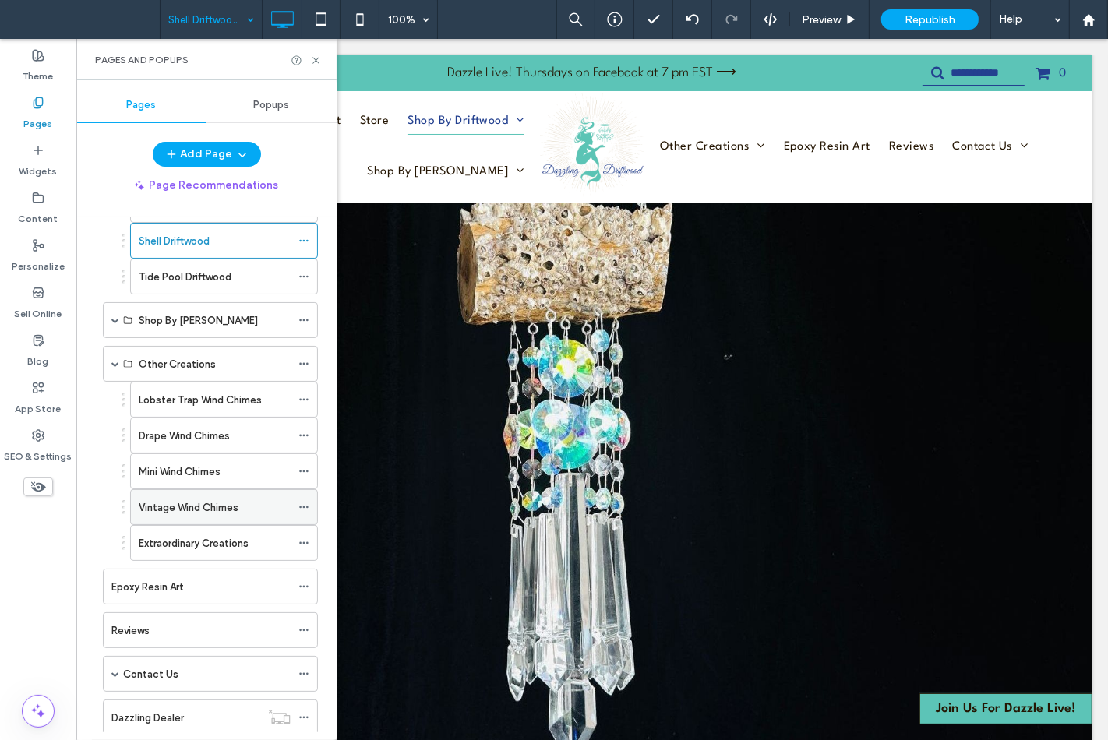
click at [300, 505] on icon at bounding box center [303, 507] width 11 height 11
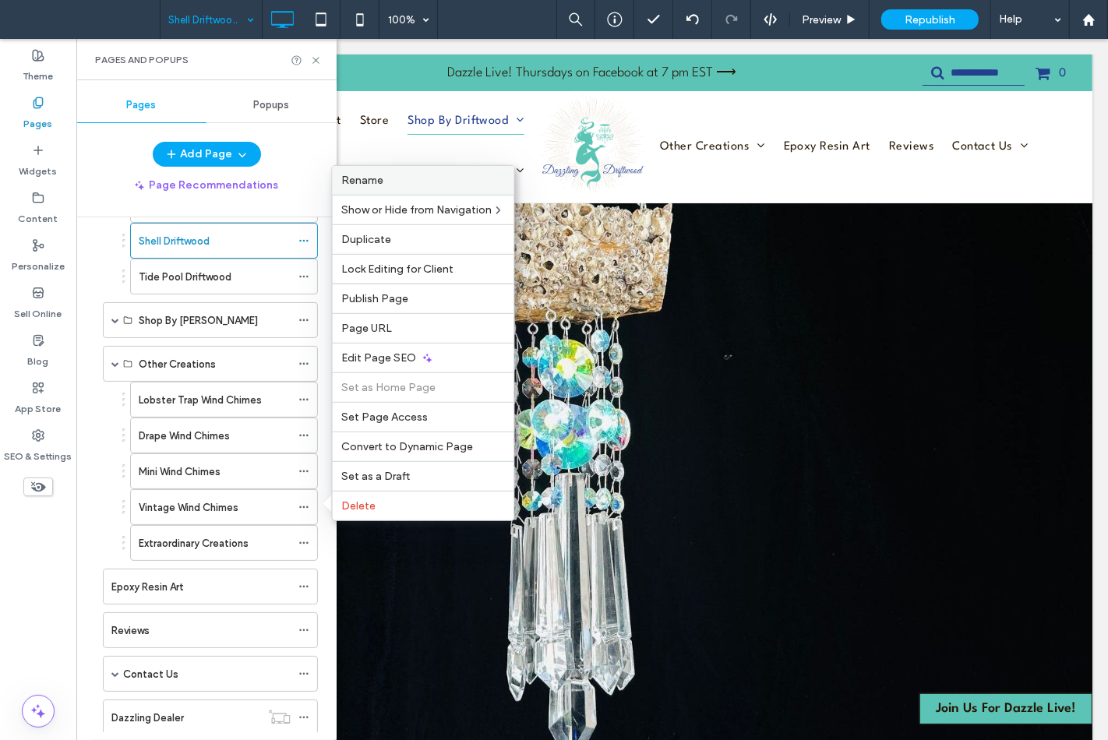
click at [432, 182] on label "Rename" at bounding box center [423, 180] width 163 height 13
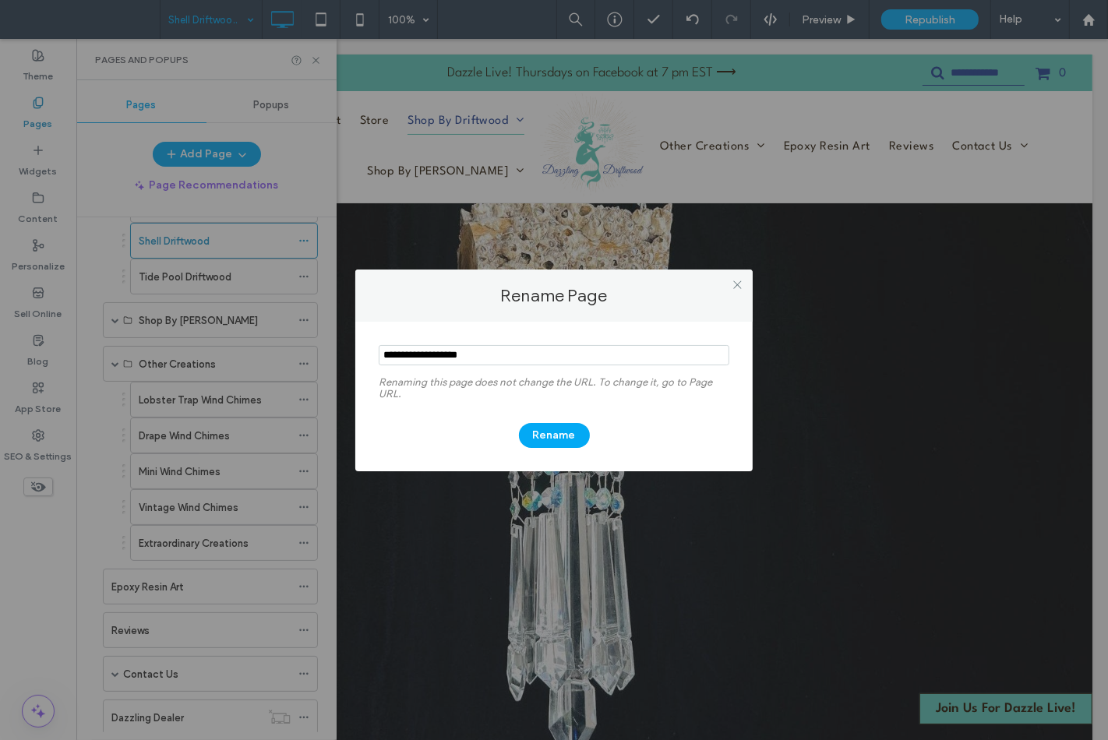
drag, startPoint x: 421, startPoint y: 346, endPoint x: 552, endPoint y: 337, distance: 131.2
click at [552, 337] on section at bounding box center [554, 356] width 351 height 39
type input "**********"
click at [539, 432] on button "Rename" at bounding box center [554, 435] width 71 height 25
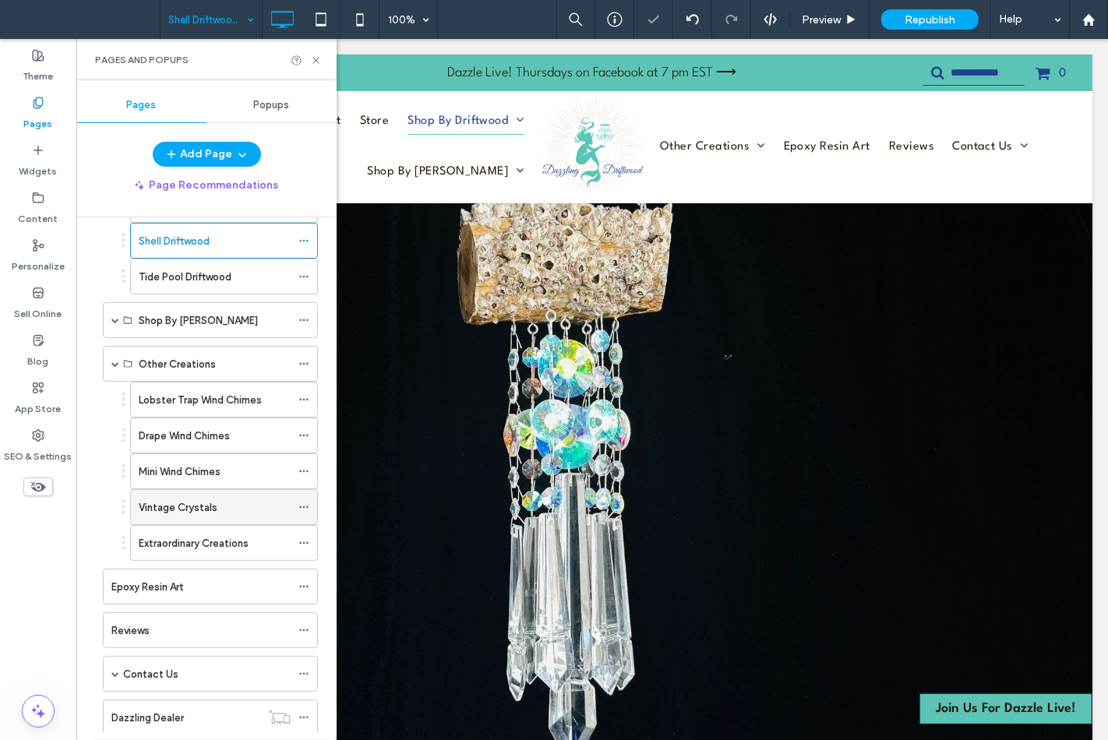
click at [299, 502] on span at bounding box center [303, 506] width 11 height 23
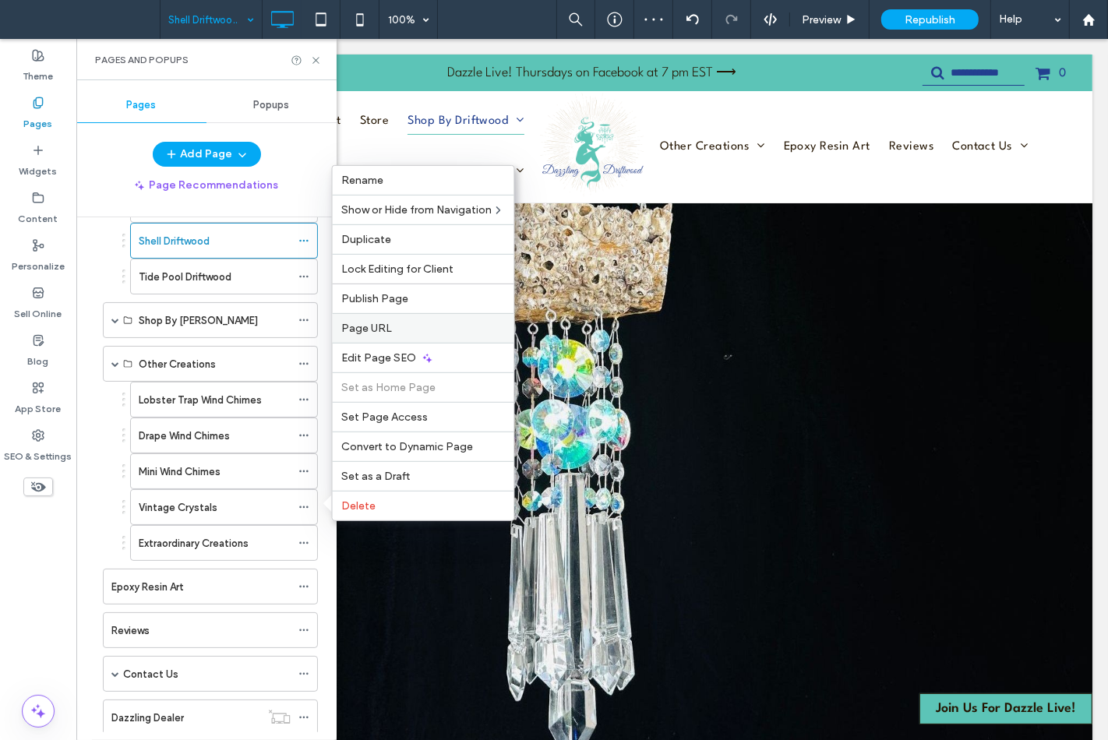
click at [384, 333] on span "Page URL" at bounding box center [367, 328] width 51 height 13
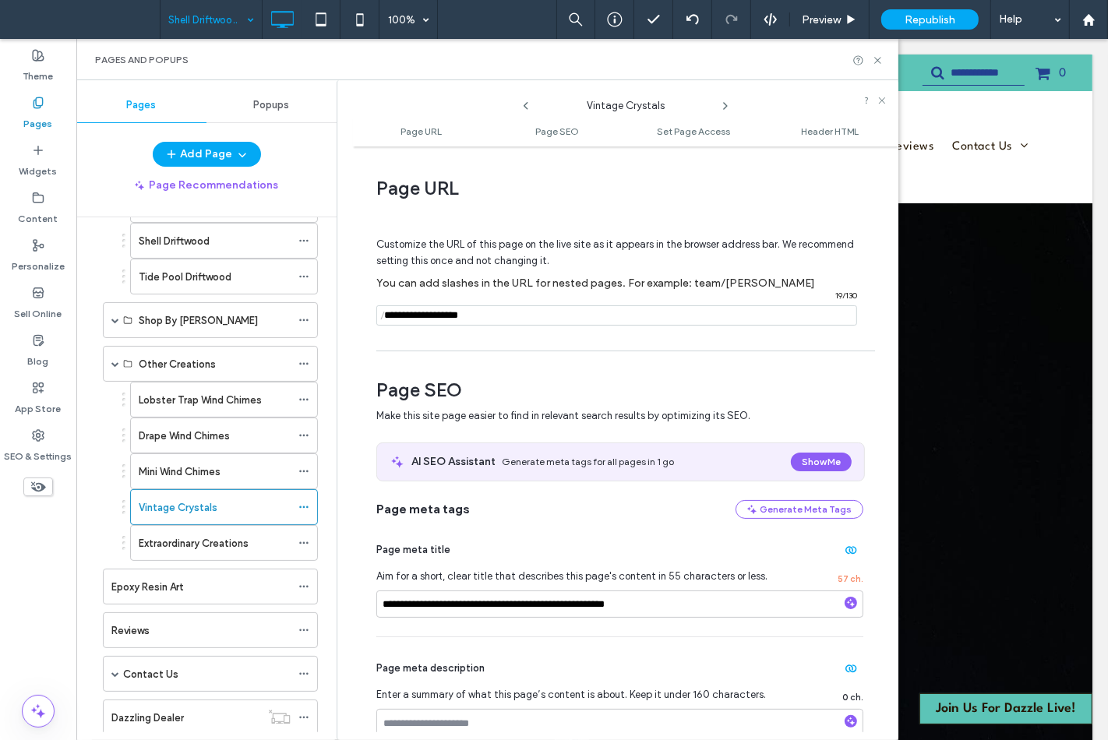
drag, startPoint x: 424, startPoint y: 319, endPoint x: 536, endPoint y: 318, distance: 112.2
click at [536, 318] on input "notEmpty" at bounding box center [616, 315] width 481 height 20
type input "**********"
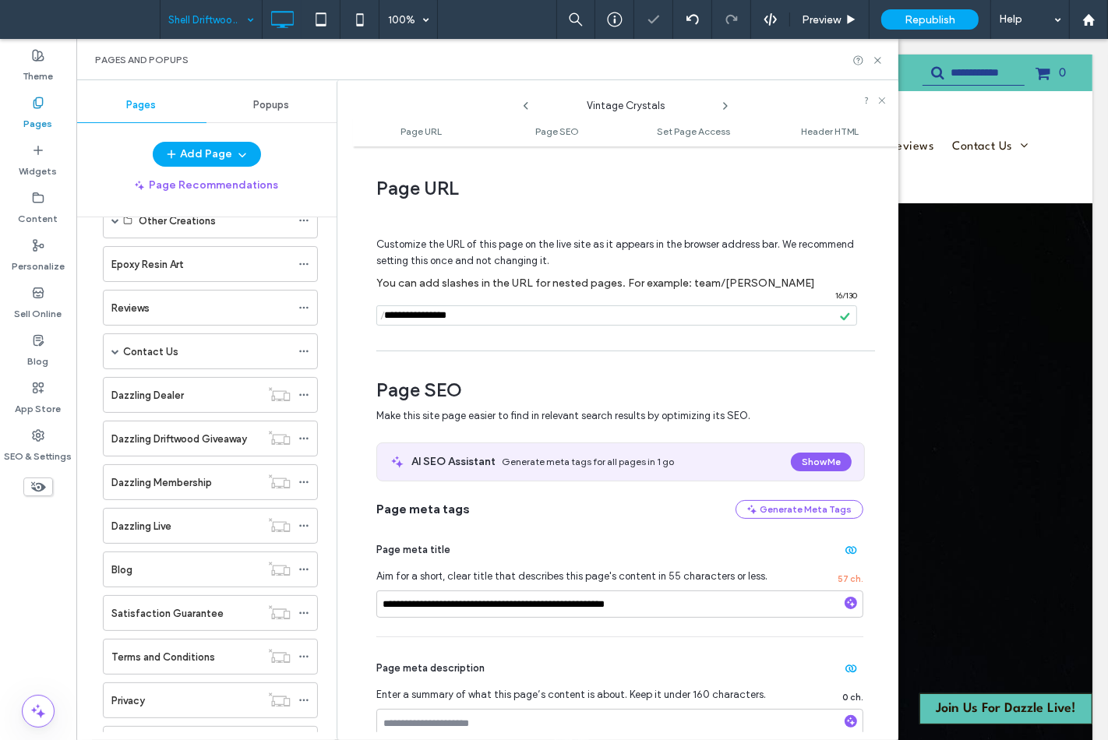
click at [555, 587] on body ".wqwq-1{fill:#231f20;} .cls-1q, .cls-2q { fill-rule: evenodd; } .cls-2q { fill:…" at bounding box center [554, 370] width 1108 height 740
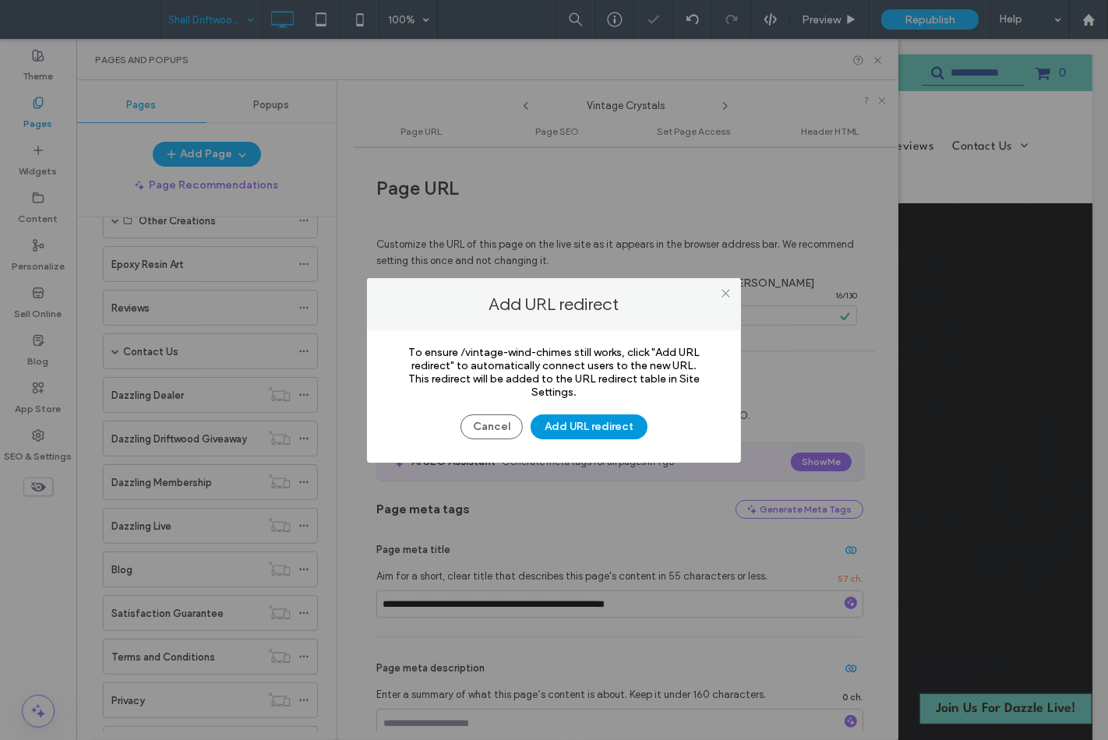
click at [594, 419] on button "Add URL redirect" at bounding box center [589, 426] width 117 height 25
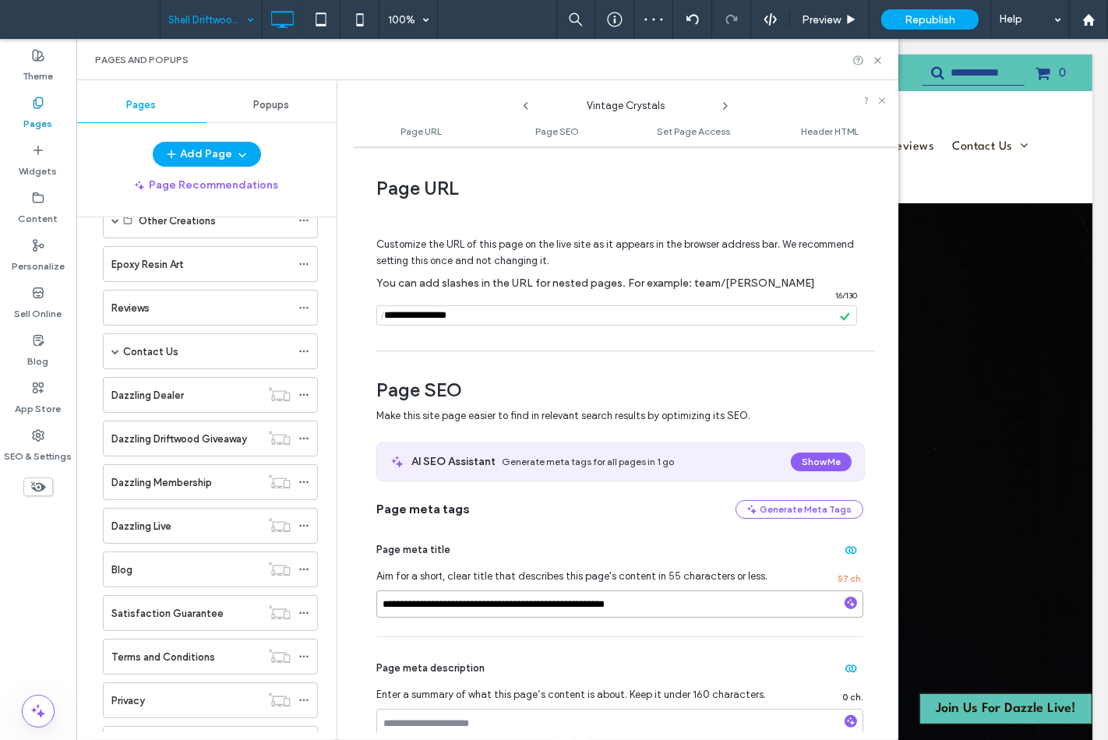
drag, startPoint x: 561, startPoint y: 612, endPoint x: 807, endPoint y: 618, distance: 246.3
click at [807, 618] on input "**********" at bounding box center [619, 604] width 487 height 27
paste input
type input "**********"
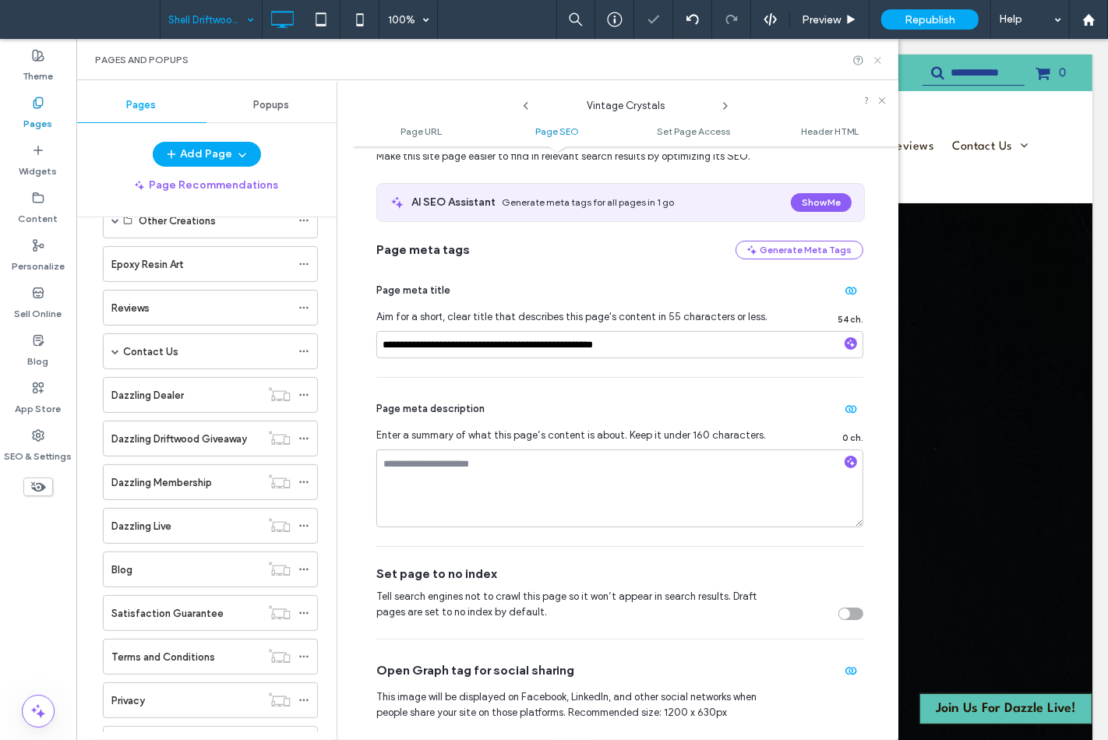
click at [874, 64] on icon at bounding box center [878, 61] width 12 height 12
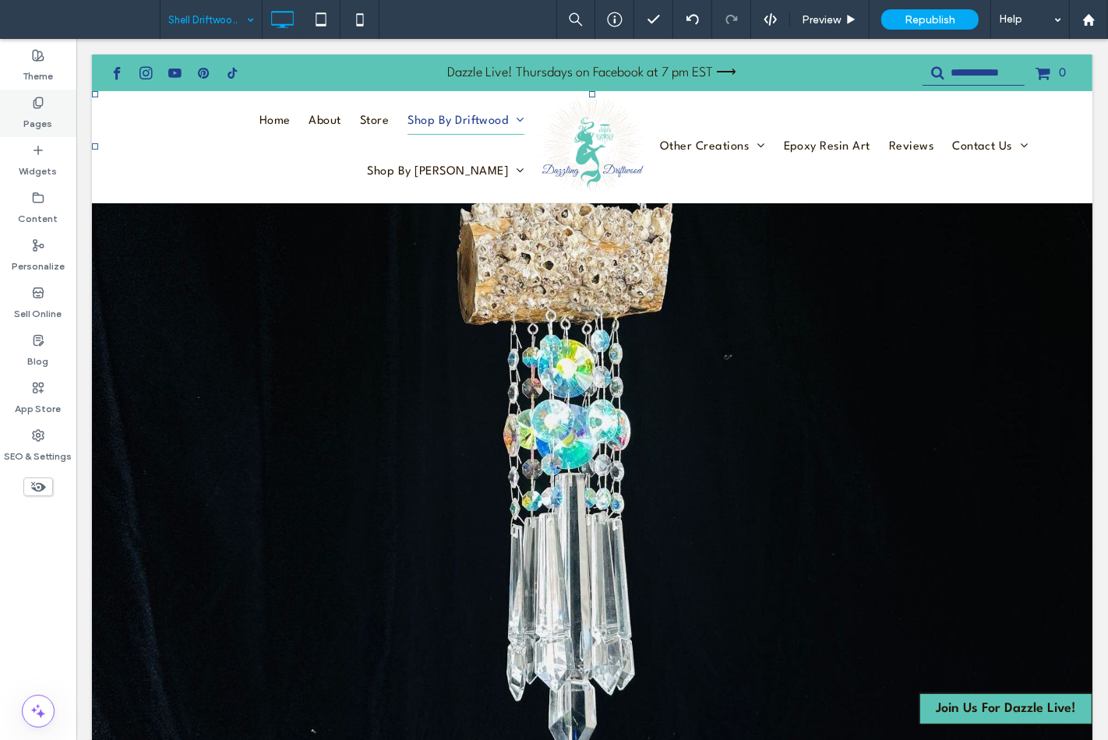
click at [41, 128] on label "Pages" at bounding box center [38, 120] width 29 height 22
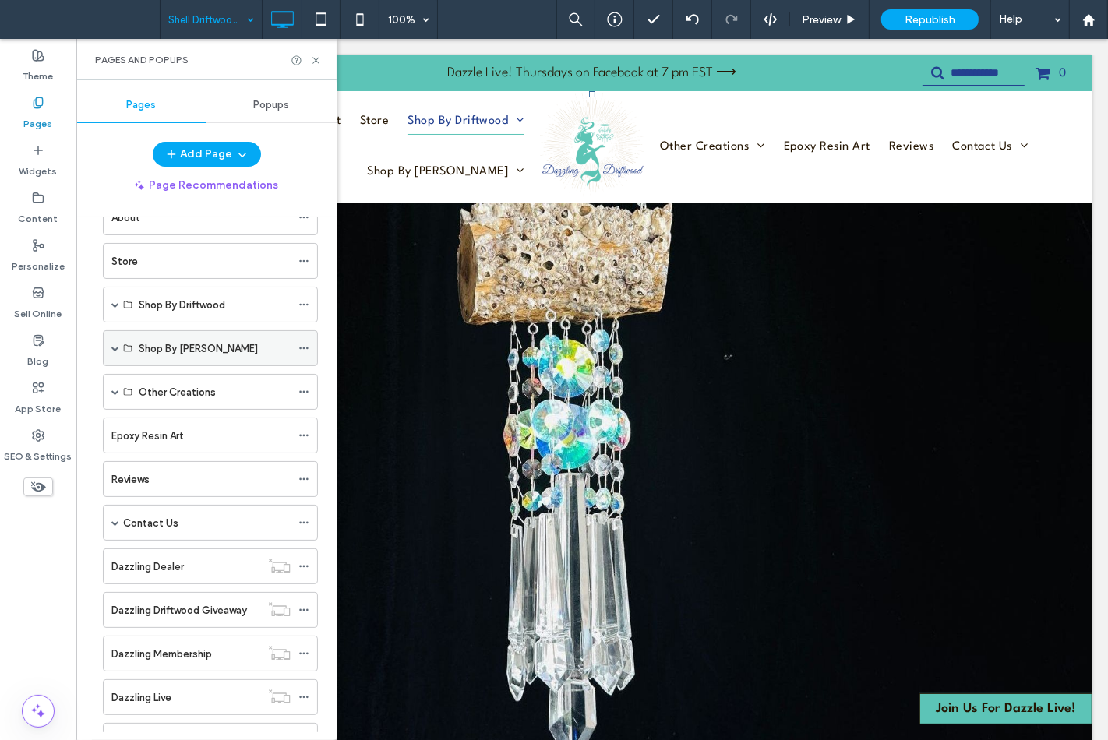
scroll to position [86, 0]
click at [113, 400] on span at bounding box center [115, 393] width 8 height 34
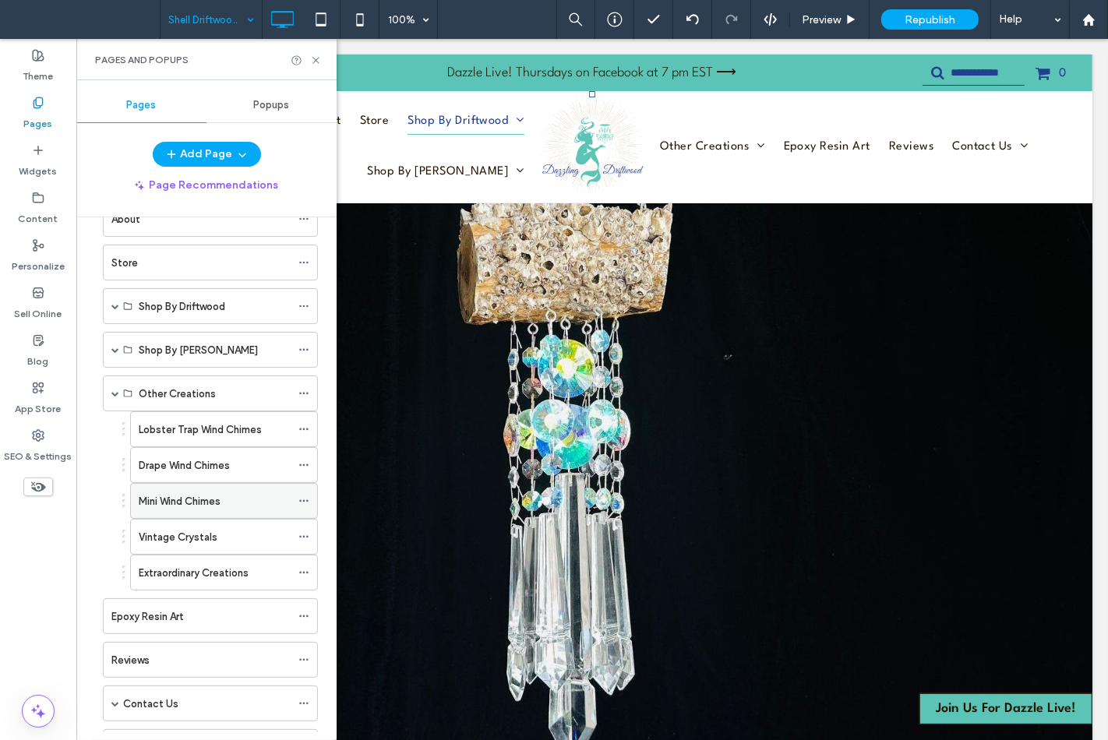
click at [305, 508] on span at bounding box center [303, 500] width 11 height 23
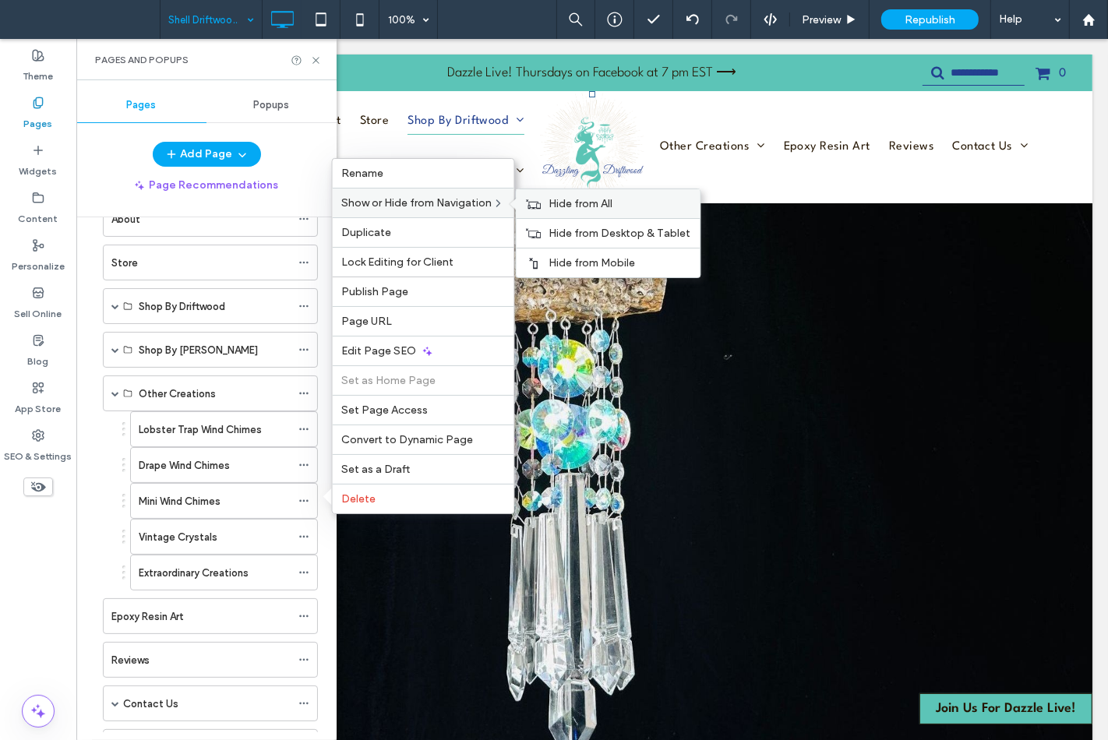
click at [523, 215] on div "Hide from All" at bounding box center [608, 203] width 184 height 29
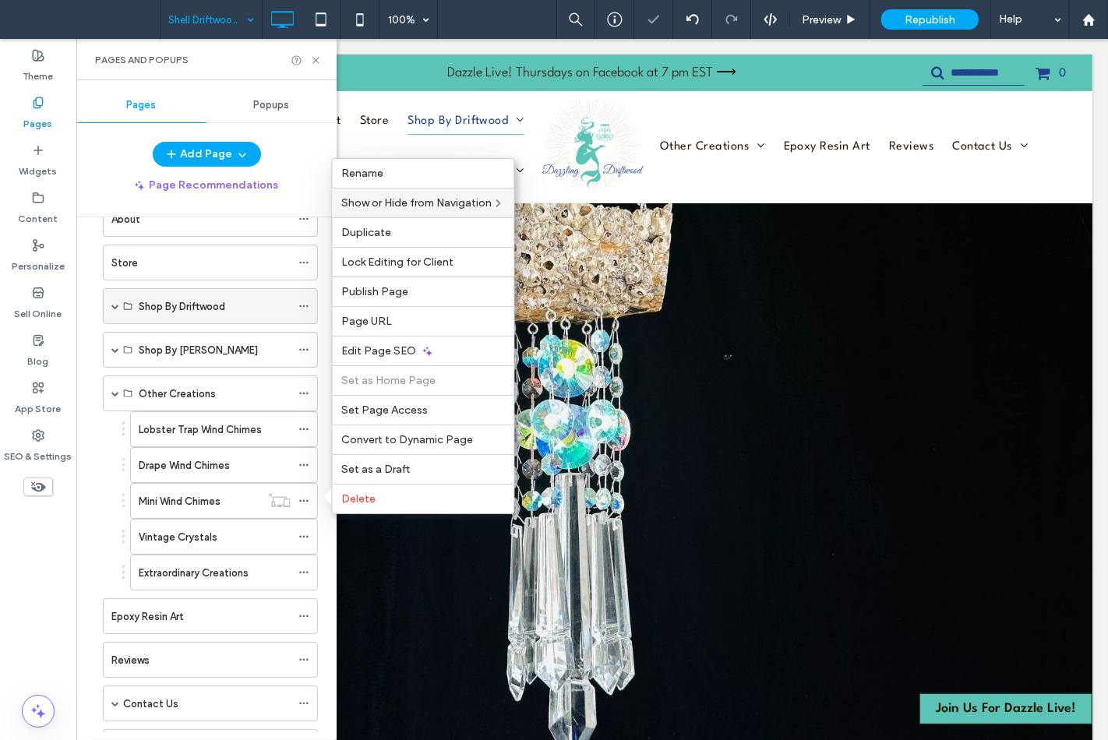
click at [115, 304] on span at bounding box center [115, 306] width 8 height 8
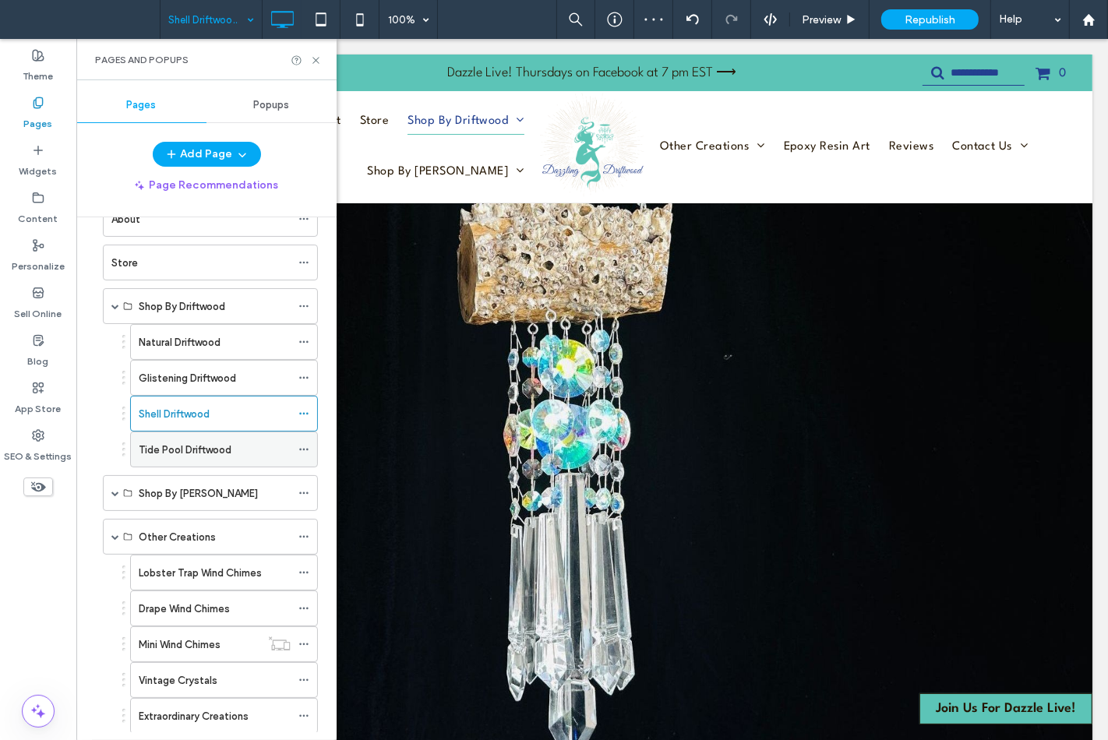
click at [306, 453] on icon at bounding box center [303, 449] width 11 height 11
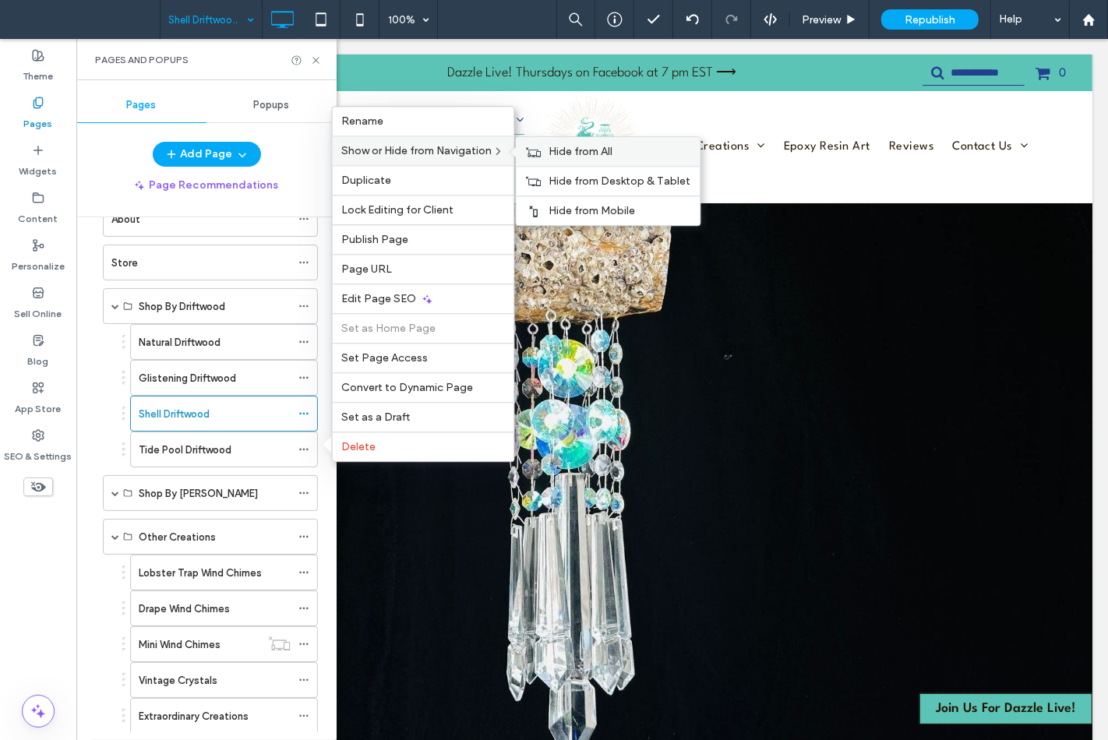
click at [549, 153] on div "Hide from All" at bounding box center [608, 151] width 184 height 29
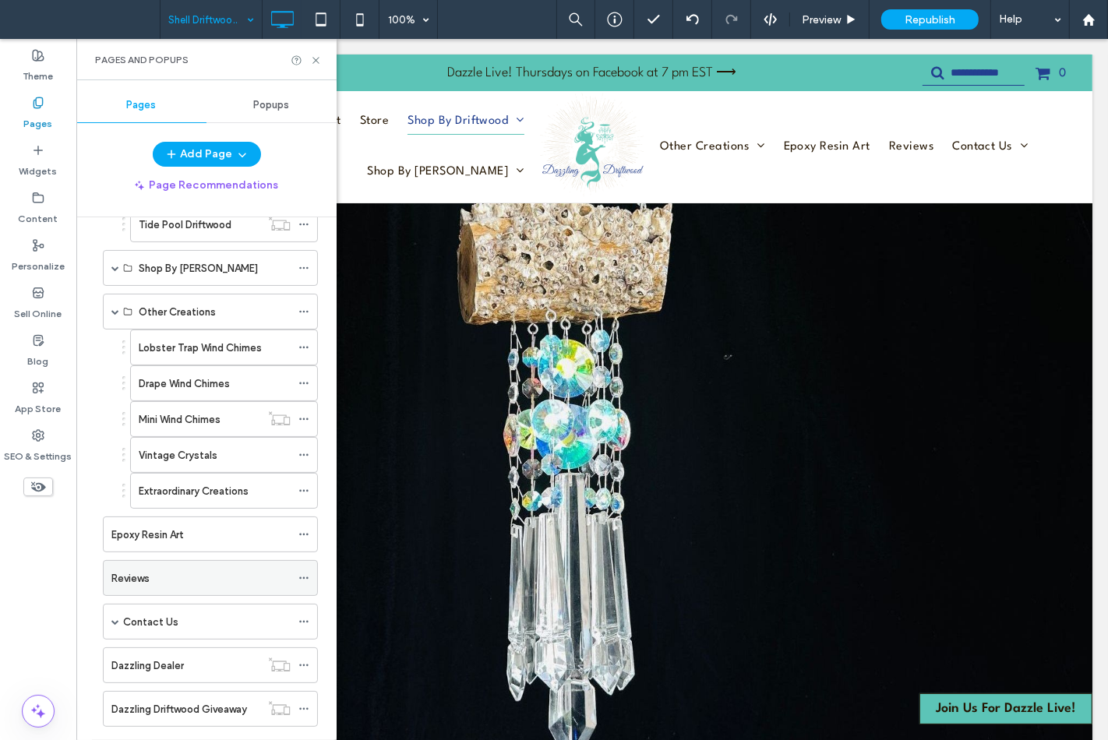
scroll to position [346, 0]
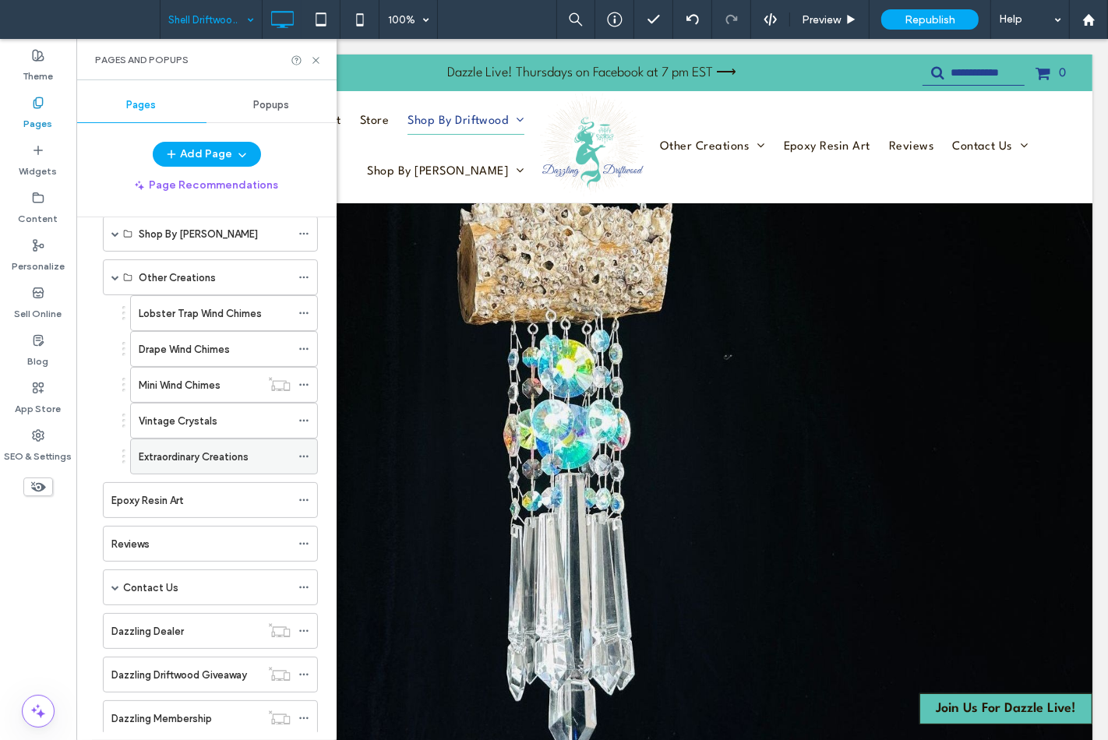
click at [301, 464] on span at bounding box center [303, 456] width 11 height 23
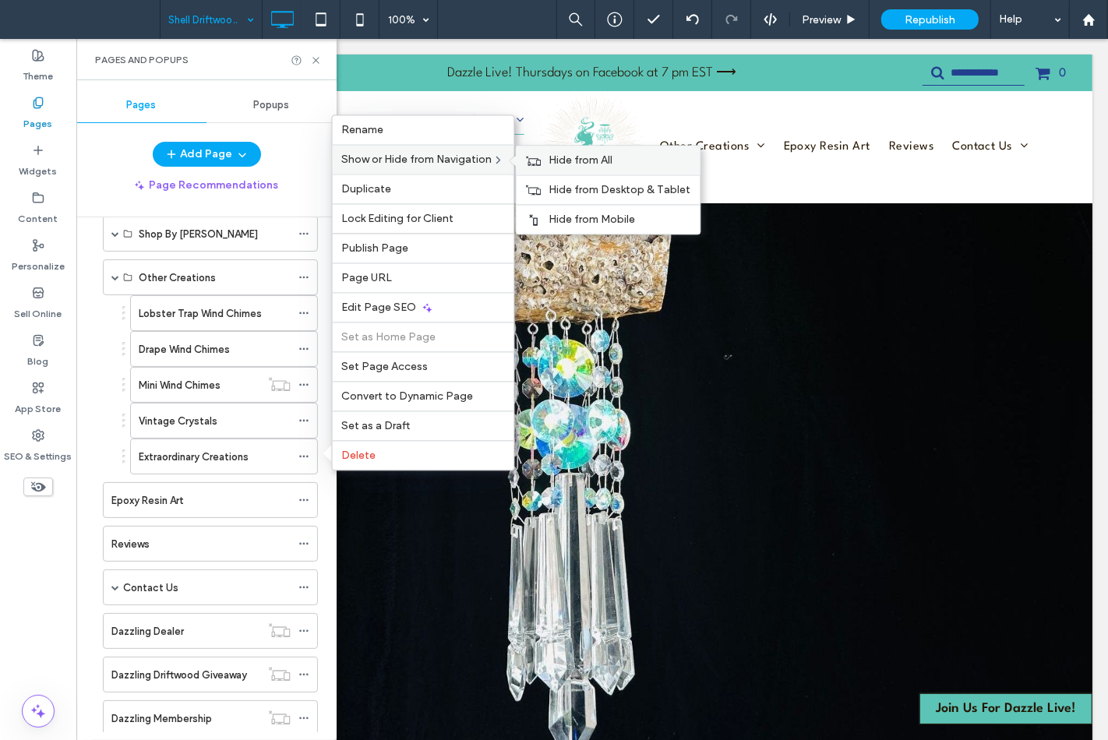
click at [544, 160] on div "Hide from All" at bounding box center [608, 160] width 184 height 29
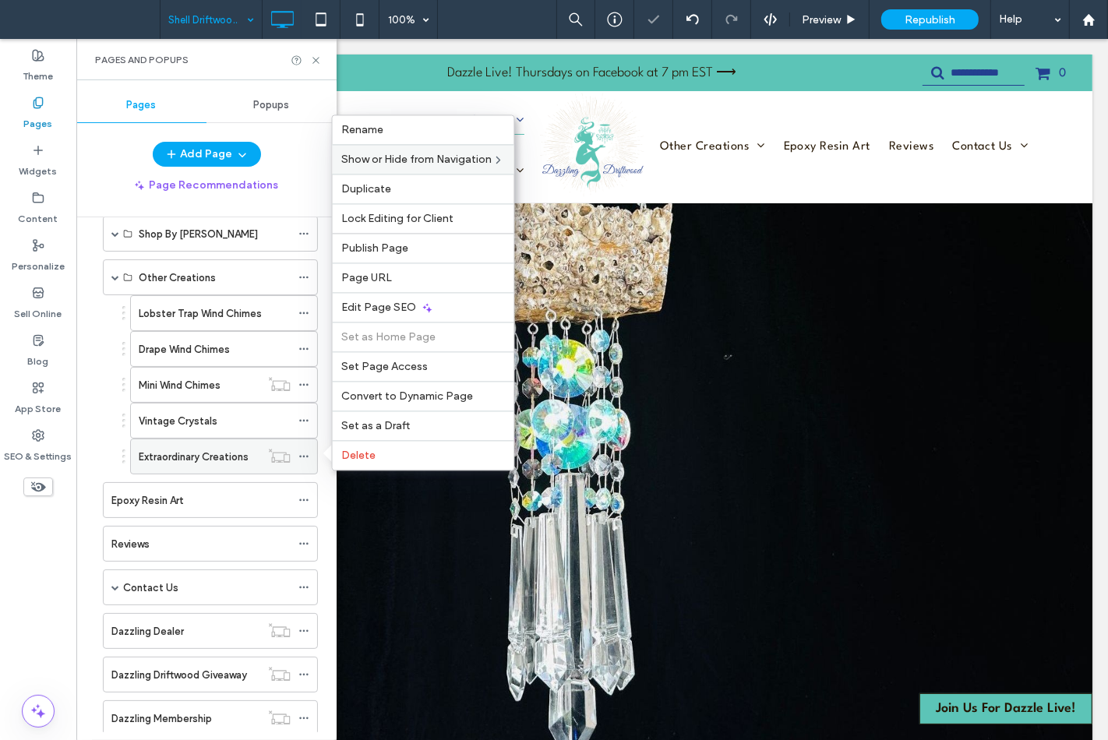
click at [182, 460] on label "Extraordinary Creations" at bounding box center [194, 456] width 110 height 27
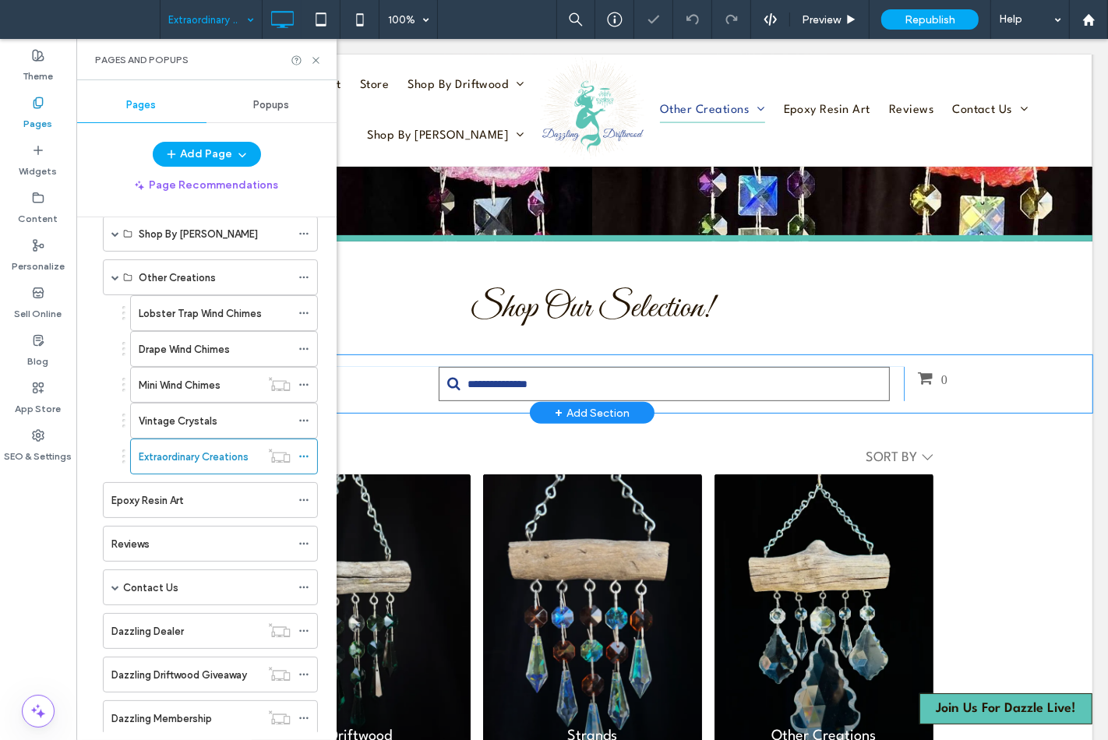
scroll to position [519, 0]
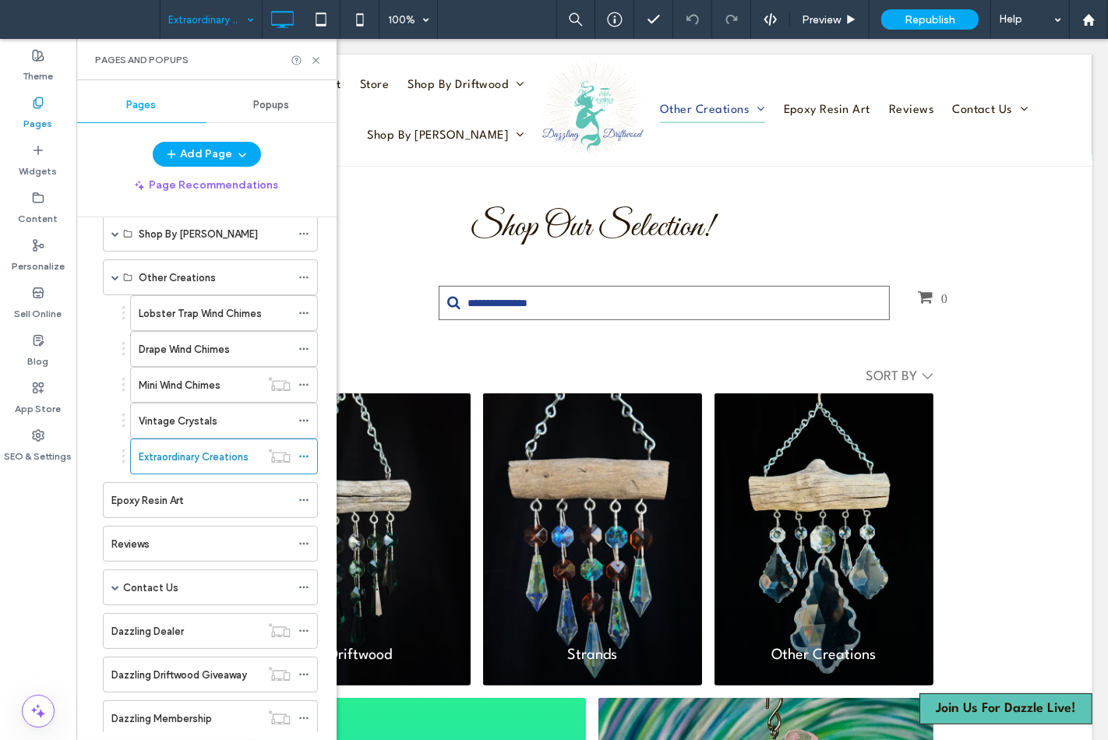
click at [306, 65] on div at bounding box center [306, 61] width 31 height 12
click at [310, 61] on icon at bounding box center [316, 61] width 12 height 12
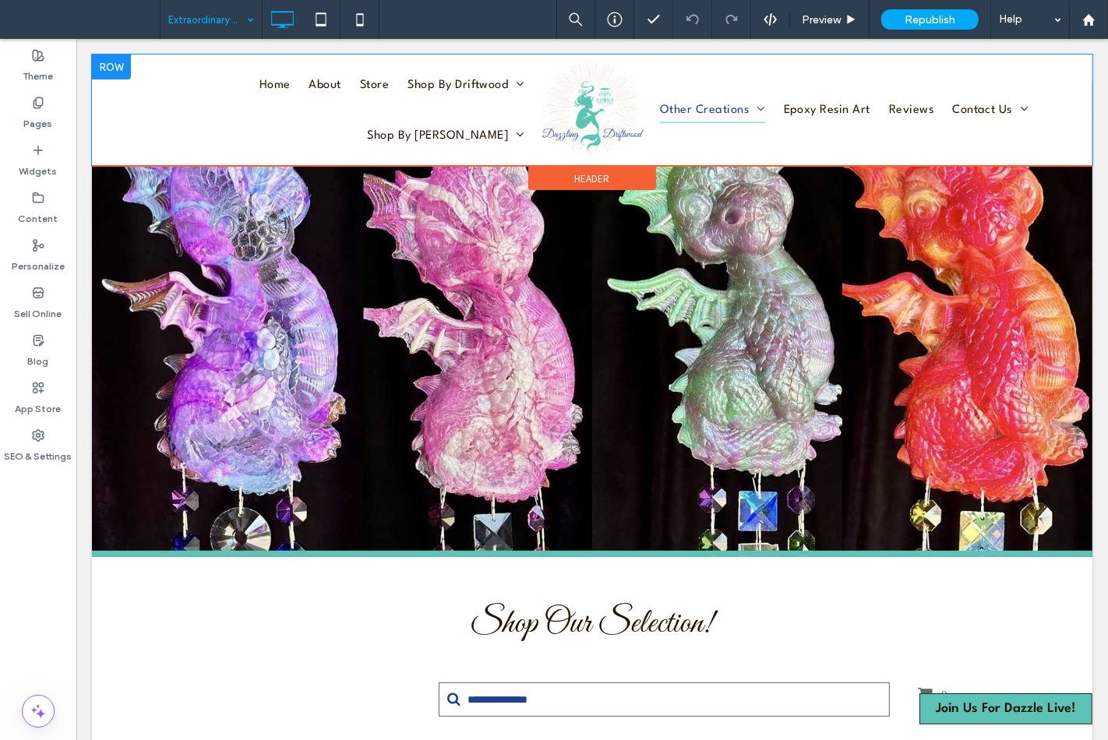
scroll to position [0, 0]
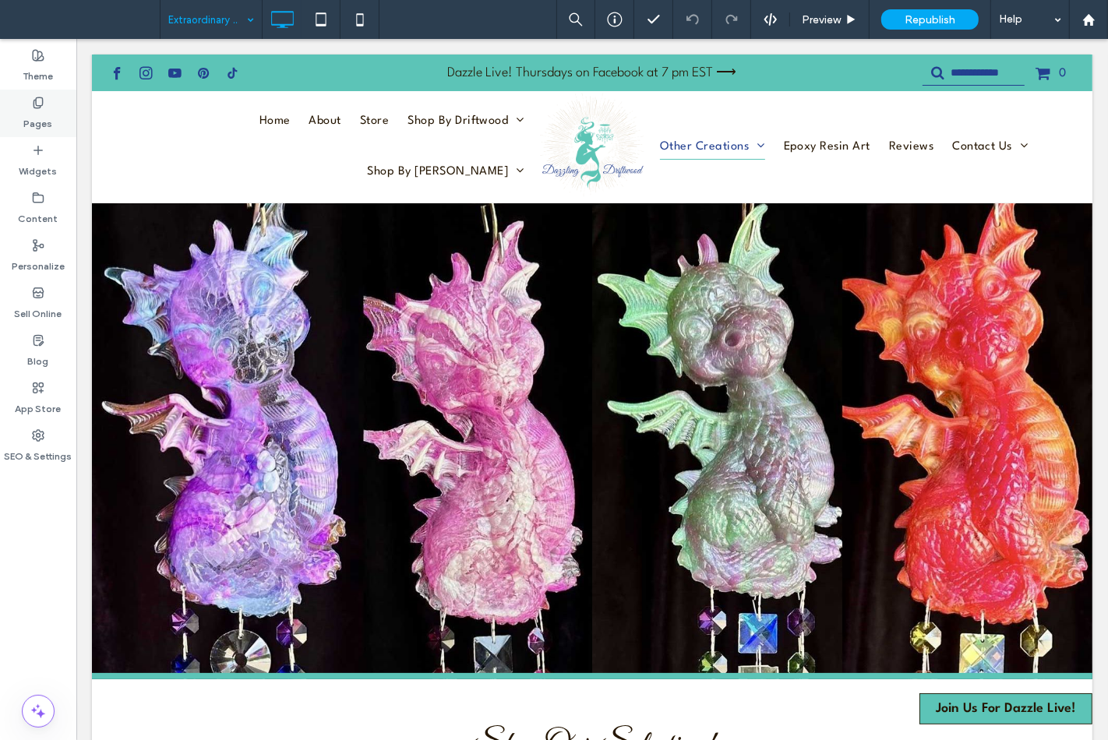
click at [39, 101] on icon at bounding box center [38, 103] width 12 height 12
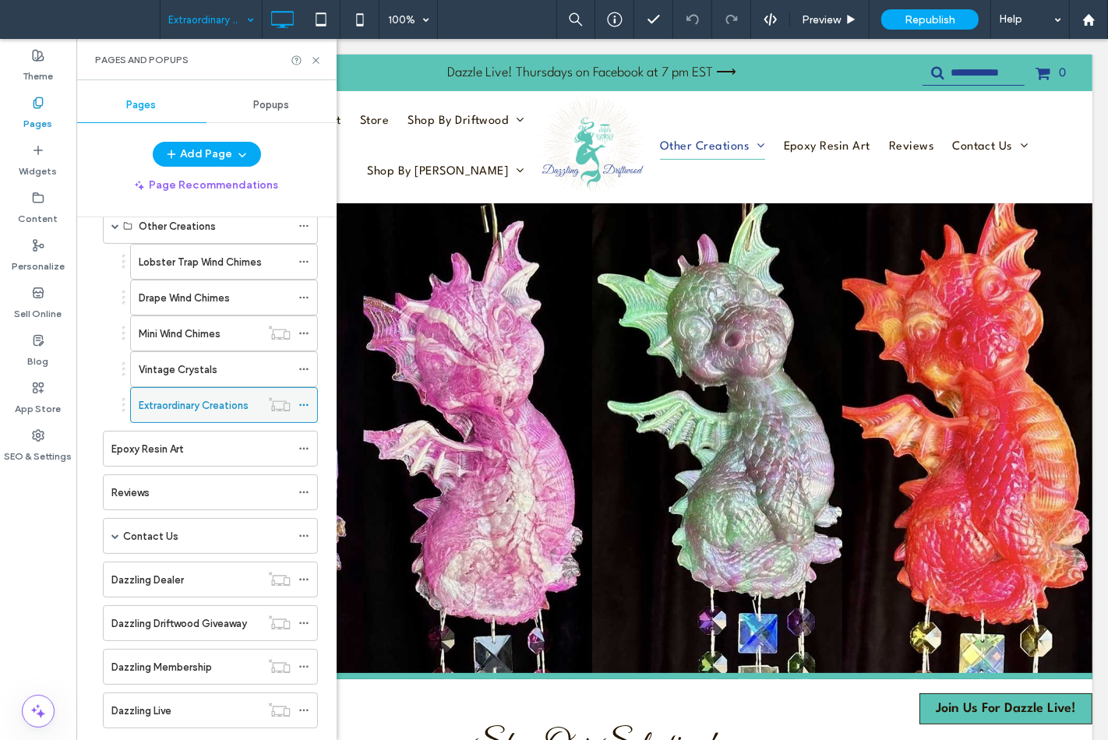
scroll to position [432, 0]
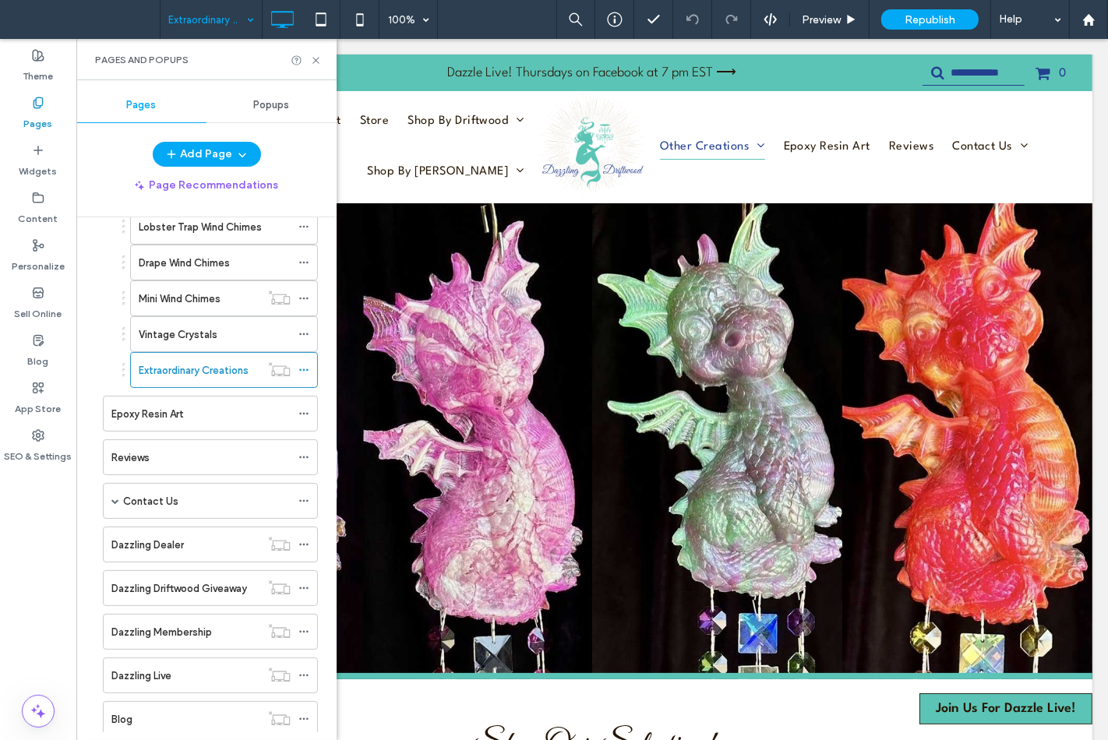
click at [321, 66] on div "Pages and Popups" at bounding box center [206, 59] width 260 height 41
drag, startPoint x: 315, startPoint y: 65, endPoint x: 238, endPoint y: 23, distance: 87.5
click at [315, 65] on icon at bounding box center [316, 61] width 12 height 12
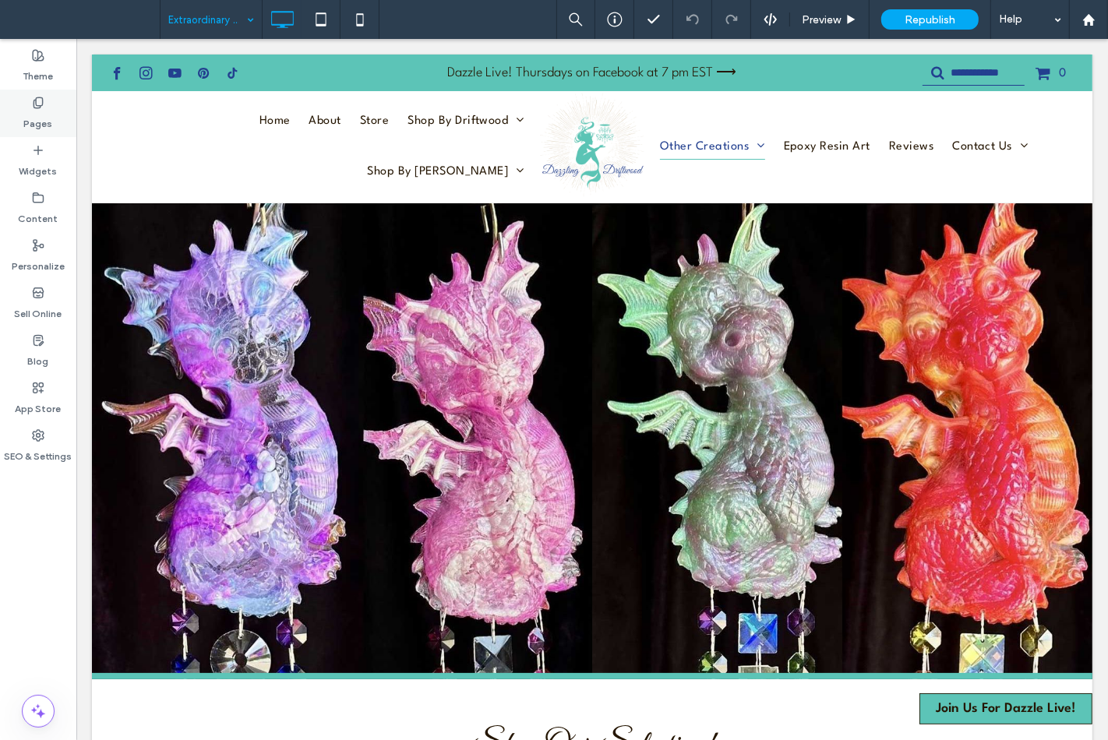
click at [45, 128] on label "Pages" at bounding box center [38, 120] width 29 height 22
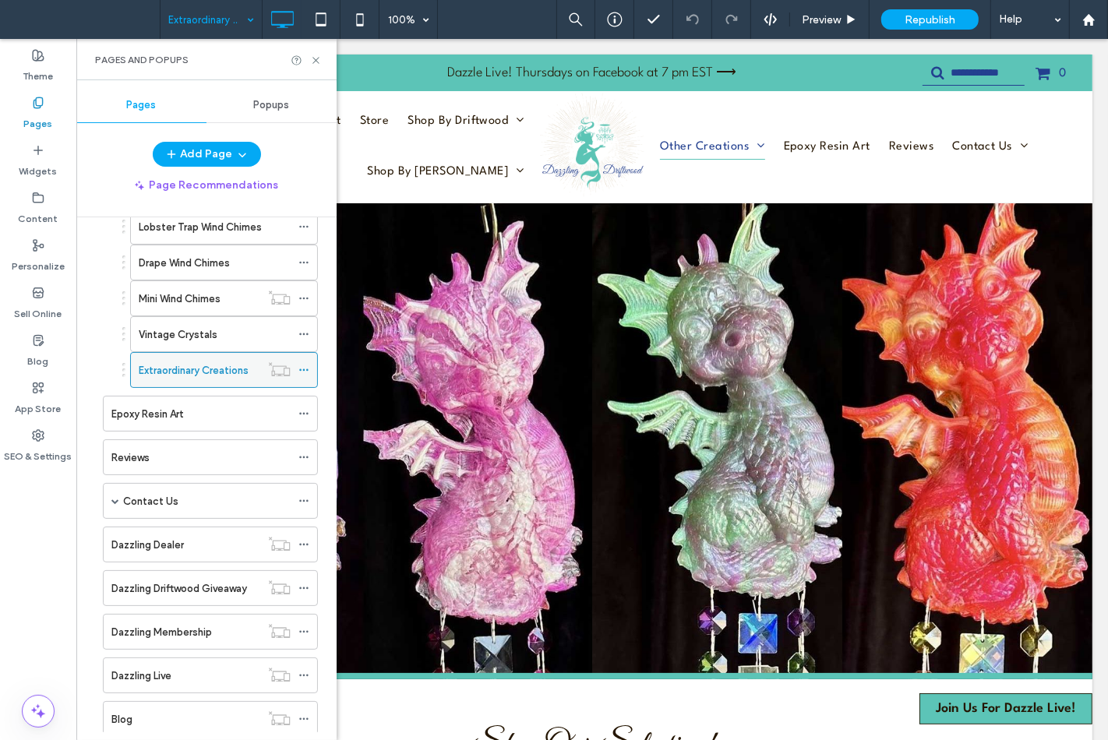
click at [301, 375] on icon at bounding box center [303, 370] width 11 height 11
click at [33, 589] on div "Theme Pages Widgets Content Personalize Sell Online Blog App Store SEO & Settin…" at bounding box center [38, 389] width 76 height 701
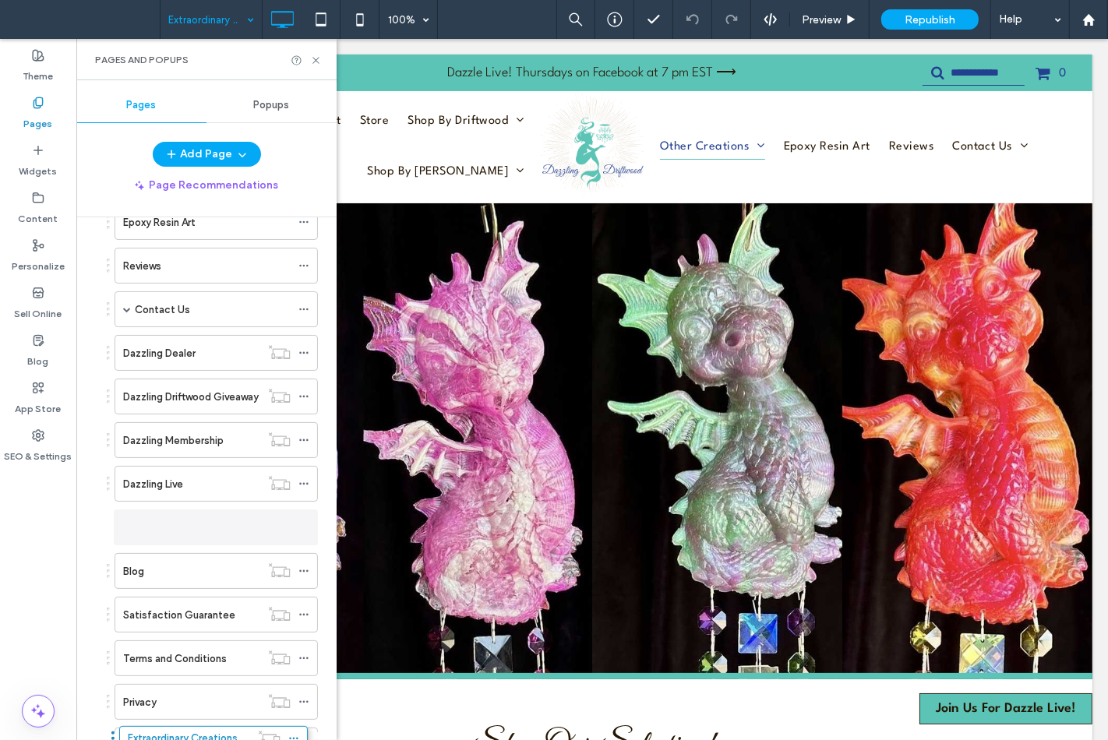
scroll to position [604, 0]
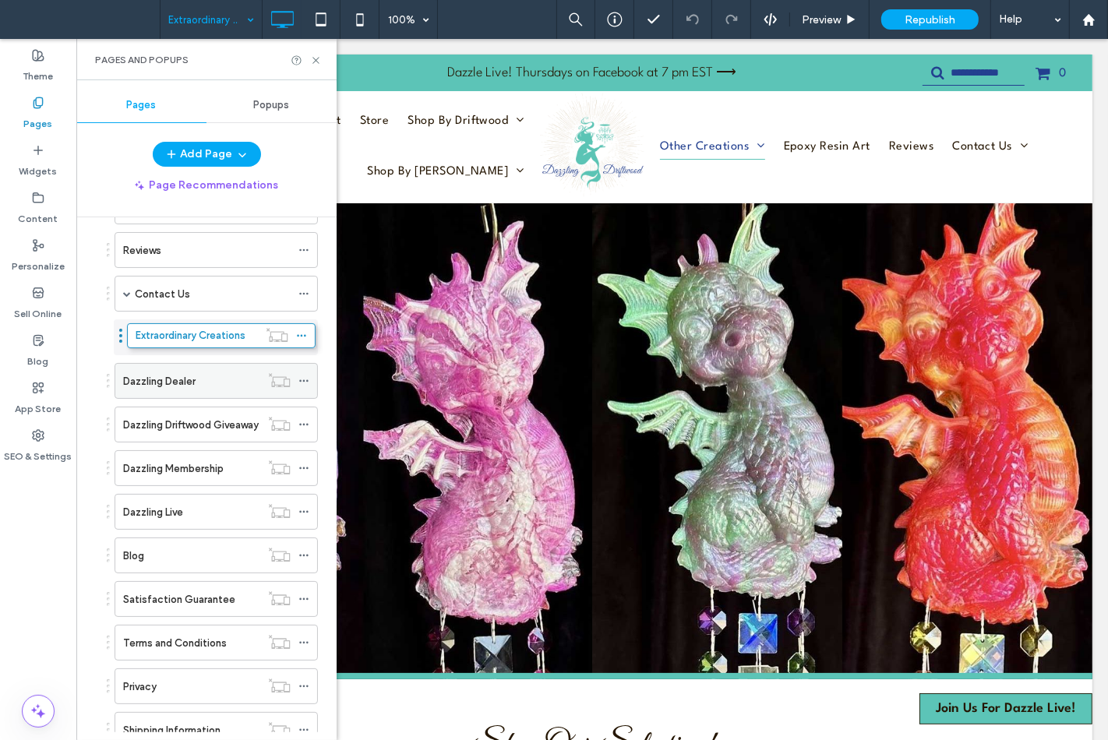
drag, startPoint x: 248, startPoint y: 362, endPoint x: 226, endPoint y: 347, distance: 26.8
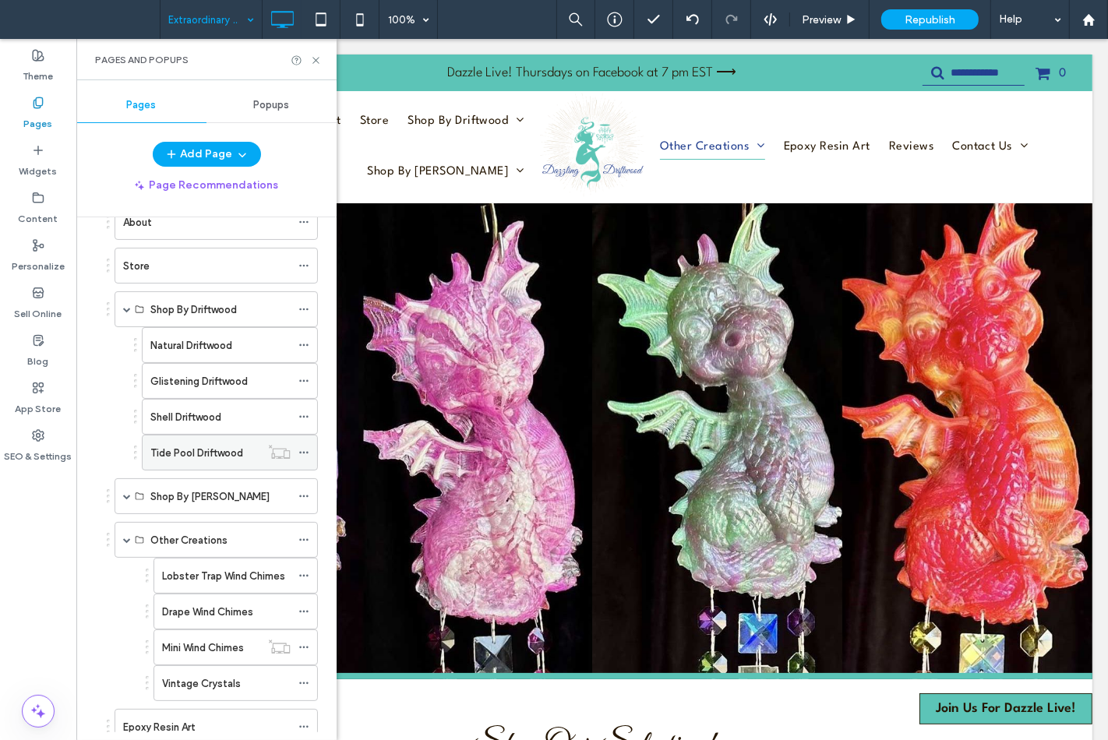
scroll to position [0, 0]
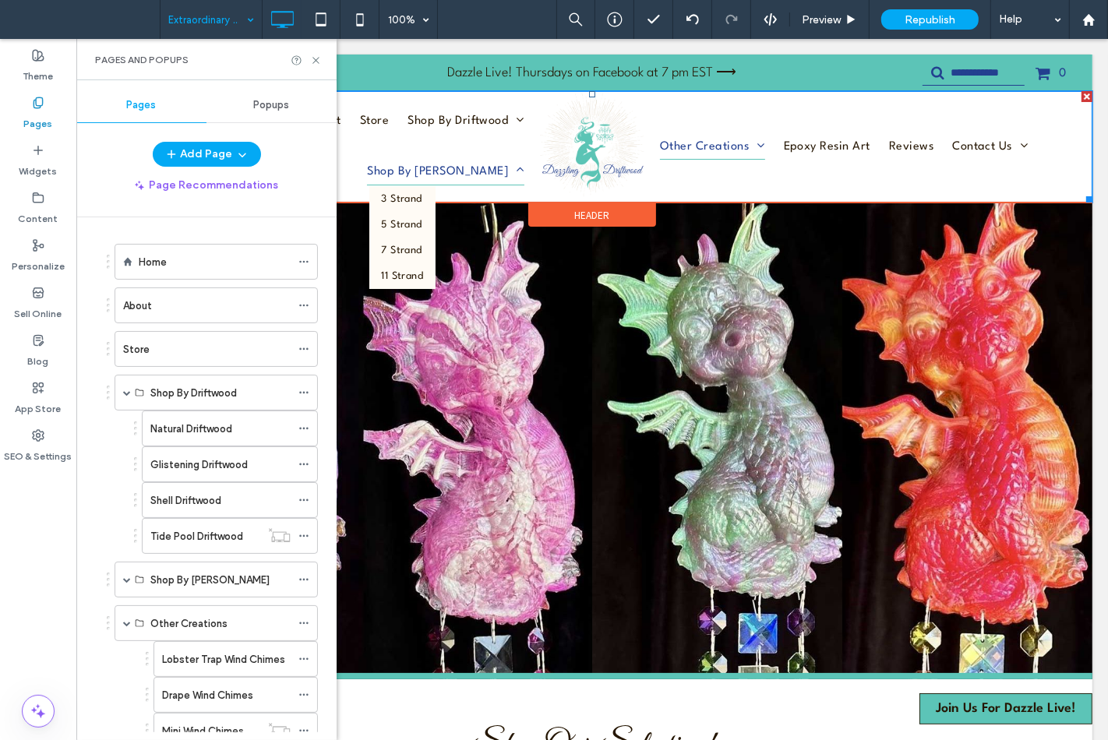
click at [479, 159] on span "Shop By Strand" at bounding box center [444, 172] width 157 height 26
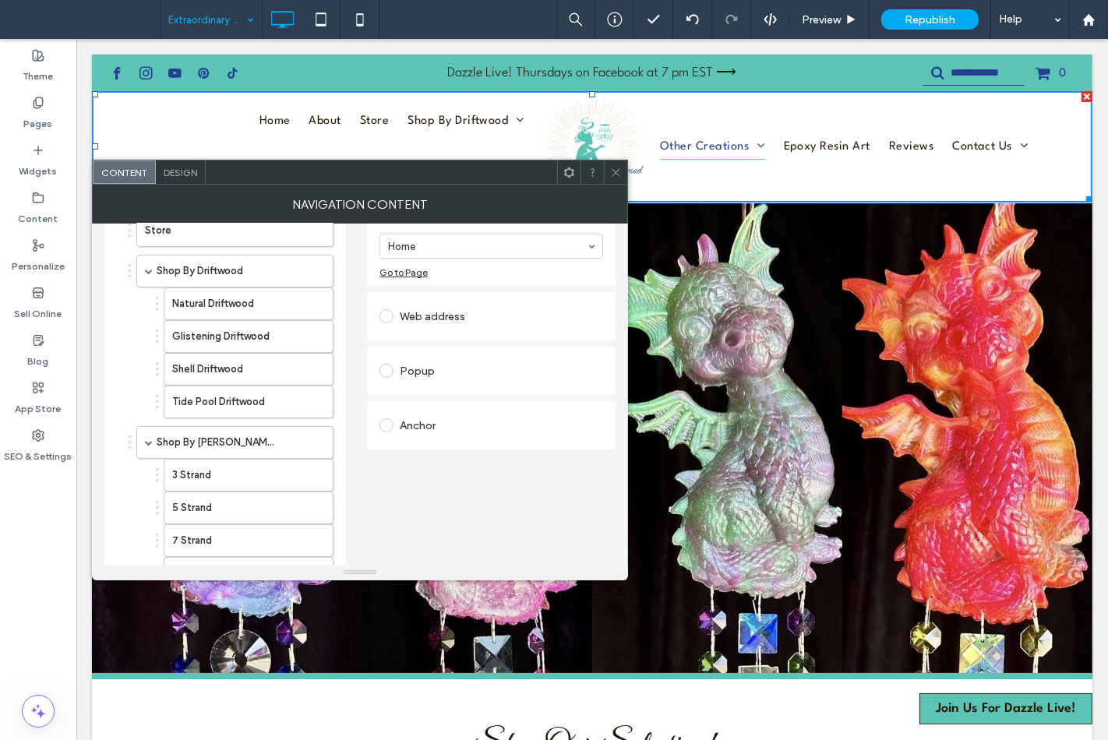
scroll to position [173, 0]
click at [612, 175] on use at bounding box center [616, 172] width 8 height 8
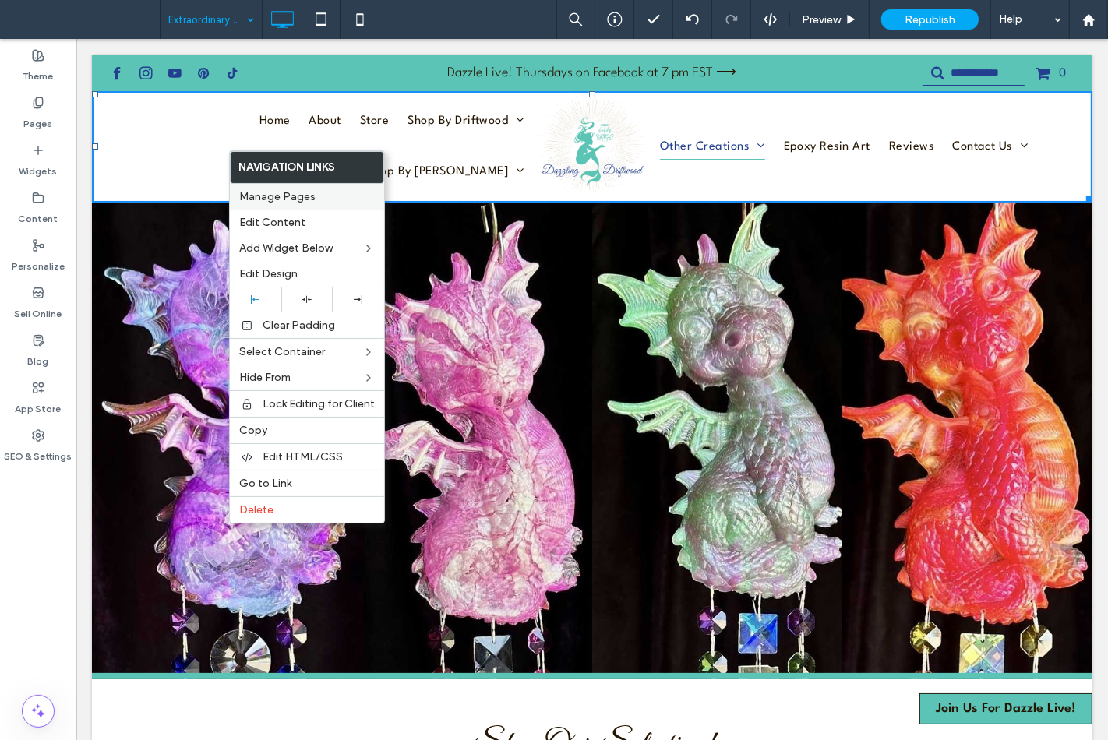
click at [357, 199] on label "Manage Pages" at bounding box center [307, 196] width 136 height 13
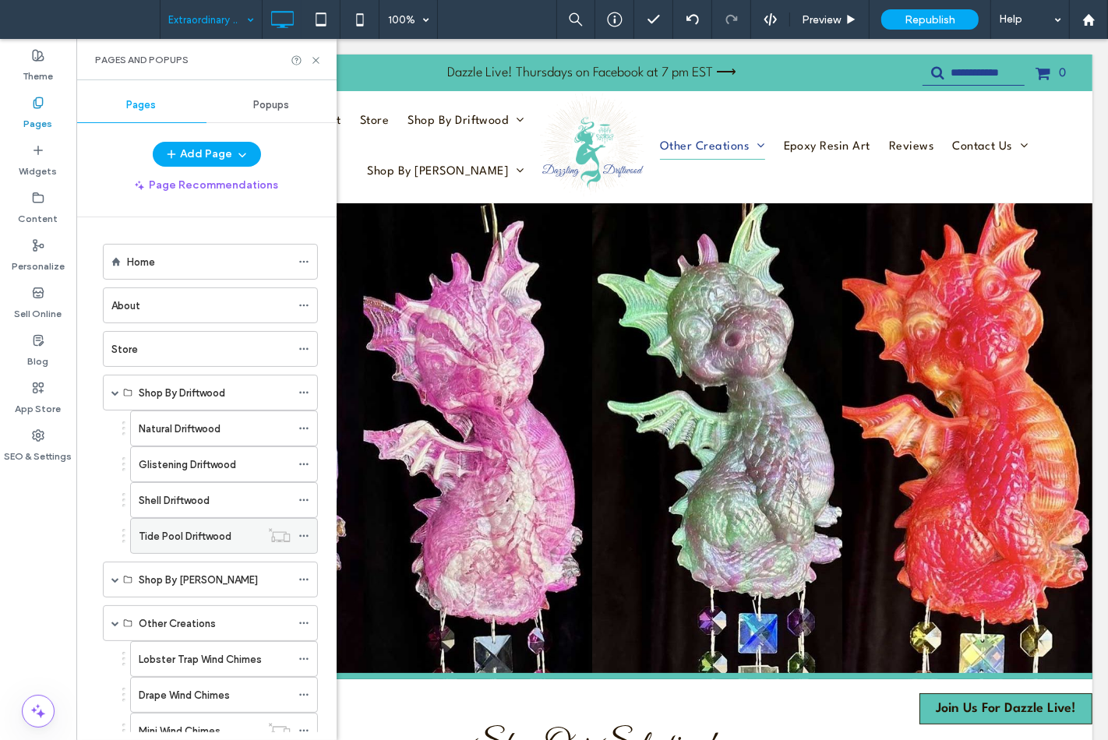
click at [305, 536] on icon at bounding box center [303, 536] width 11 height 11
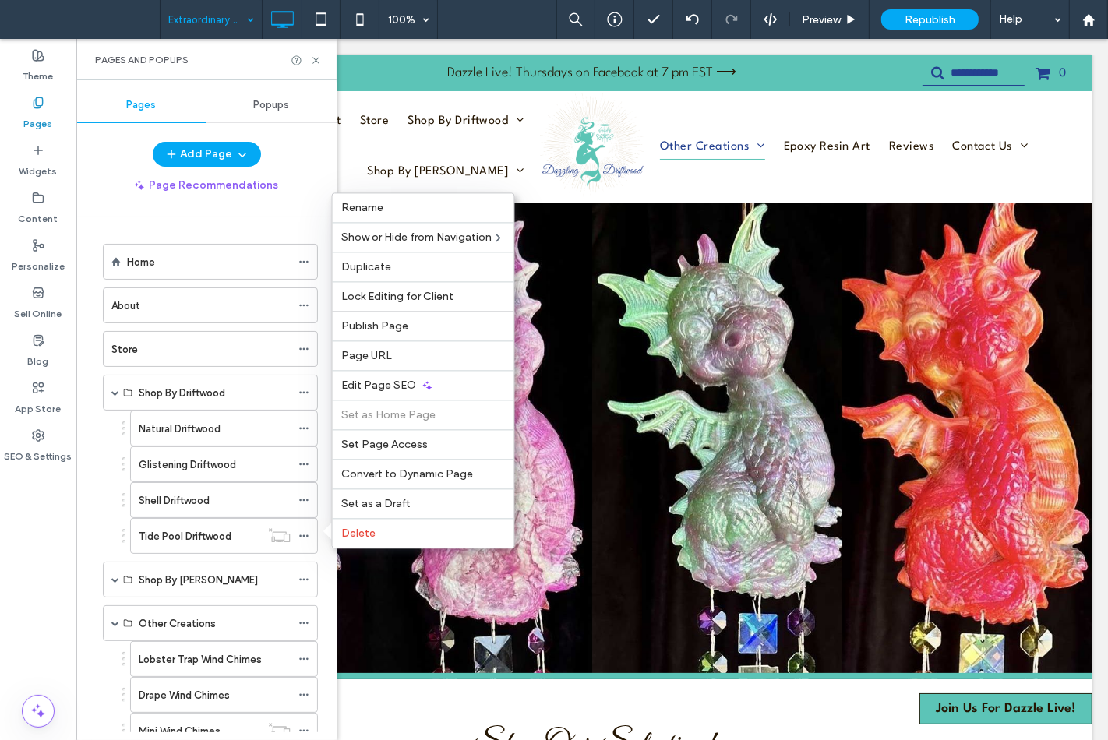
click at [41, 541] on div "Theme Pages Widgets Content Personalize Sell Online Blog App Store SEO & Settin…" at bounding box center [38, 389] width 76 height 701
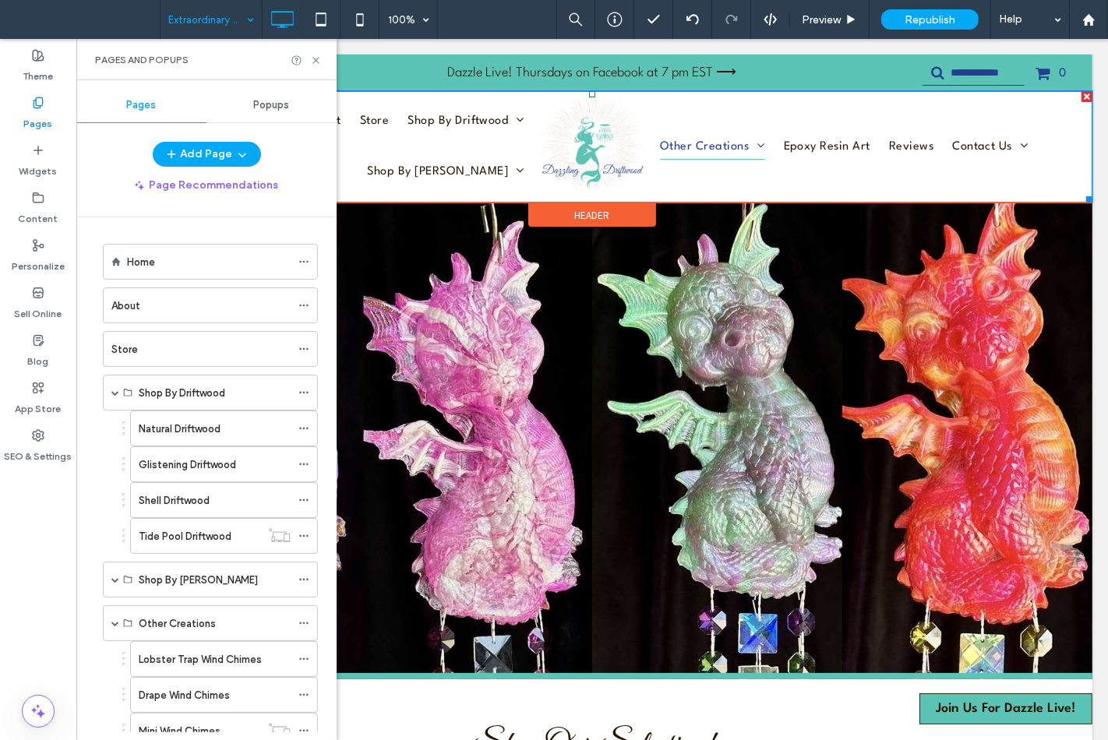
click at [493, 128] on ul "Home About Store Shop By Driftwood Natural Driftwood Glistening Driftwood Shell…" at bounding box center [318, 146] width 430 height 101
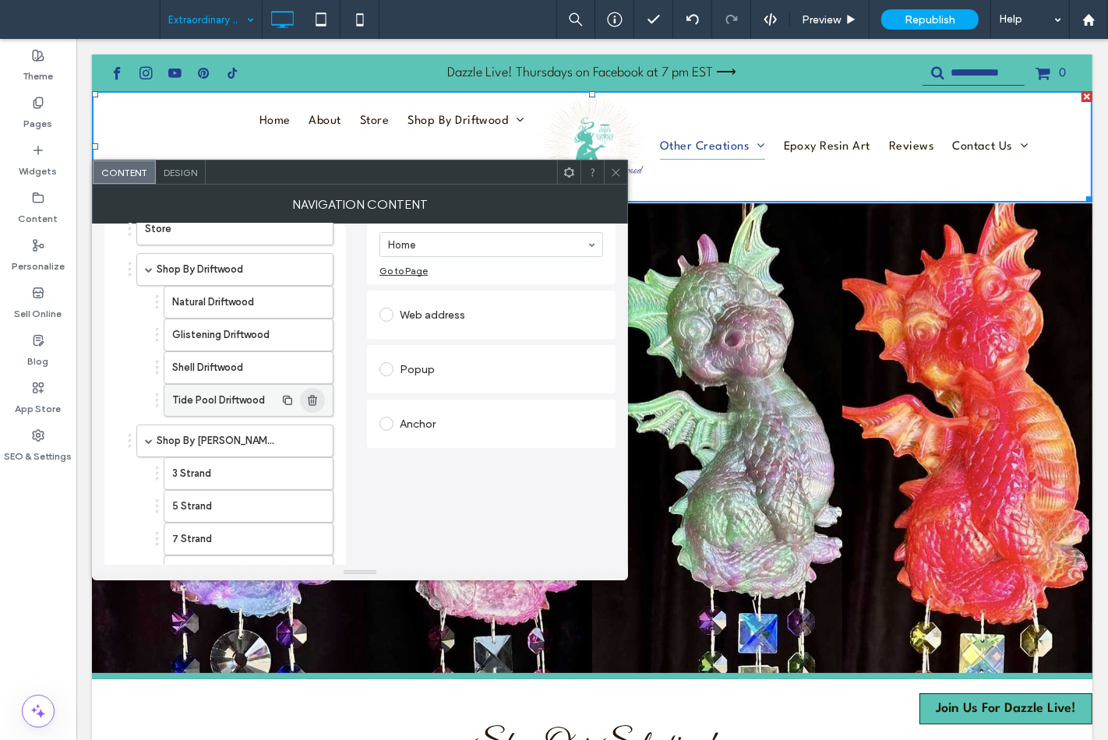
click at [309, 399] on use "button" at bounding box center [312, 400] width 9 height 10
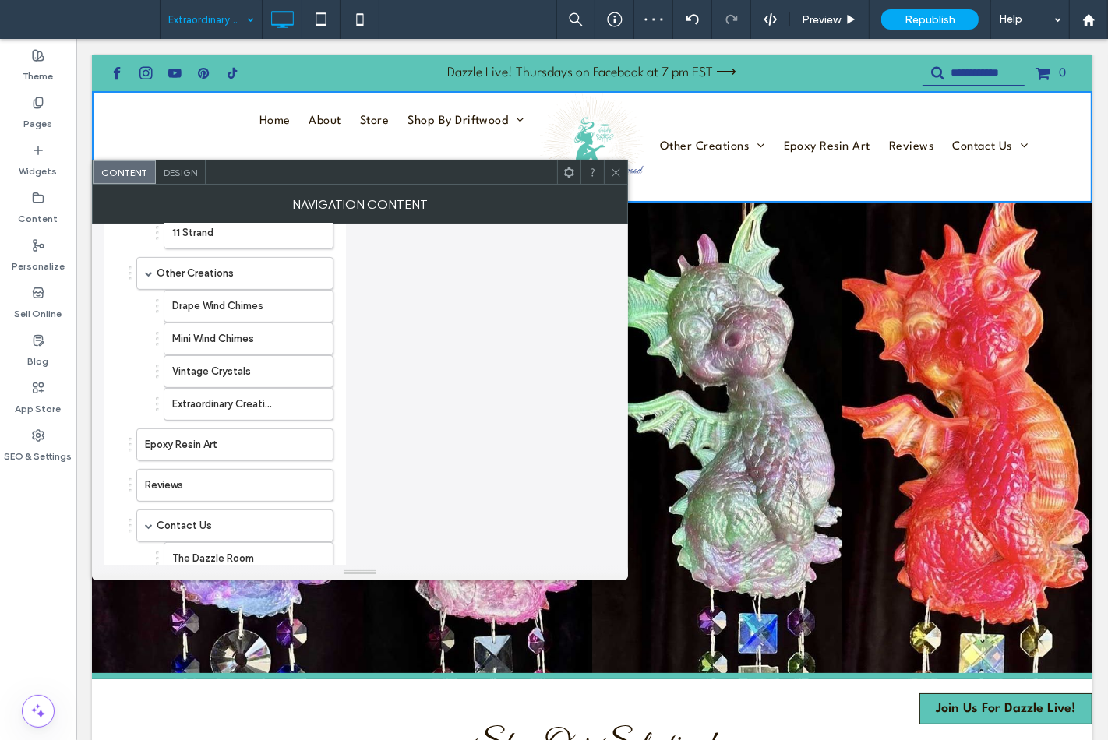
scroll to position [519, 0]
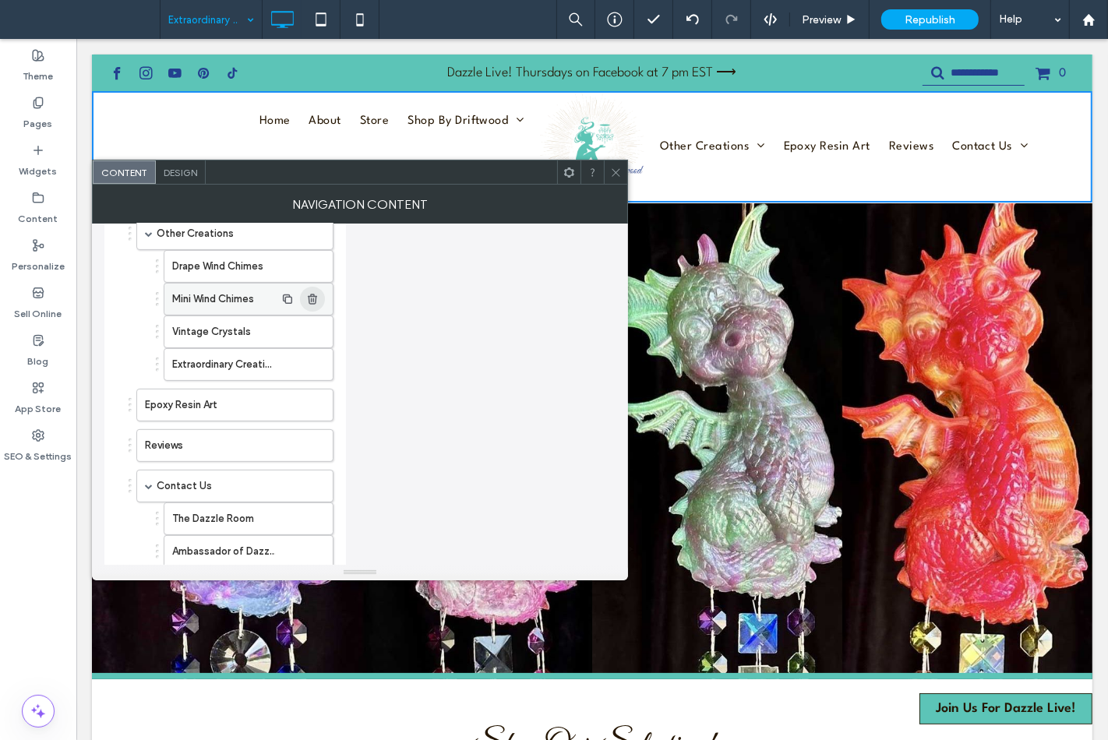
click at [308, 300] on icon "button" at bounding box center [312, 299] width 12 height 12
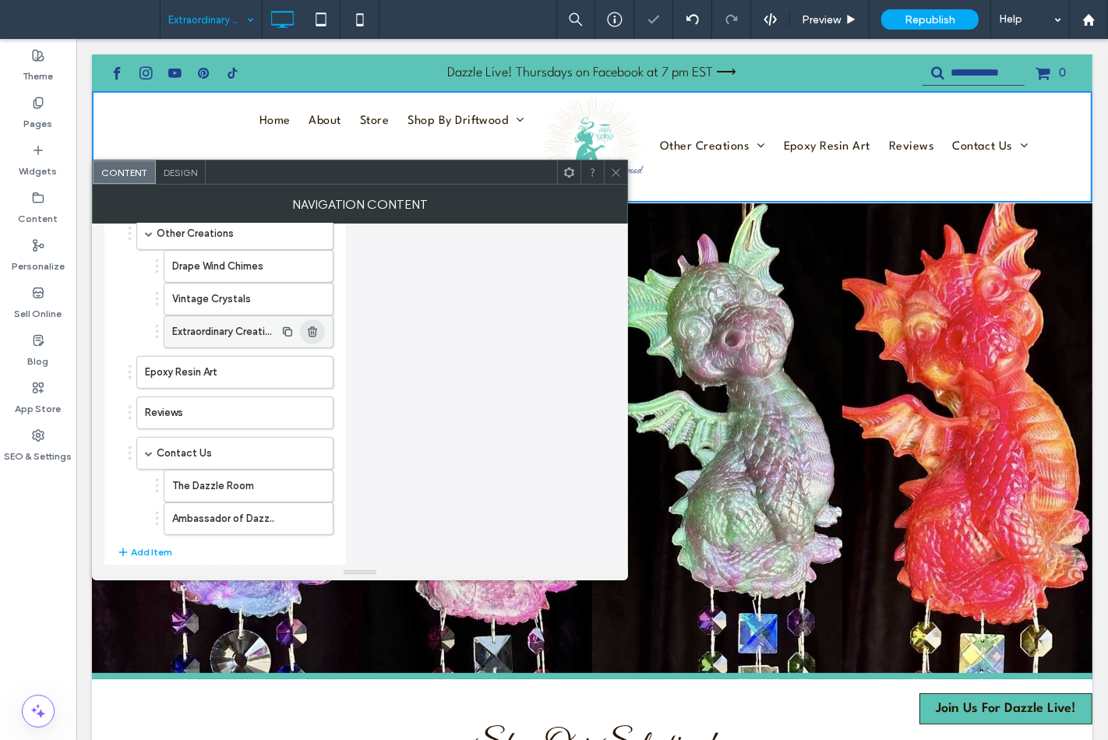
click at [310, 336] on icon "button" at bounding box center [312, 332] width 12 height 12
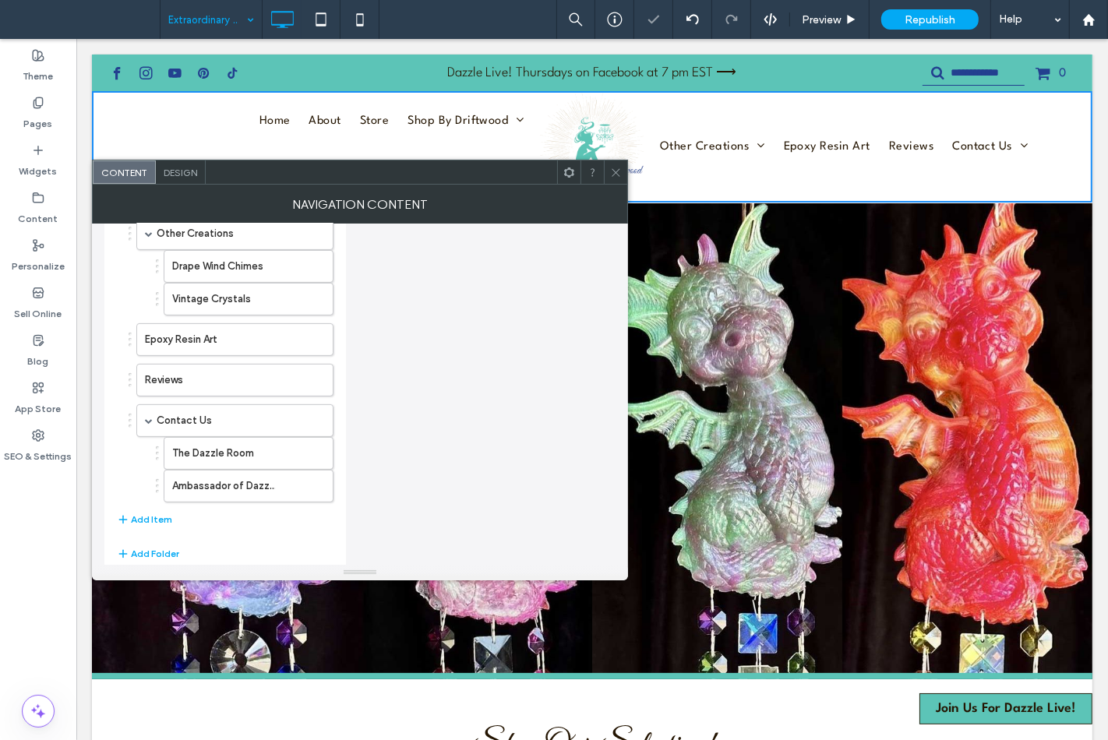
click at [612, 179] on span at bounding box center [616, 171] width 12 height 23
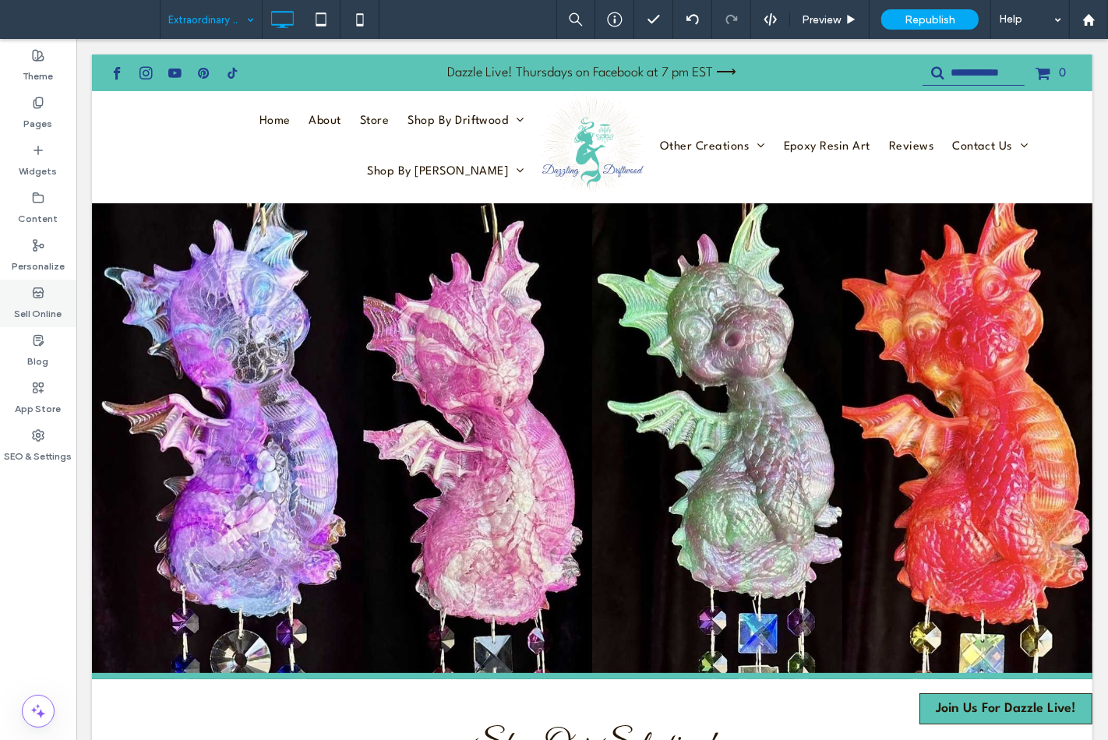
click at [33, 305] on label "Sell Online" at bounding box center [39, 310] width 48 height 22
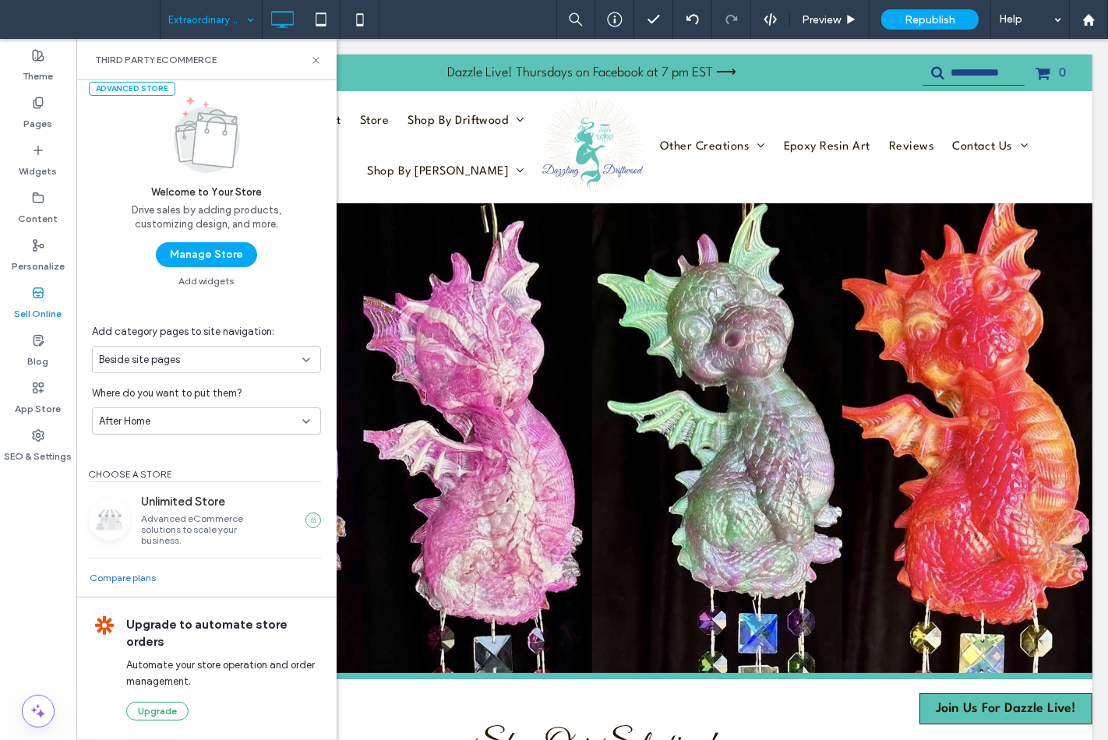
scroll to position [14, 0]
click at [203, 256] on button "Manage Store" at bounding box center [206, 253] width 101 height 25
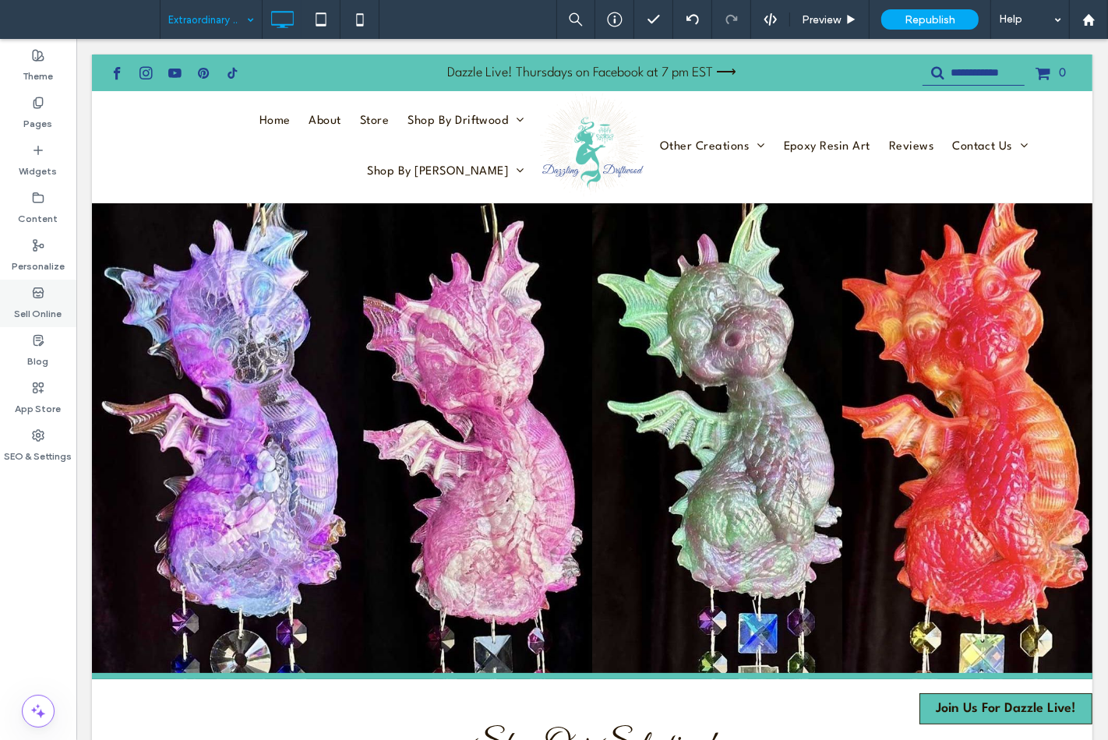
click at [44, 317] on label "Sell Online" at bounding box center [39, 310] width 48 height 22
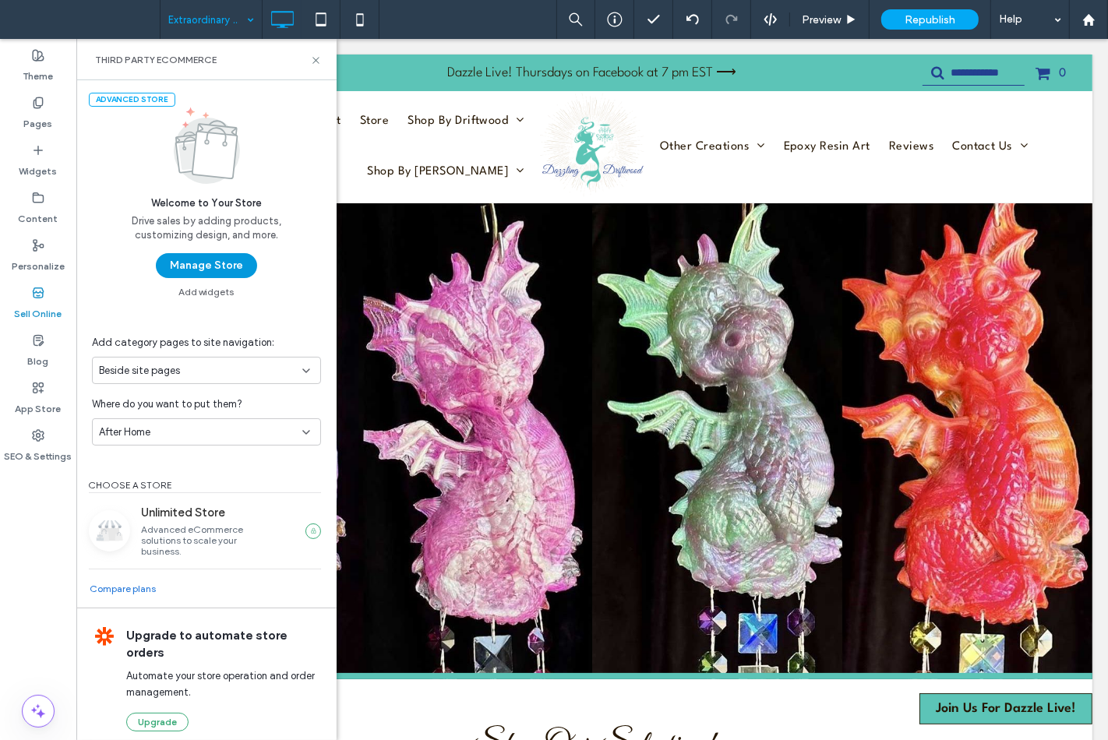
click at [176, 261] on button "Manage Store" at bounding box center [206, 265] width 101 height 25
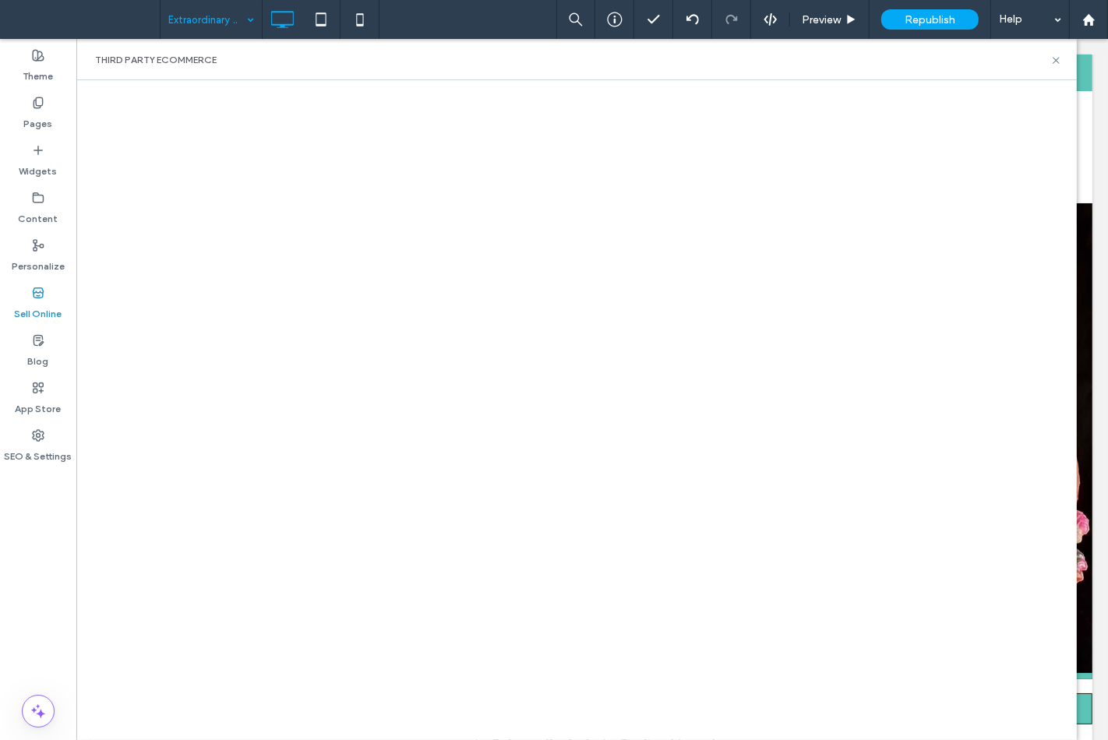
click at [114, 86] on div at bounding box center [576, 410] width 1000 height 660
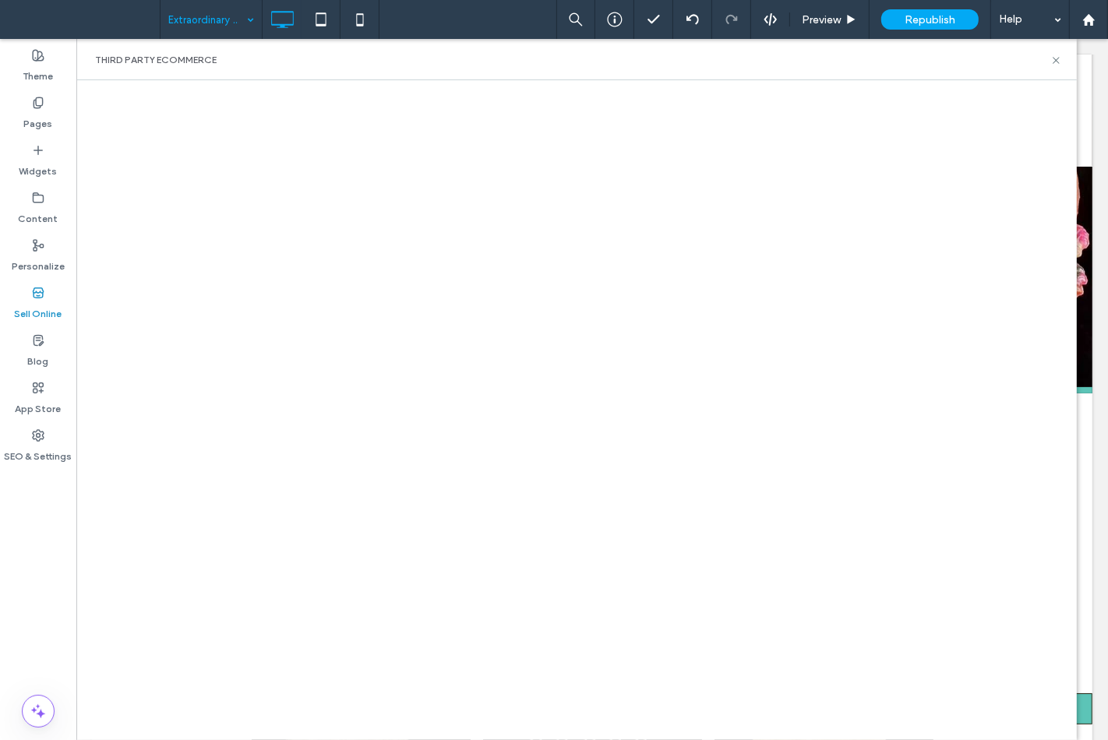
scroll to position [346, 0]
click at [1055, 62] on icon at bounding box center [1056, 61] width 12 height 12
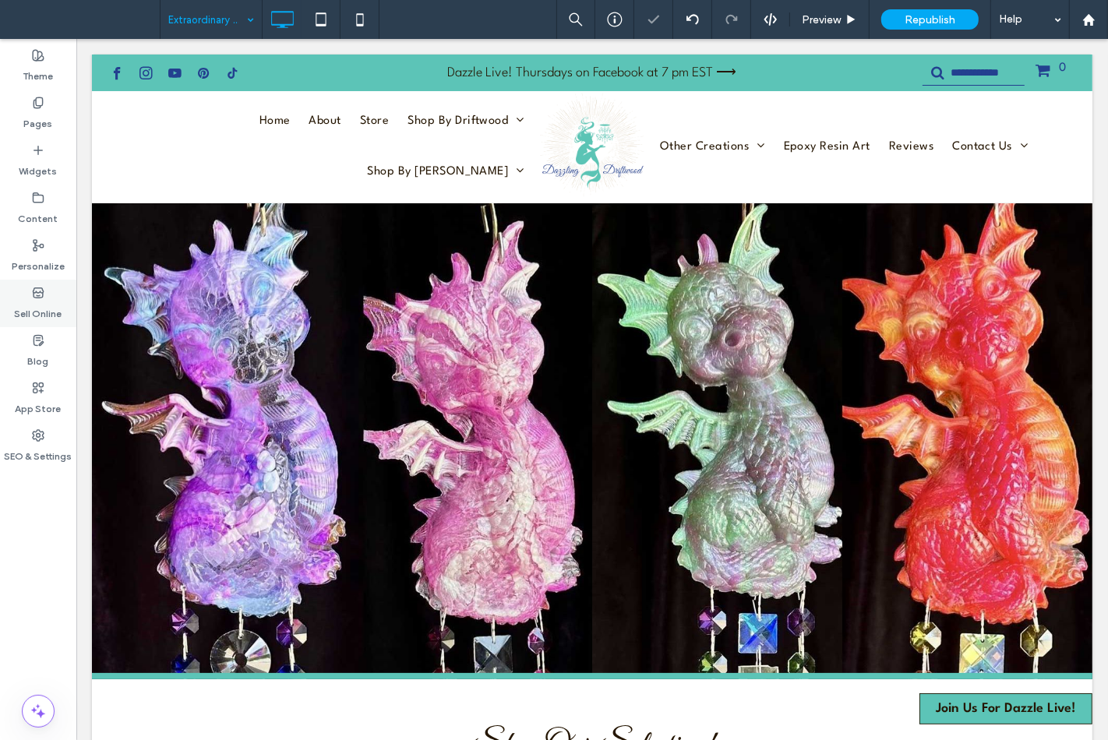
scroll to position [0, 0]
click at [57, 300] on label "Sell Online" at bounding box center [39, 310] width 48 height 22
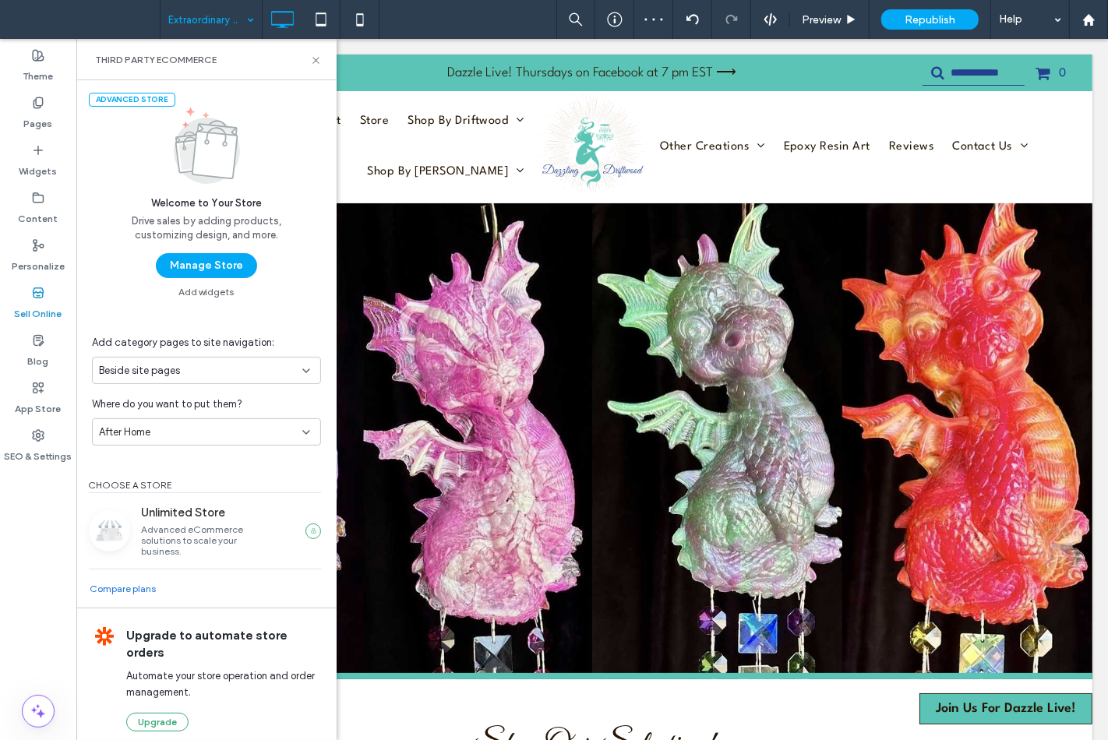
click at [232, 263] on button "Manage Store" at bounding box center [206, 265] width 101 height 25
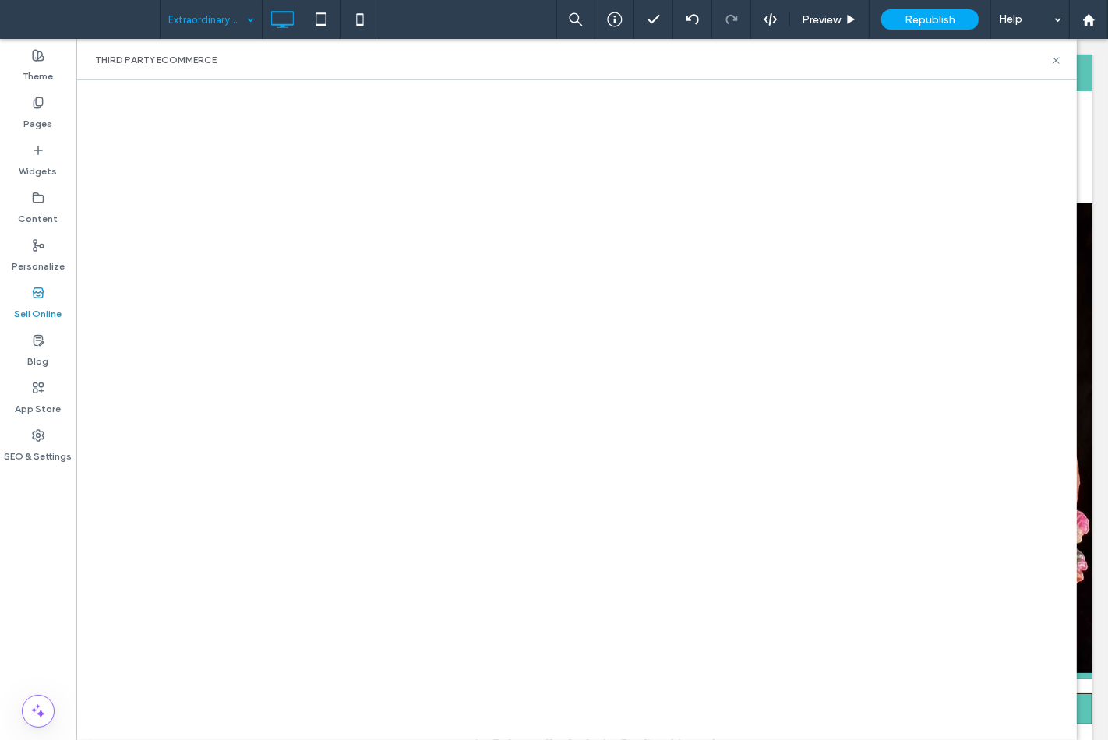
click at [1054, 64] on icon at bounding box center [1056, 61] width 12 height 12
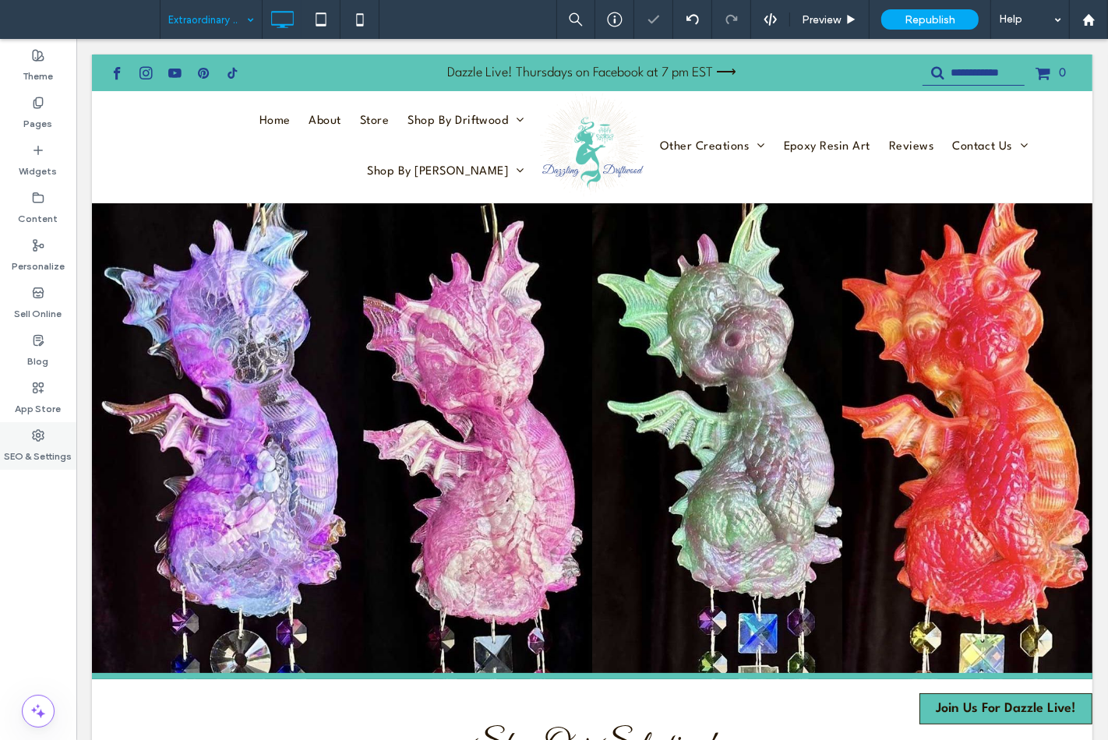
click at [58, 448] on label "SEO & Settings" at bounding box center [39, 453] width 68 height 22
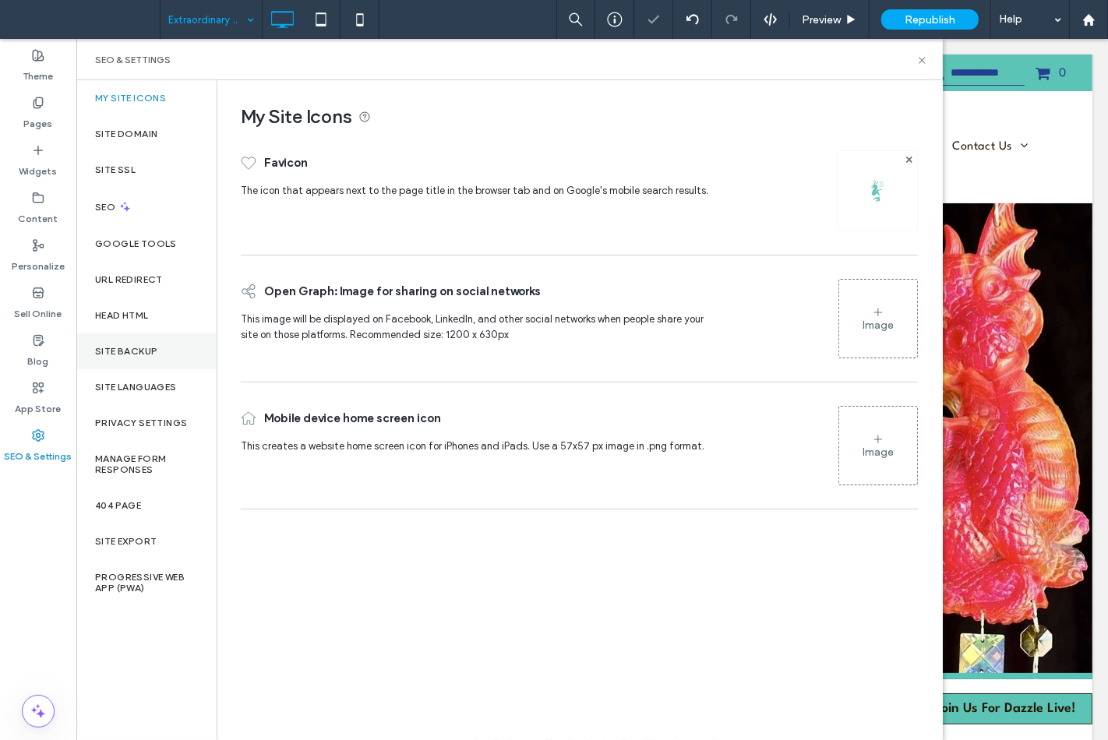
click at [127, 349] on label "Site Backup" at bounding box center [126, 351] width 62 height 11
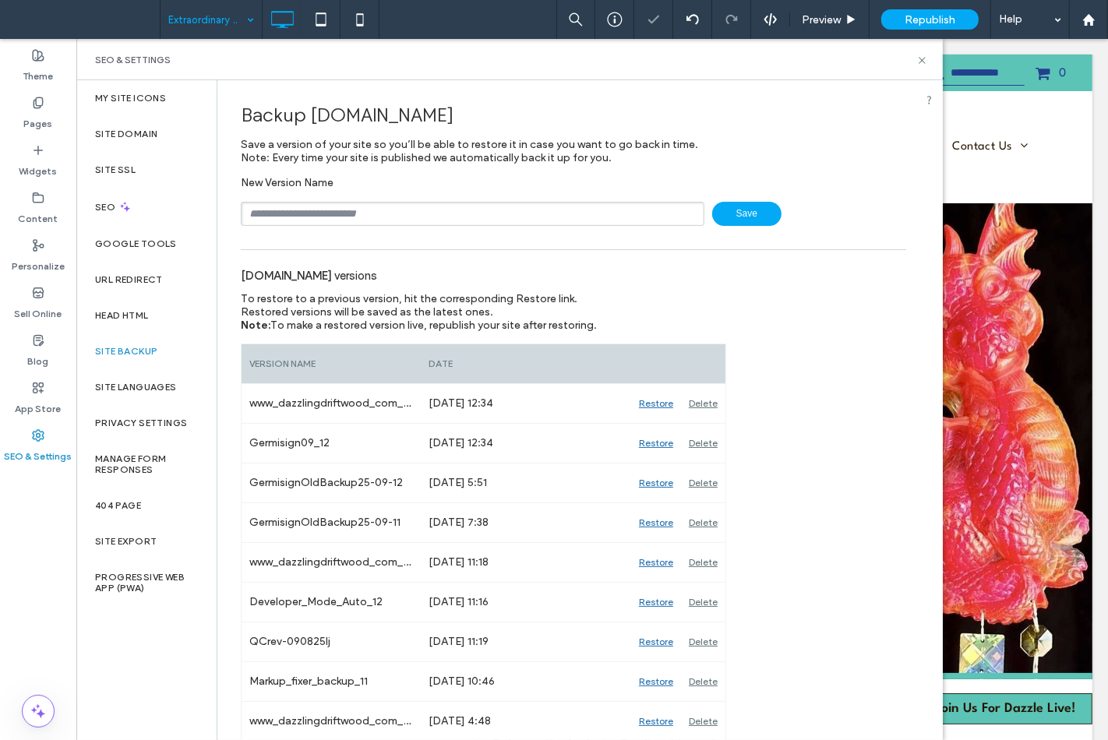
click at [298, 208] on input "text" at bounding box center [473, 214] width 464 height 24
type input "**********"
click at [925, 64] on icon at bounding box center [922, 61] width 12 height 12
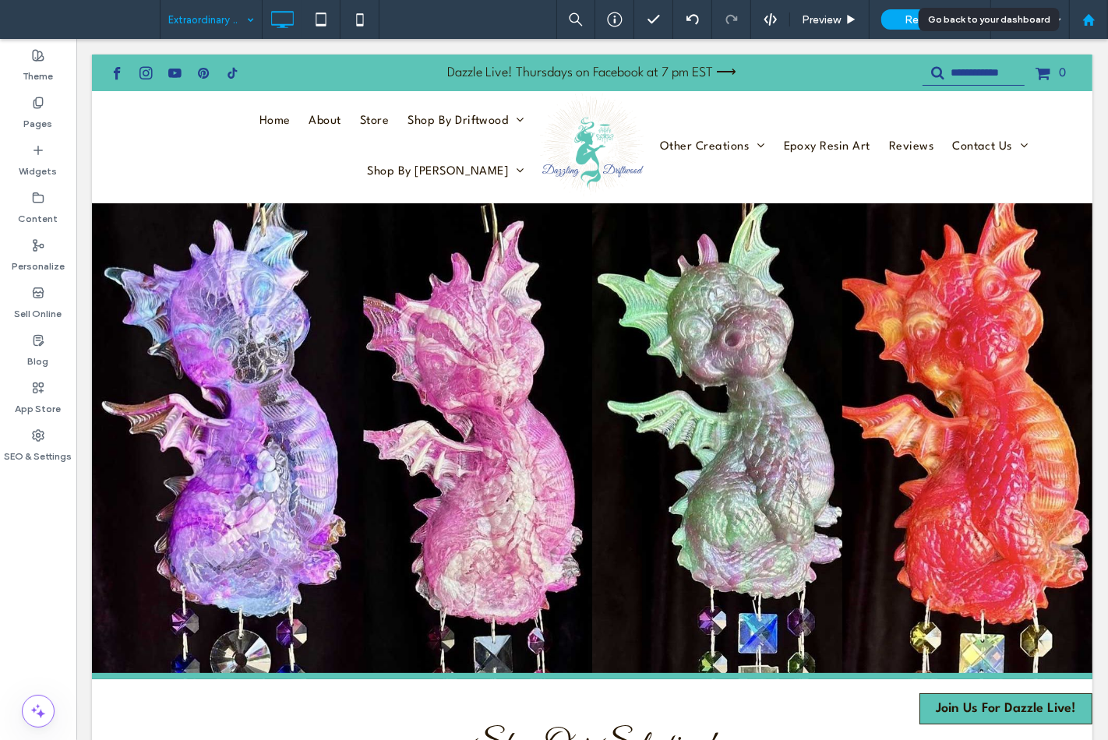
click at [1089, 16] on use at bounding box center [1088, 19] width 12 height 12
